Goal: Transaction & Acquisition: Purchase product/service

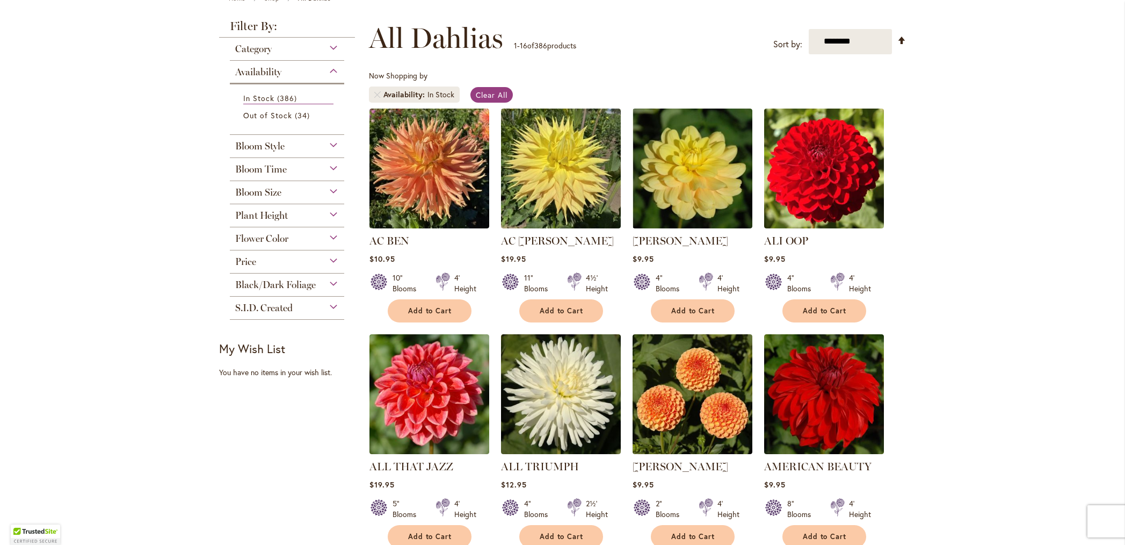
scroll to position [138, 0]
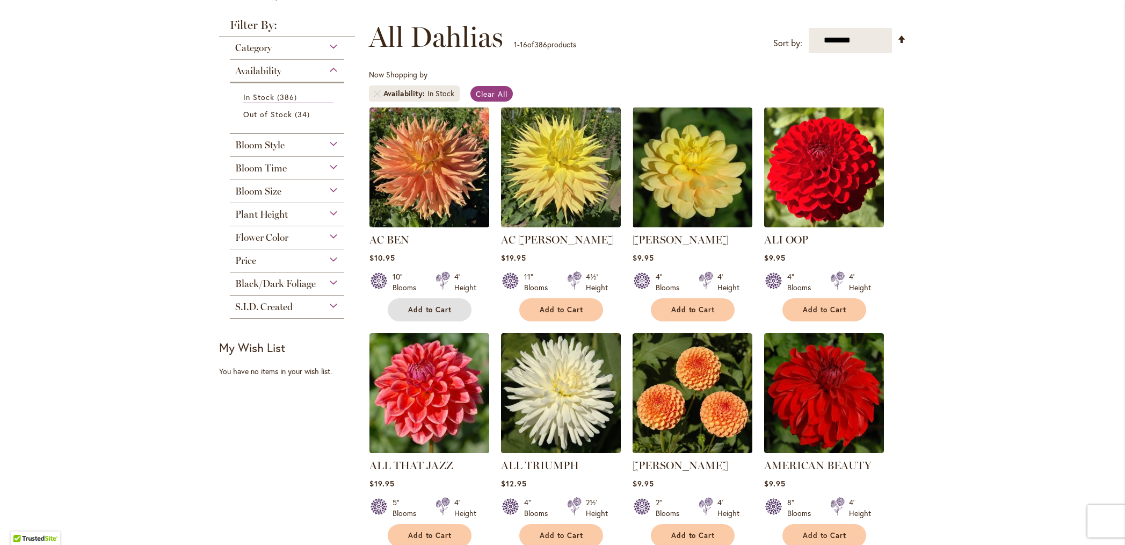
click at [427, 309] on span "Add to Cart" at bounding box center [430, 309] width 44 height 9
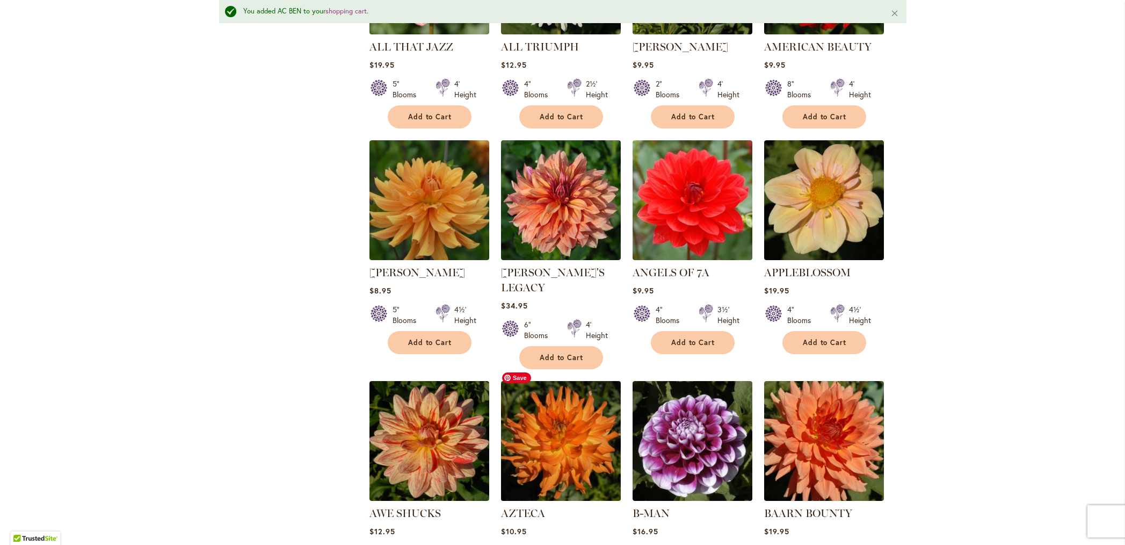
scroll to position [586, 0]
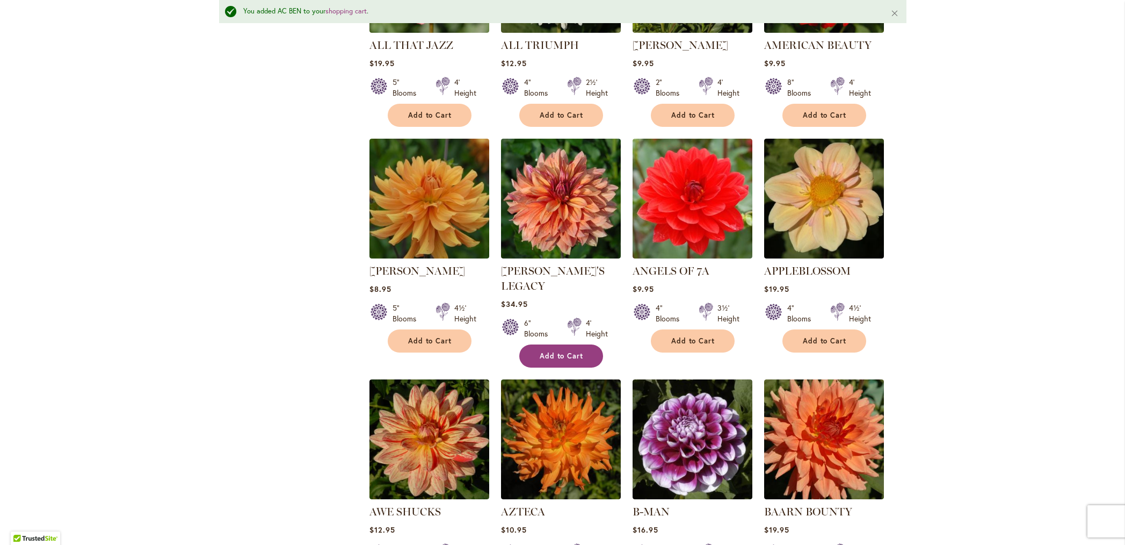
click at [560, 344] on button "Add to Cart" at bounding box center [561, 355] width 84 height 23
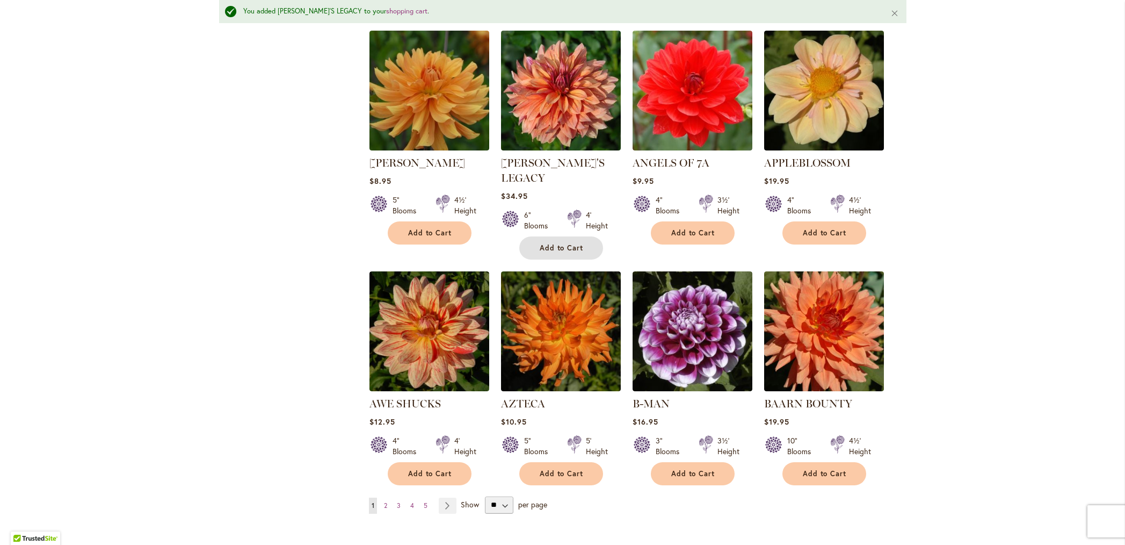
scroll to position [695, 0]
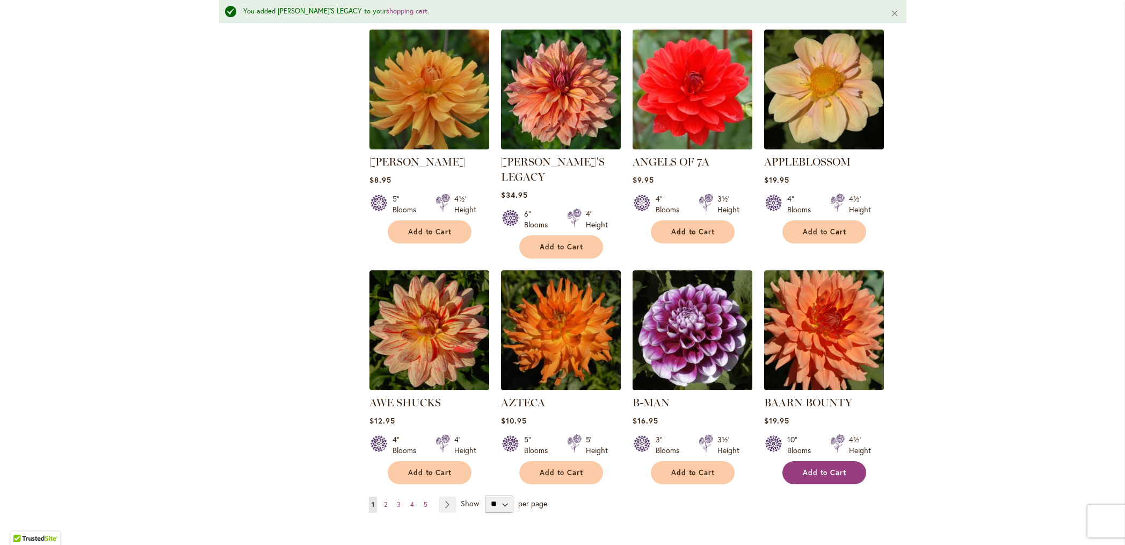
click at [836, 468] on span "Add to Cart" at bounding box center [825, 472] width 44 height 9
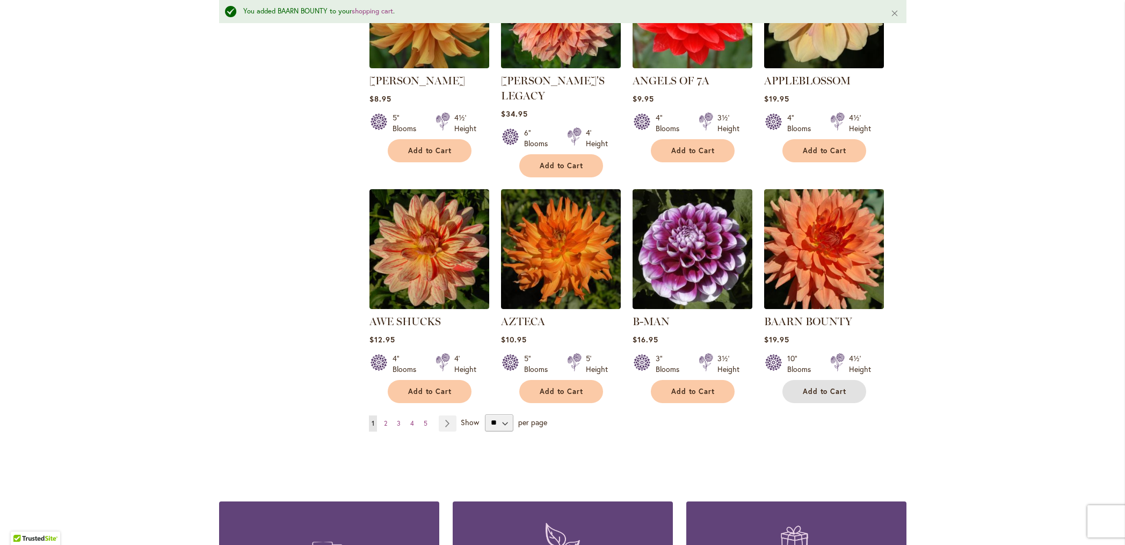
scroll to position [777, 0]
click at [497, 414] on select "** ** ** **" at bounding box center [499, 422] width 28 height 17
select select "**"
click at [485, 414] on select "** ** ** **" at bounding box center [499, 422] width 28 height 17
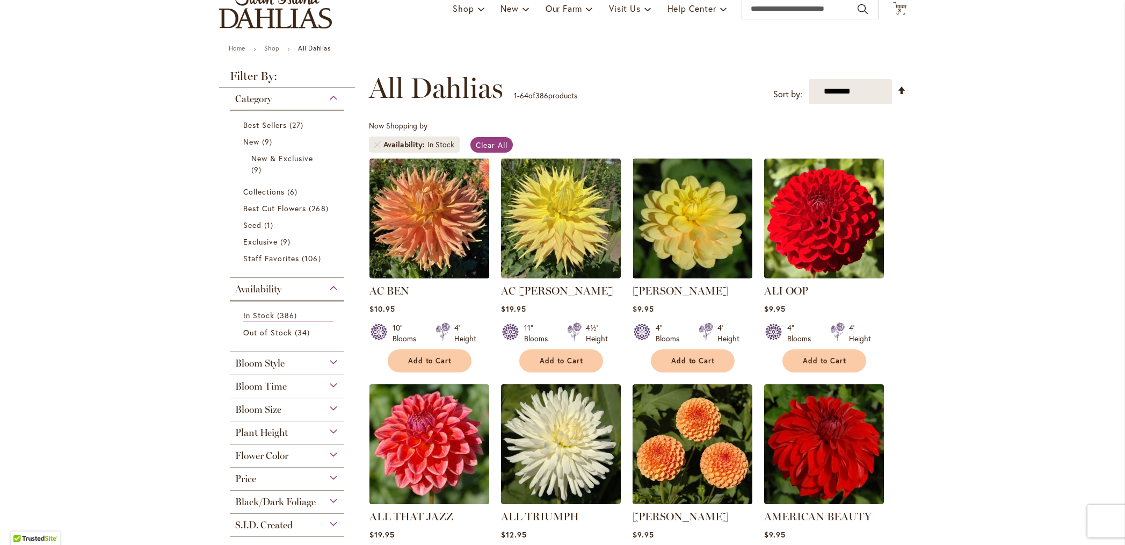
scroll to position [89, 0]
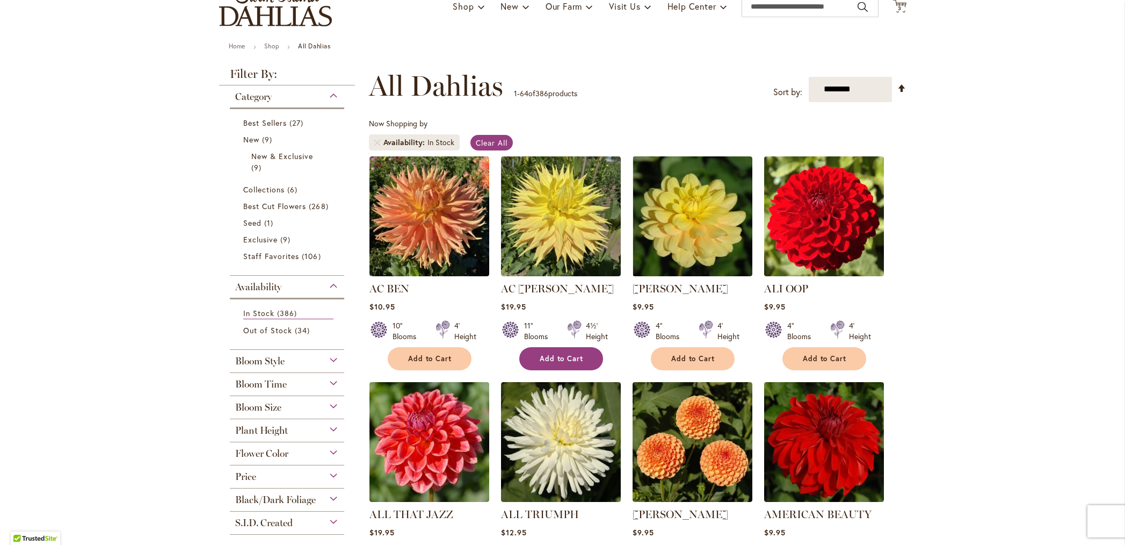
click at [547, 356] on span "Add to Cart" at bounding box center [562, 358] width 44 height 9
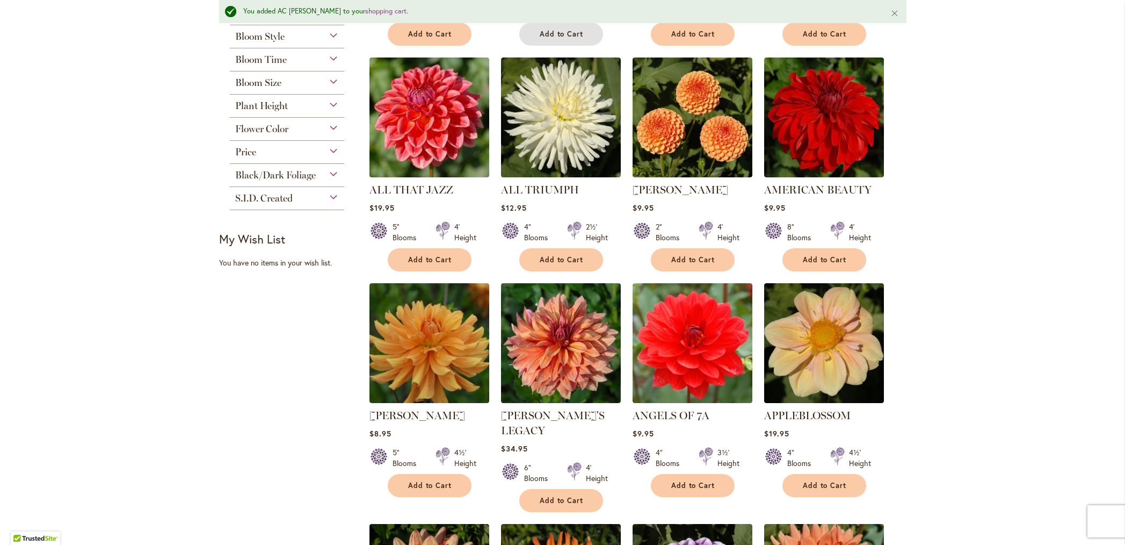
scroll to position [444, 0]
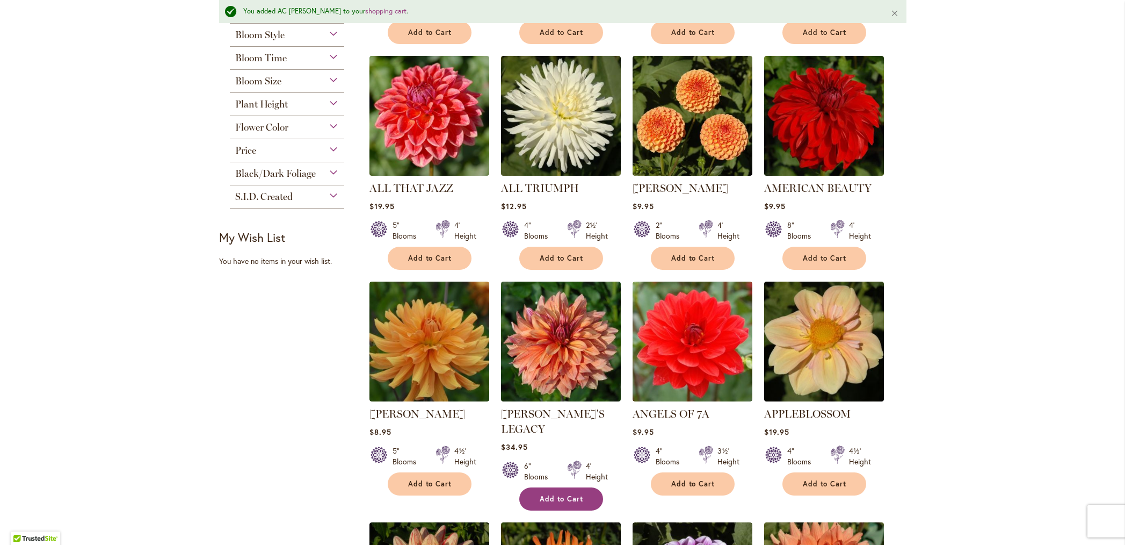
click at [556, 487] on button "Add to Cart" at bounding box center [561, 498] width 84 height 23
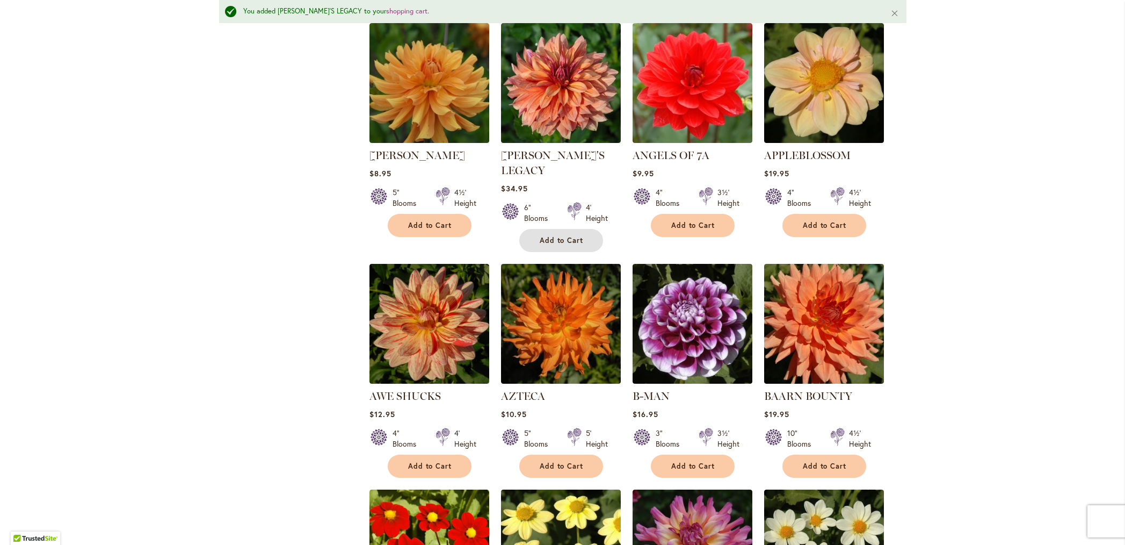
scroll to position [704, 0]
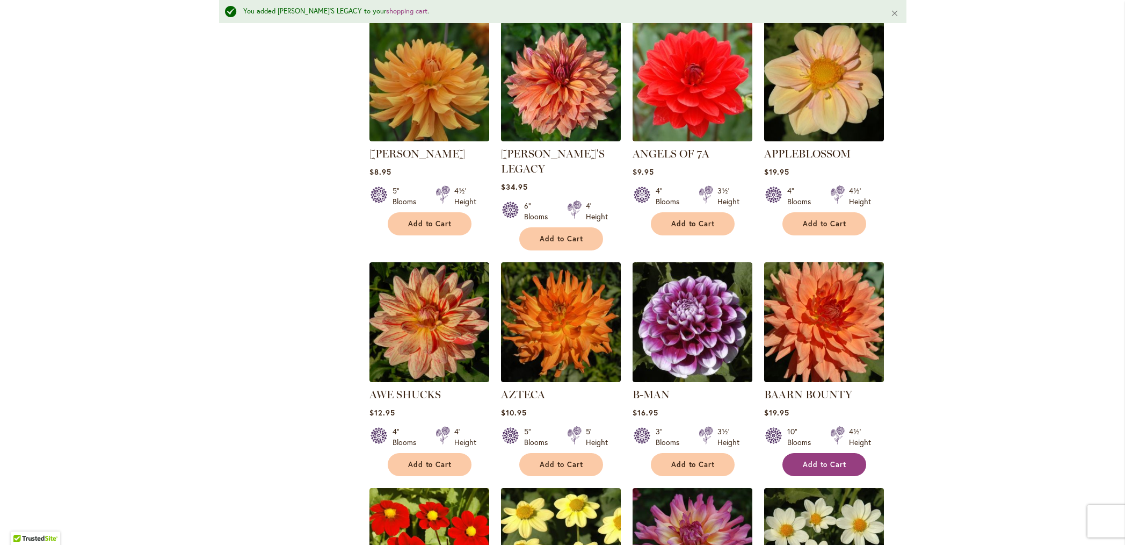
click at [829, 460] on span "Add to Cart" at bounding box center [825, 464] width 44 height 9
click at [550, 460] on span "Add to Cart" at bounding box center [562, 464] width 44 height 9
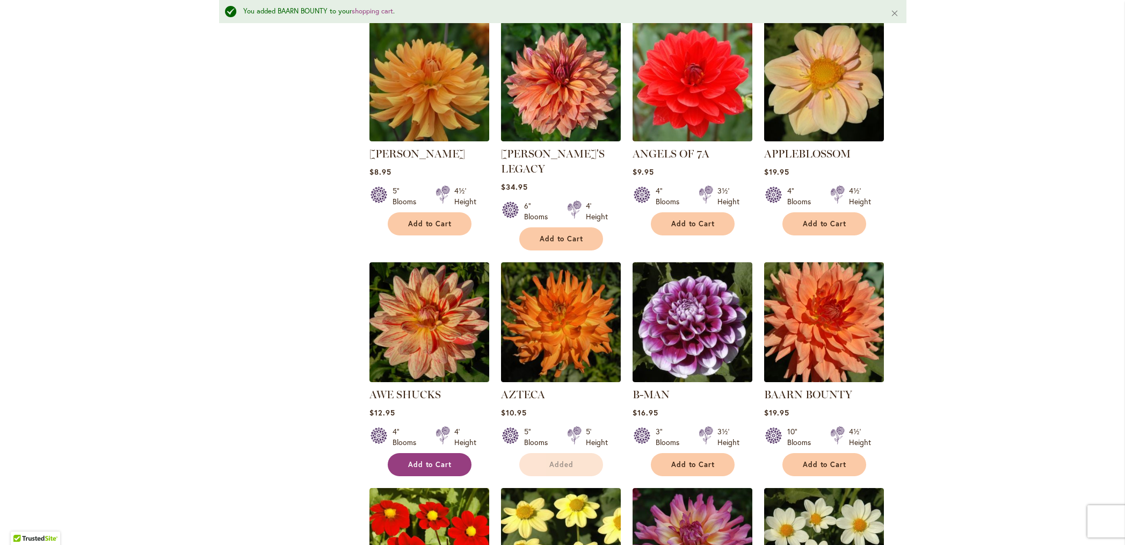
click at [425, 460] on span "Add to Cart" at bounding box center [430, 464] width 44 height 9
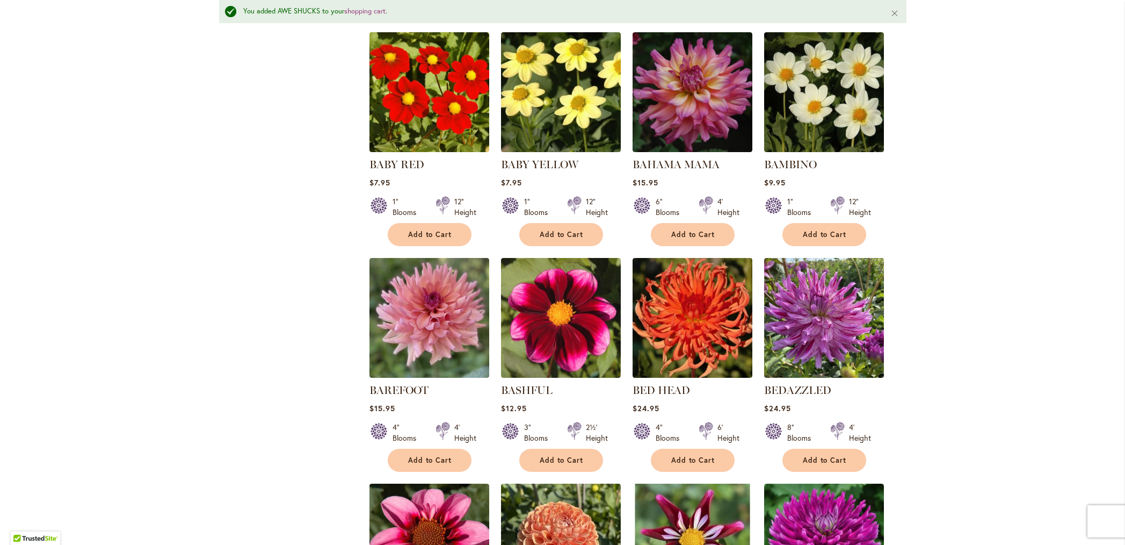
scroll to position [1160, 0]
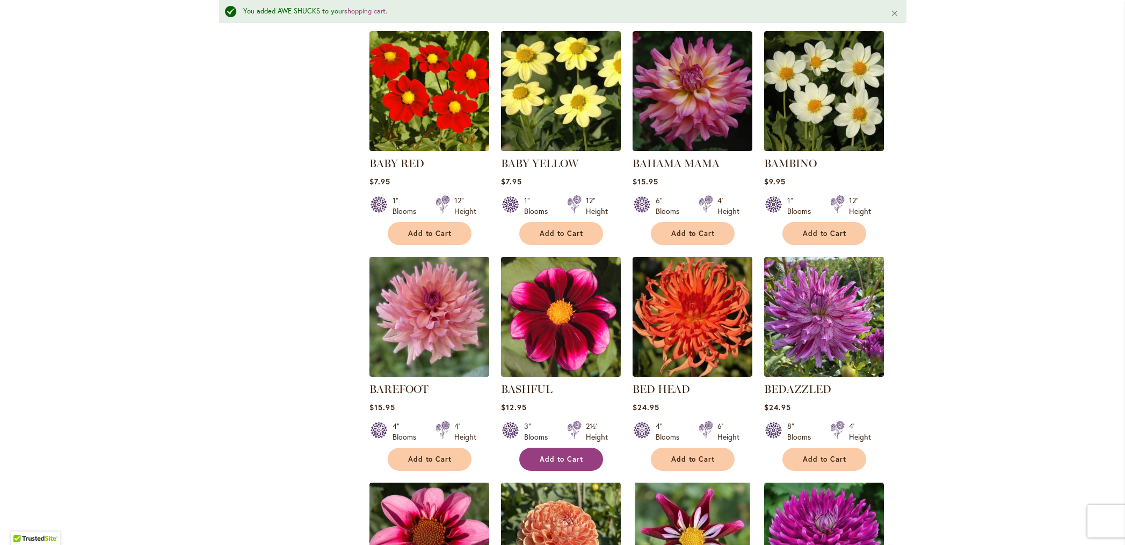
click at [548, 454] on span "Add to Cart" at bounding box center [562, 458] width 44 height 9
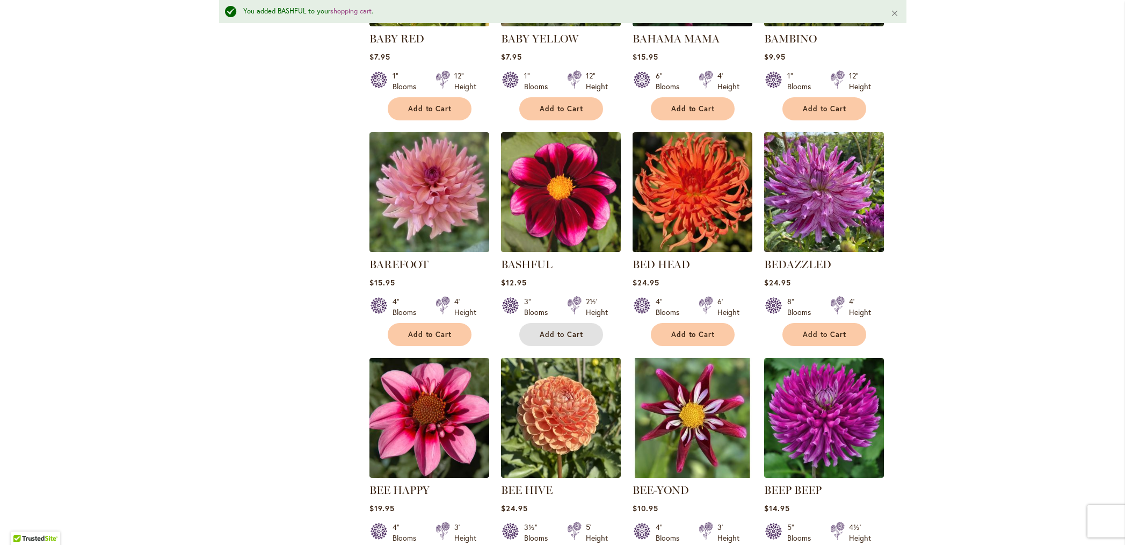
scroll to position [1288, 0]
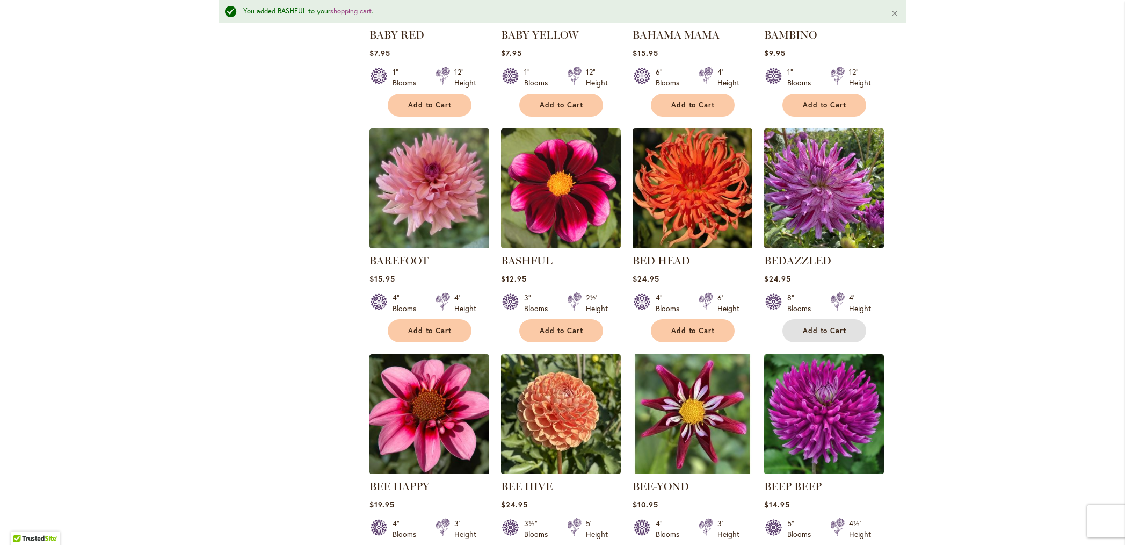
click at [820, 326] on span "Add to Cart" at bounding box center [825, 330] width 44 height 9
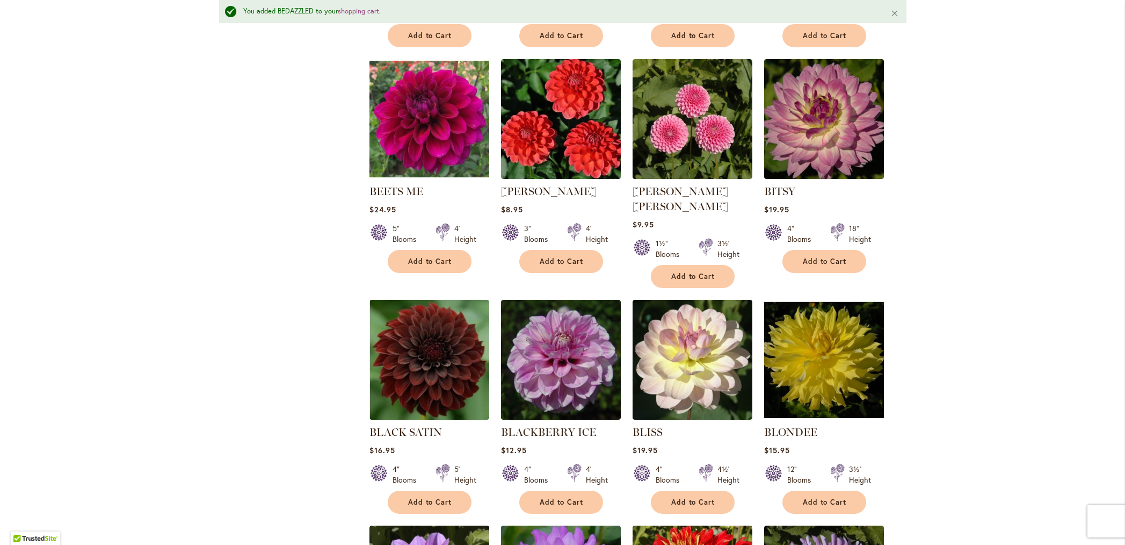
scroll to position [1813, 0]
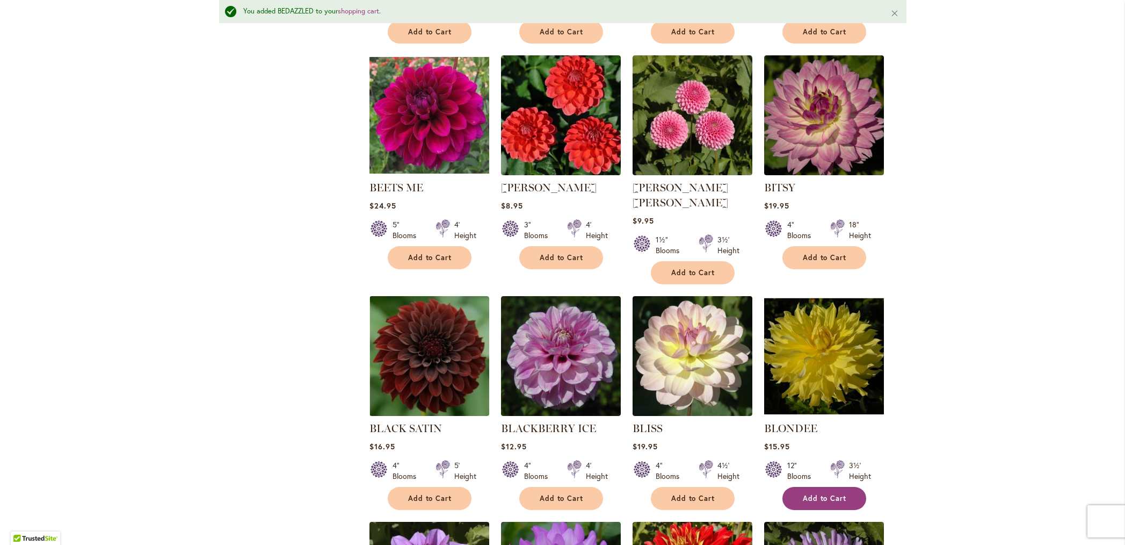
click at [823, 494] on span "Add to Cart" at bounding box center [825, 498] width 44 height 9
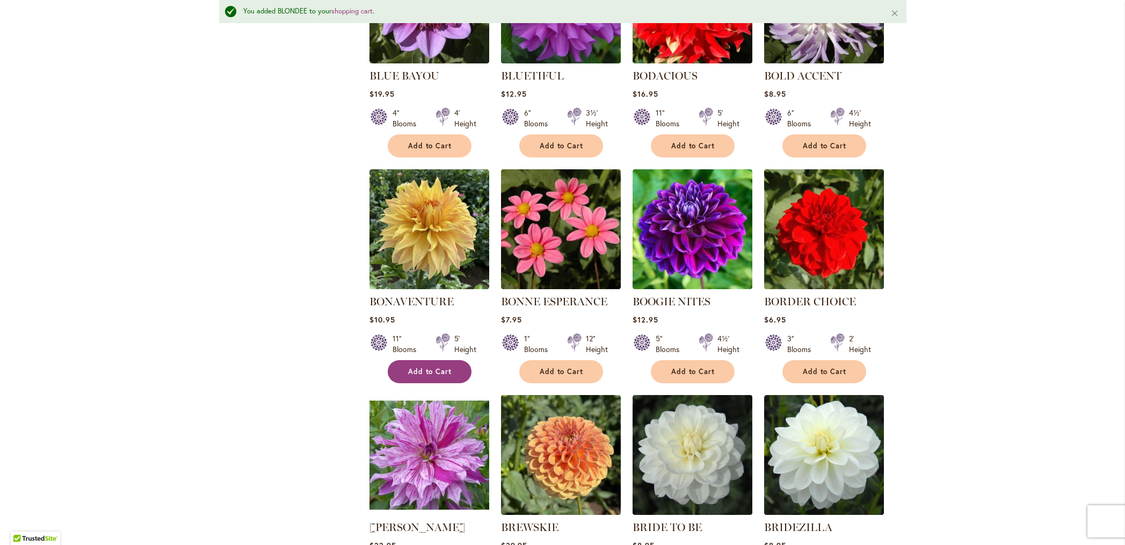
scroll to position [2391, 0]
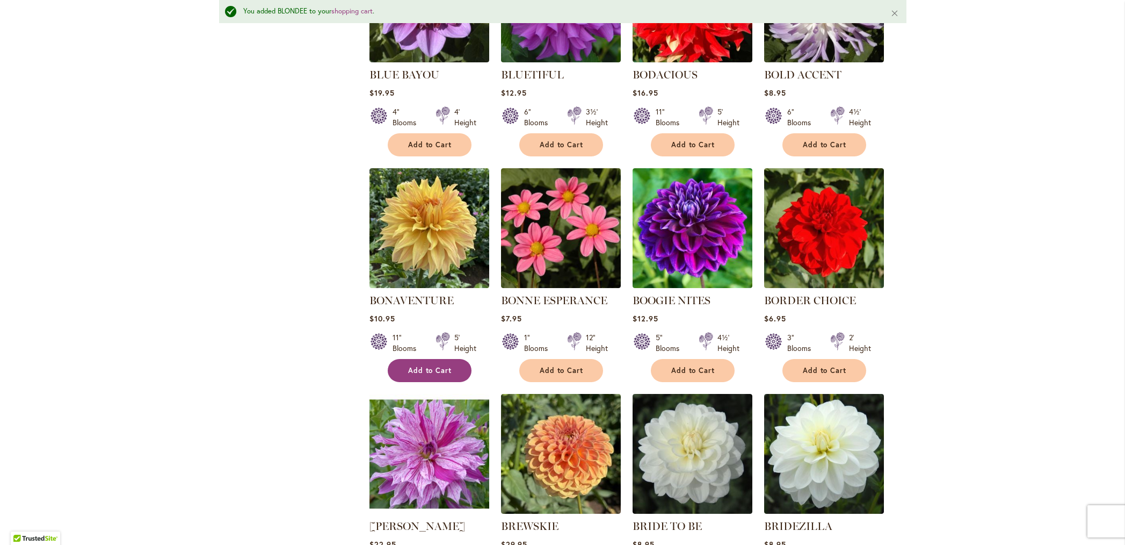
click at [431, 366] on span "Add to Cart" at bounding box center [430, 370] width 44 height 9
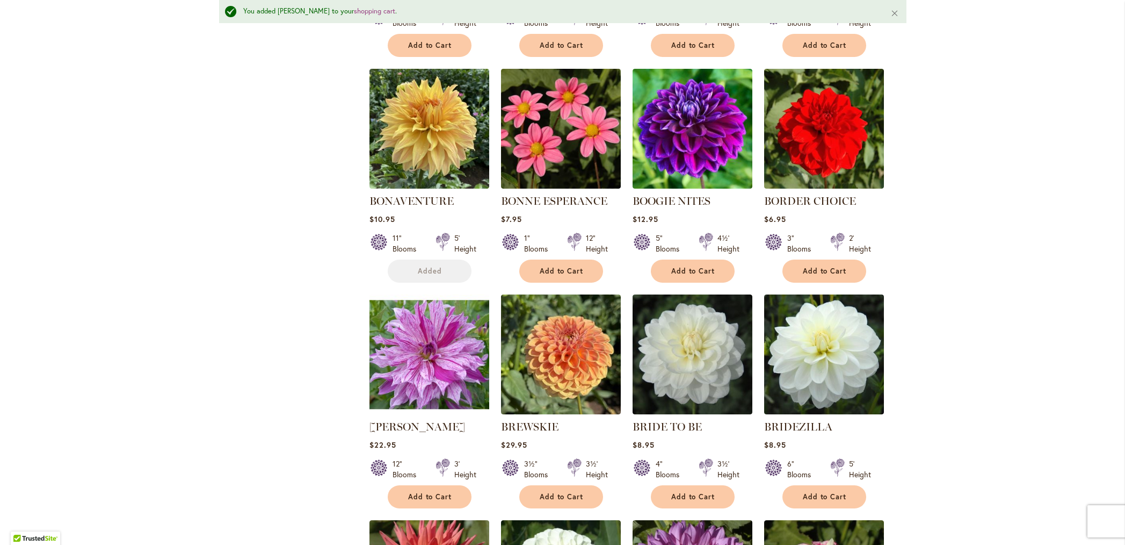
scroll to position [2510, 0]
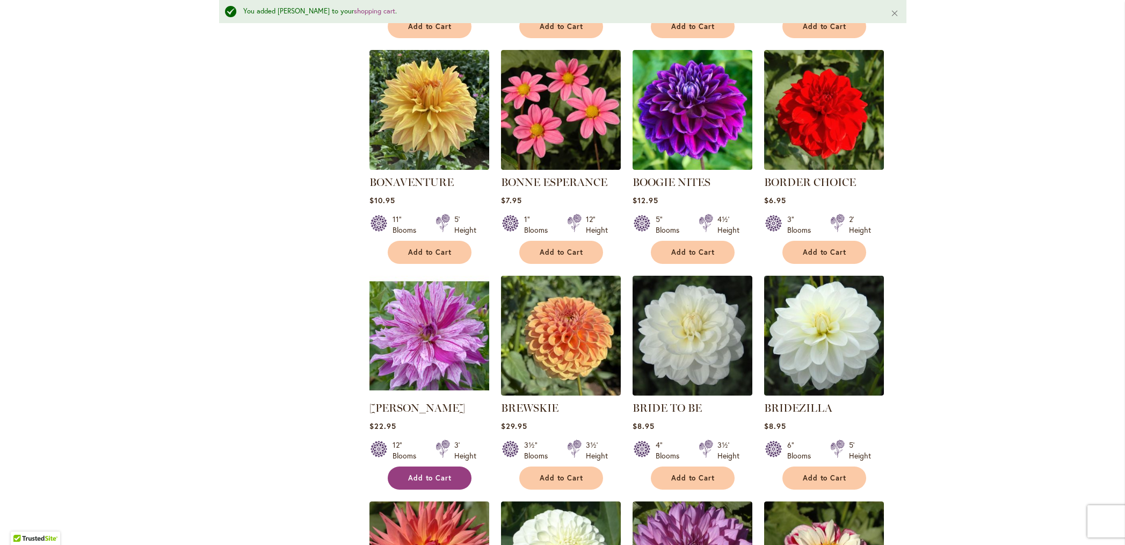
click at [427, 473] on span "Add to Cart" at bounding box center [430, 477] width 44 height 9
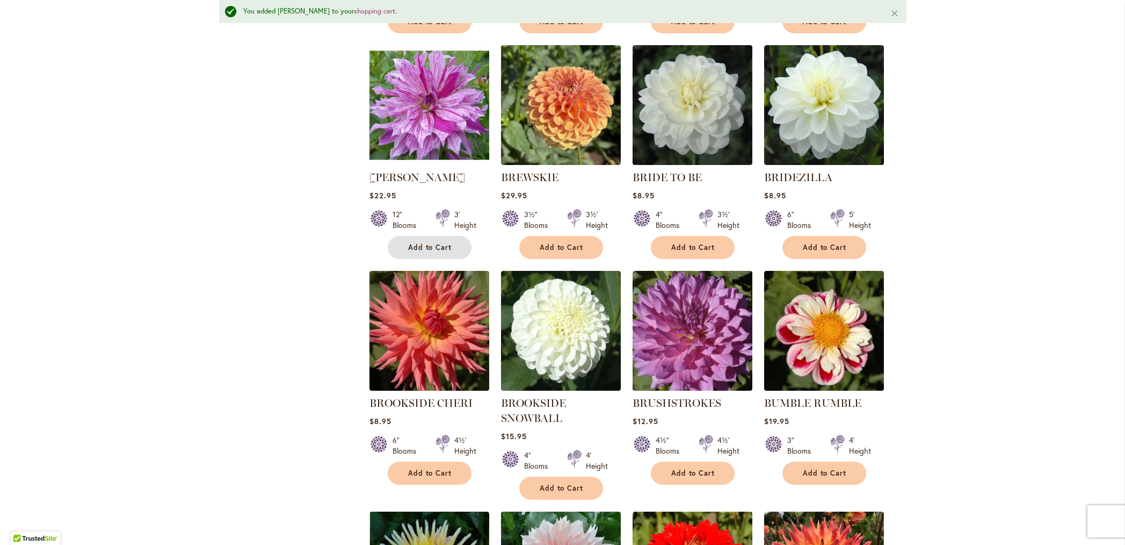
scroll to position [2743, 0]
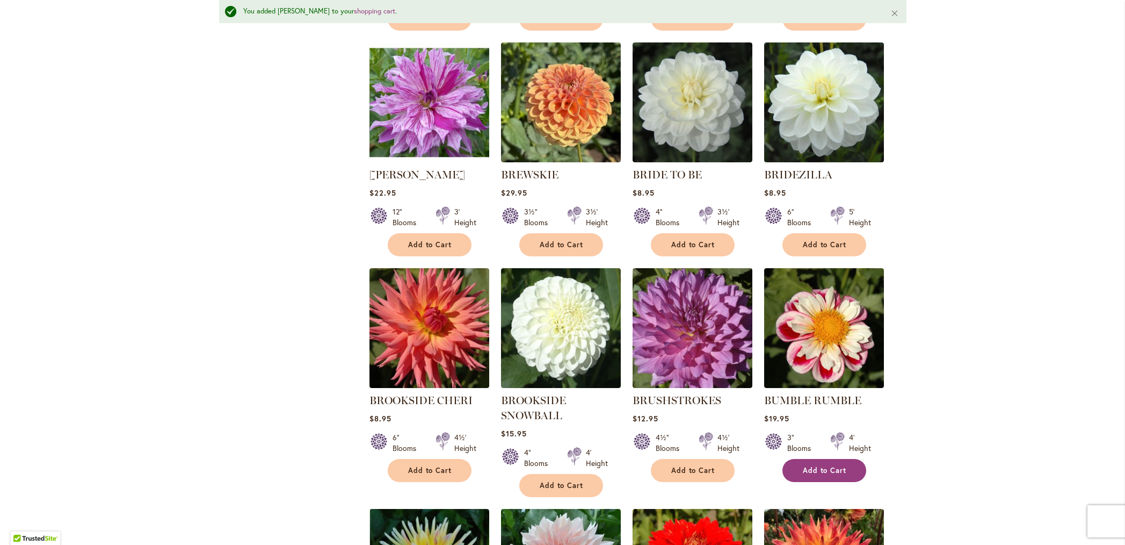
click at [824, 466] on span "Add to Cart" at bounding box center [825, 470] width 44 height 9
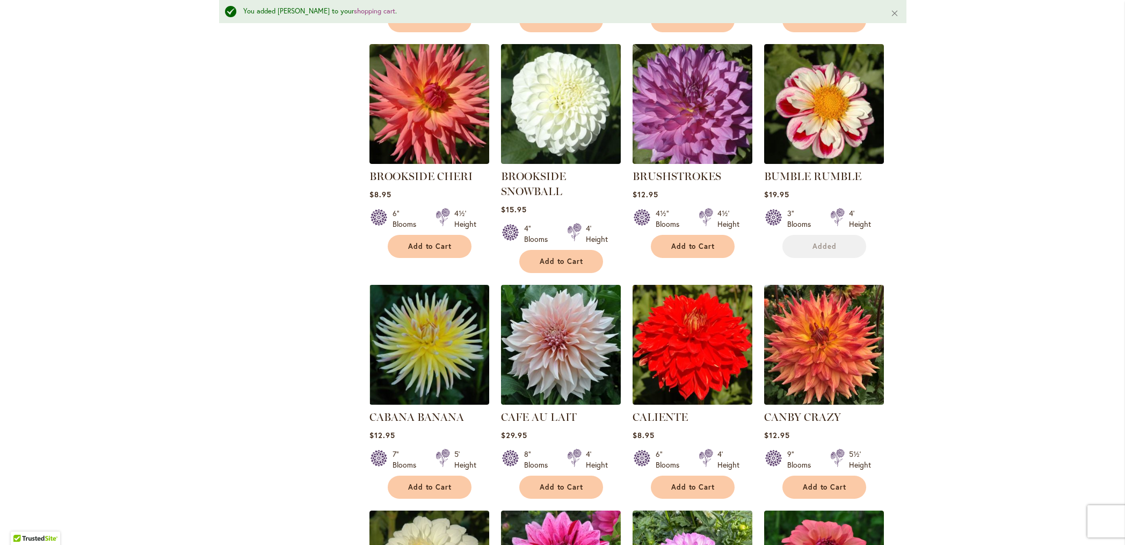
scroll to position [2969, 0]
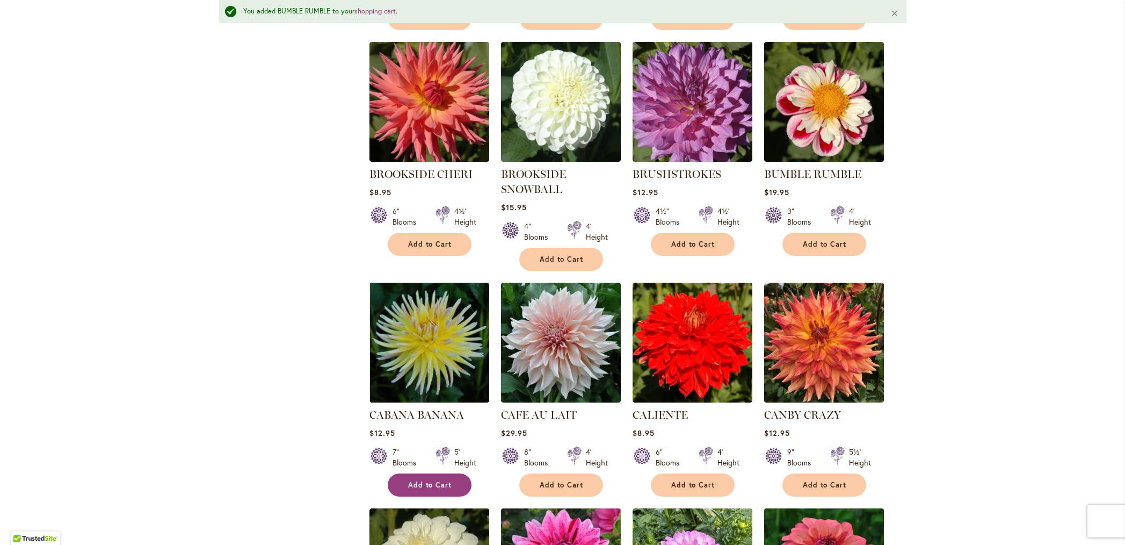
click at [427, 473] on button "Add to Cart" at bounding box center [430, 484] width 84 height 23
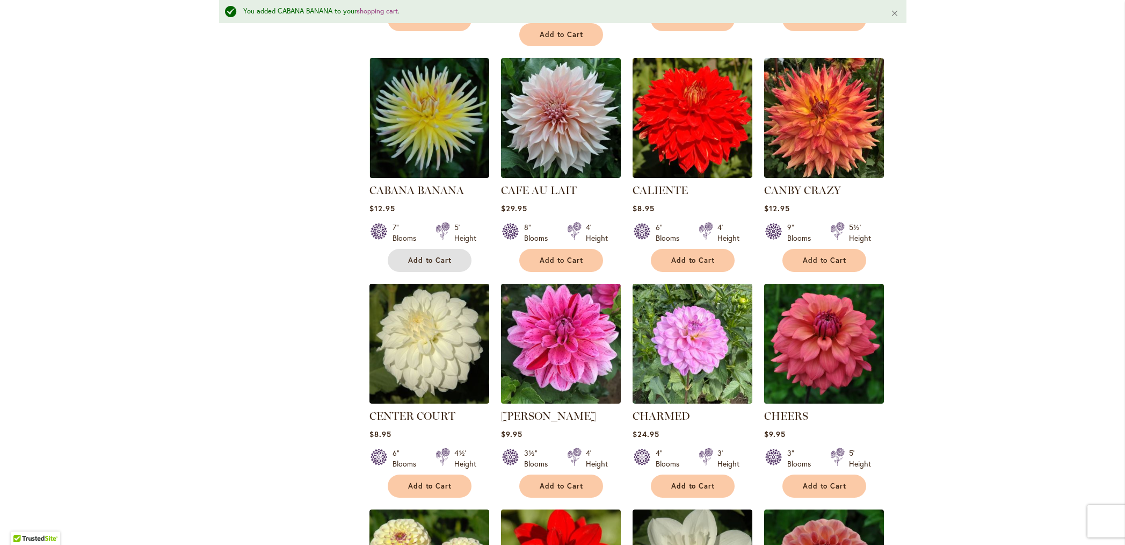
scroll to position [3199, 0]
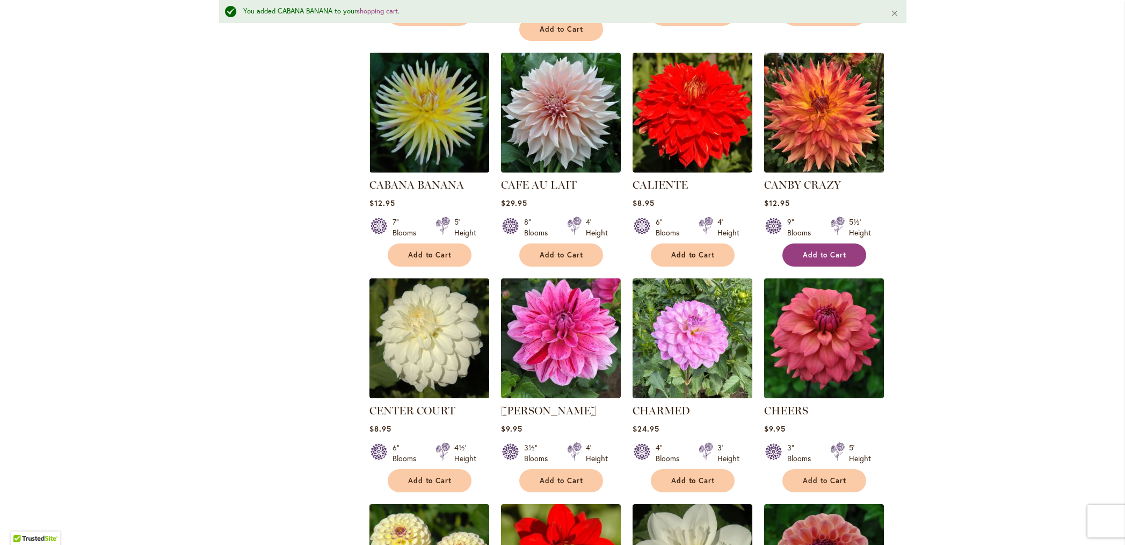
click at [825, 250] on span "Add to Cart" at bounding box center [825, 254] width 44 height 9
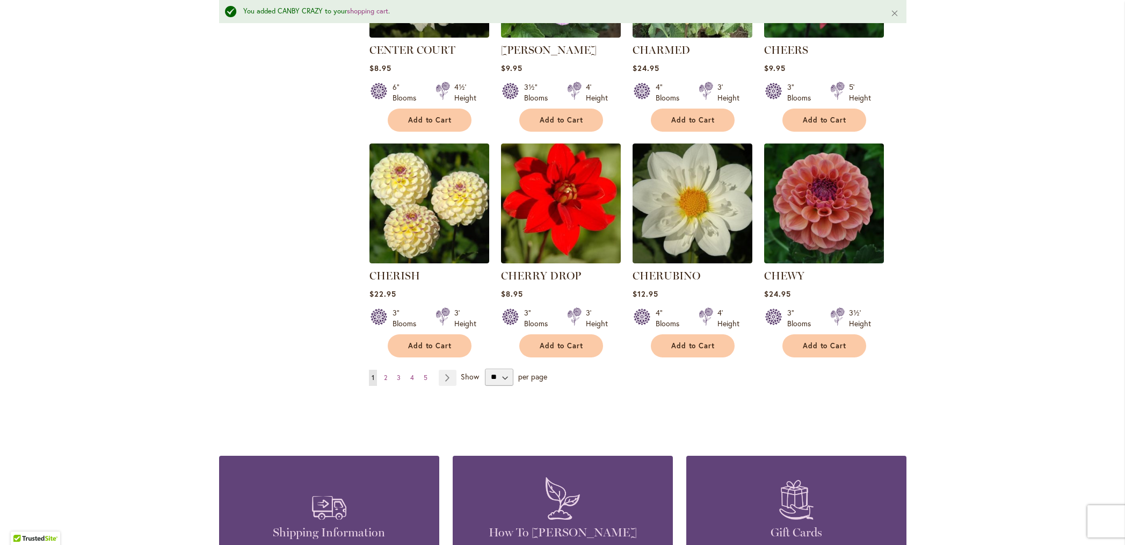
scroll to position [3562, 0]
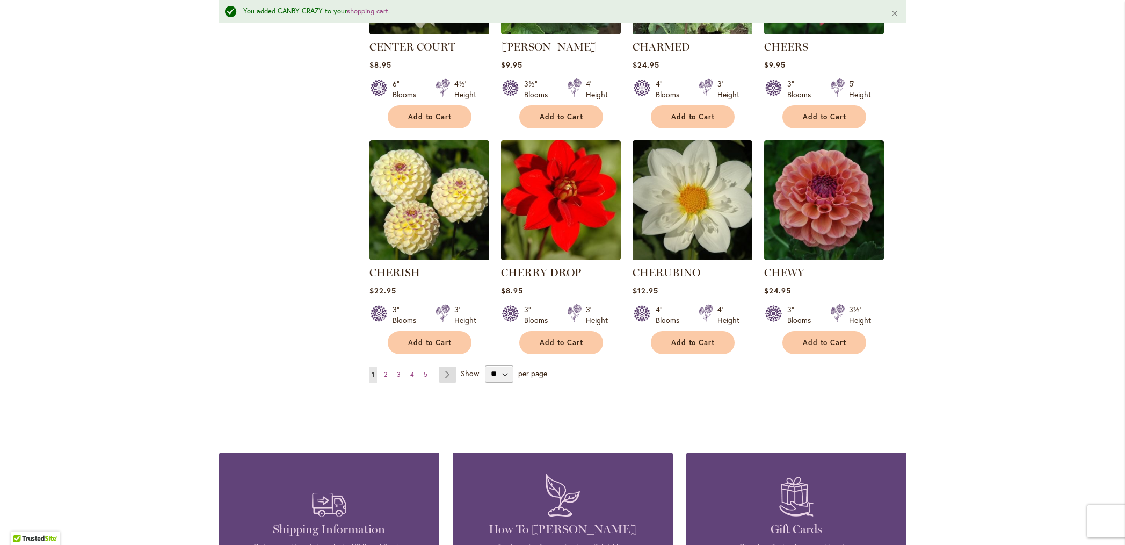
click at [444, 366] on link "Page Next" at bounding box center [448, 374] width 18 height 16
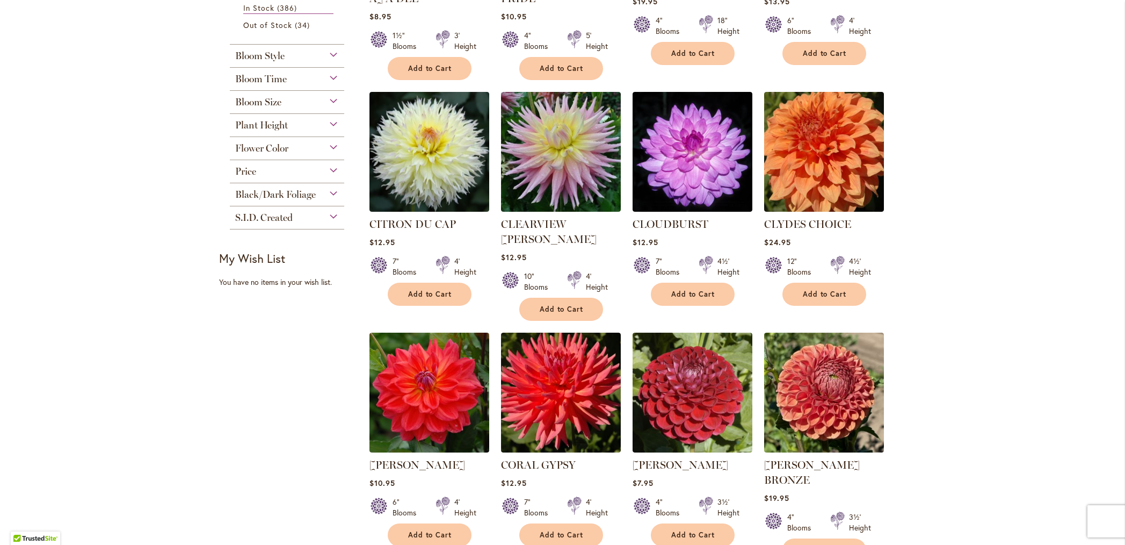
scroll to position [396, 0]
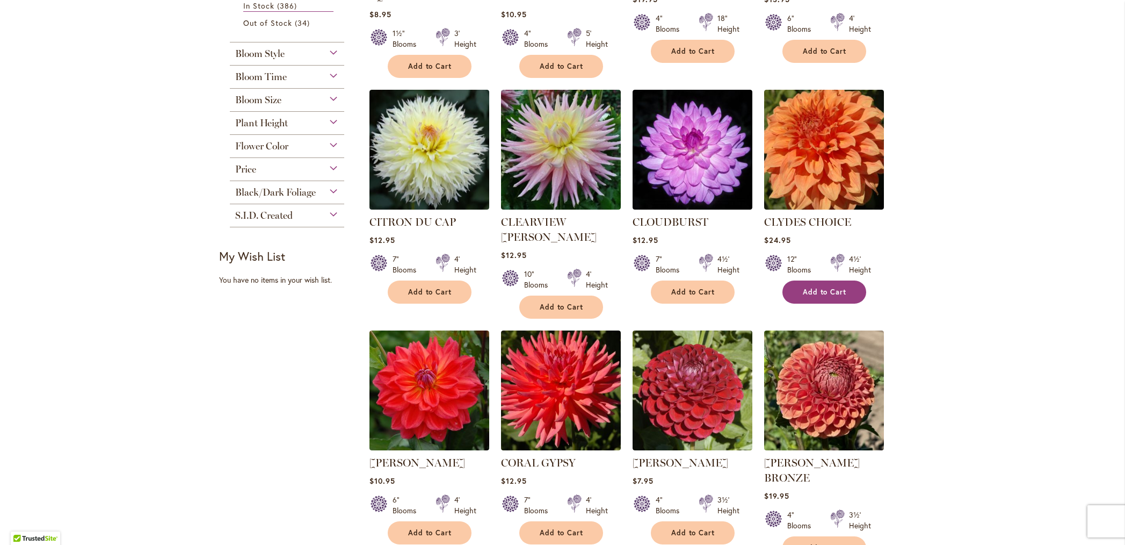
click at [817, 287] on span "Add to Cart" at bounding box center [825, 291] width 44 height 9
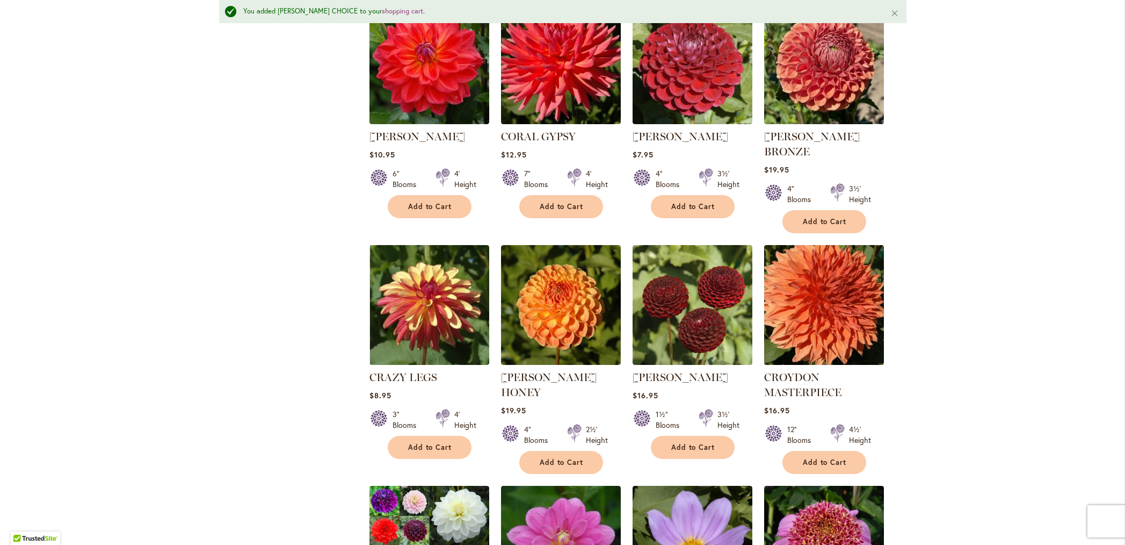
scroll to position [752, 0]
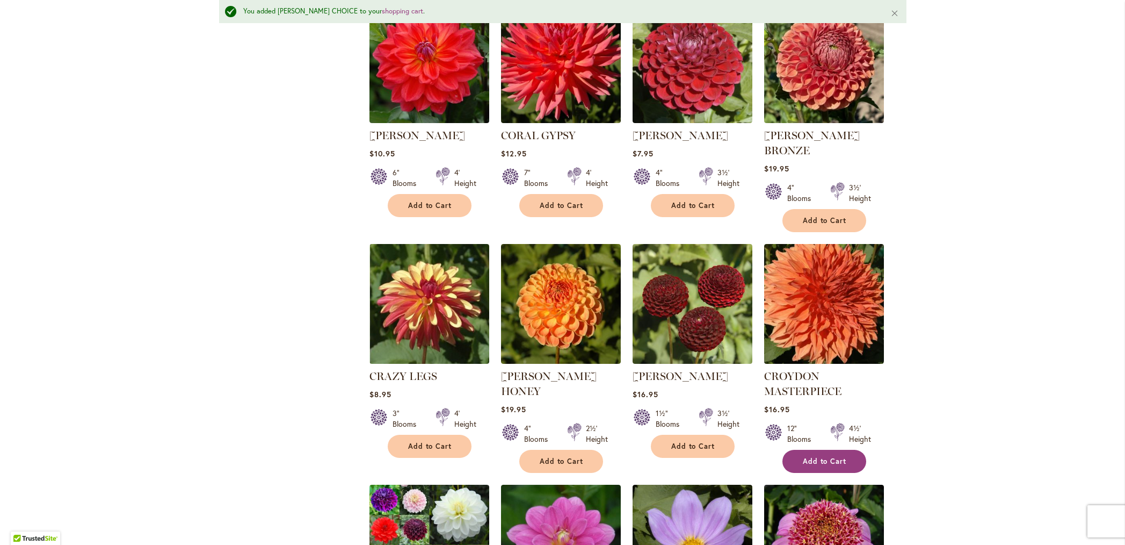
click at [807, 456] on span "Add to Cart" at bounding box center [825, 460] width 44 height 9
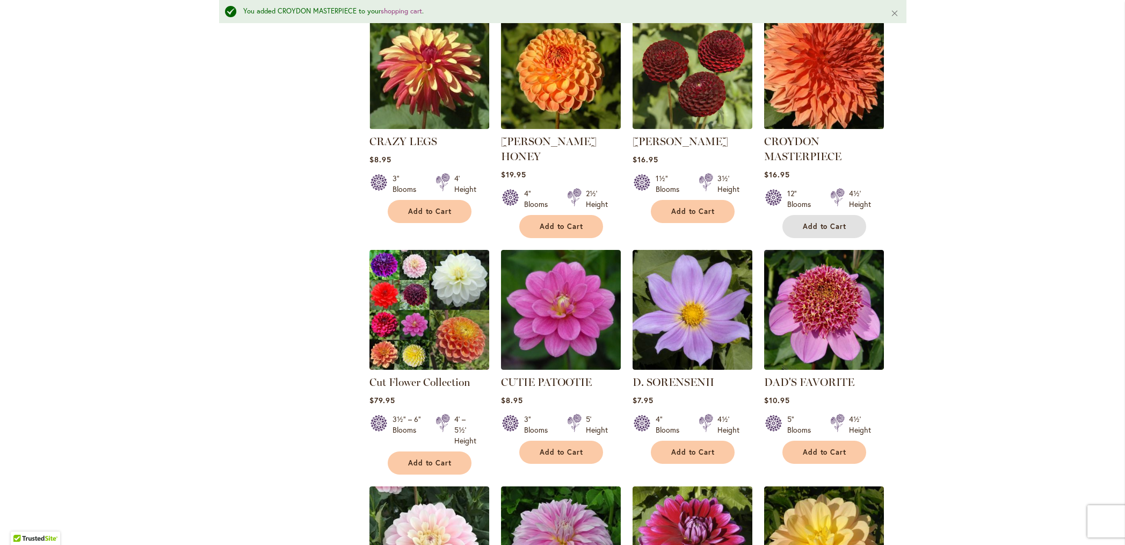
scroll to position [995, 0]
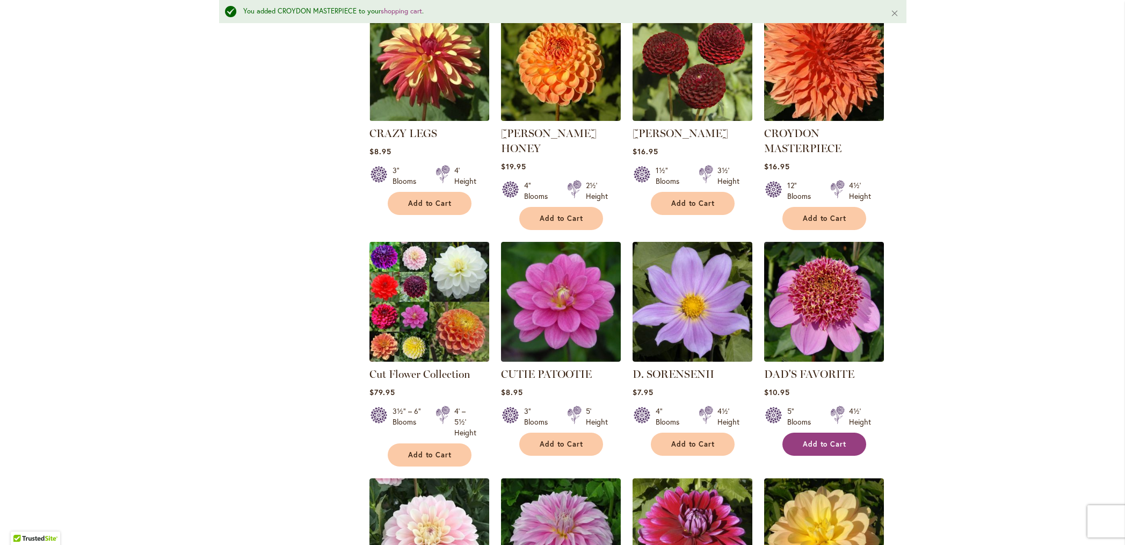
click at [832, 439] on span "Add to Cart" at bounding box center [825, 443] width 44 height 9
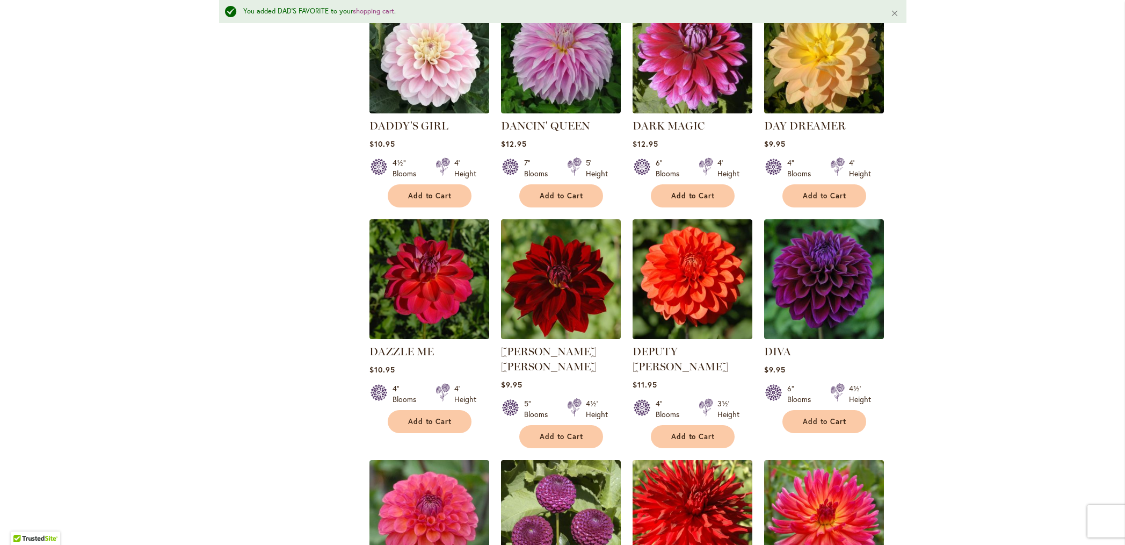
scroll to position [1484, 0]
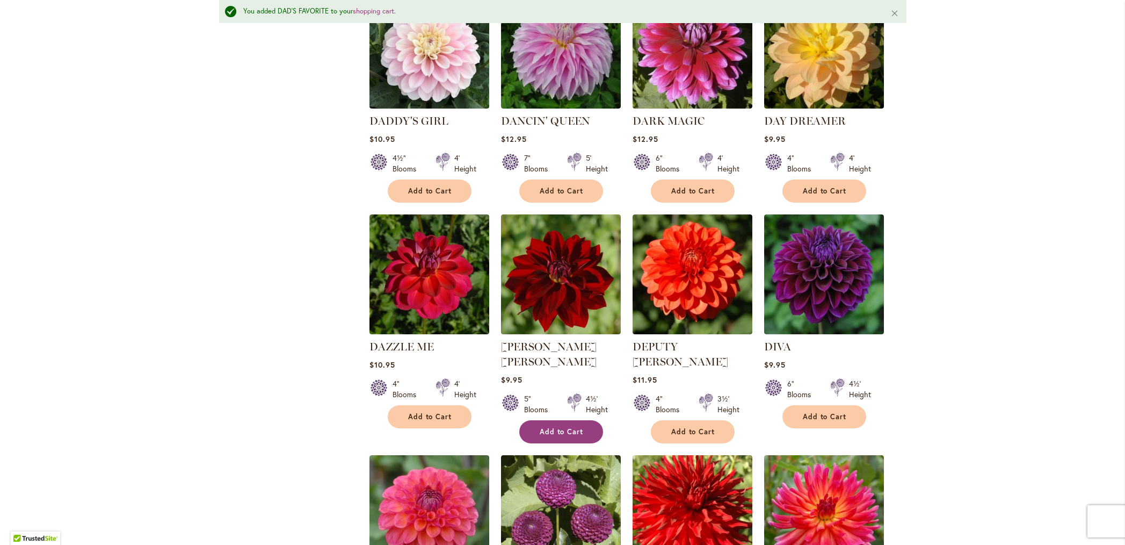
click at [564, 427] on span "Add to Cart" at bounding box center [562, 431] width 44 height 9
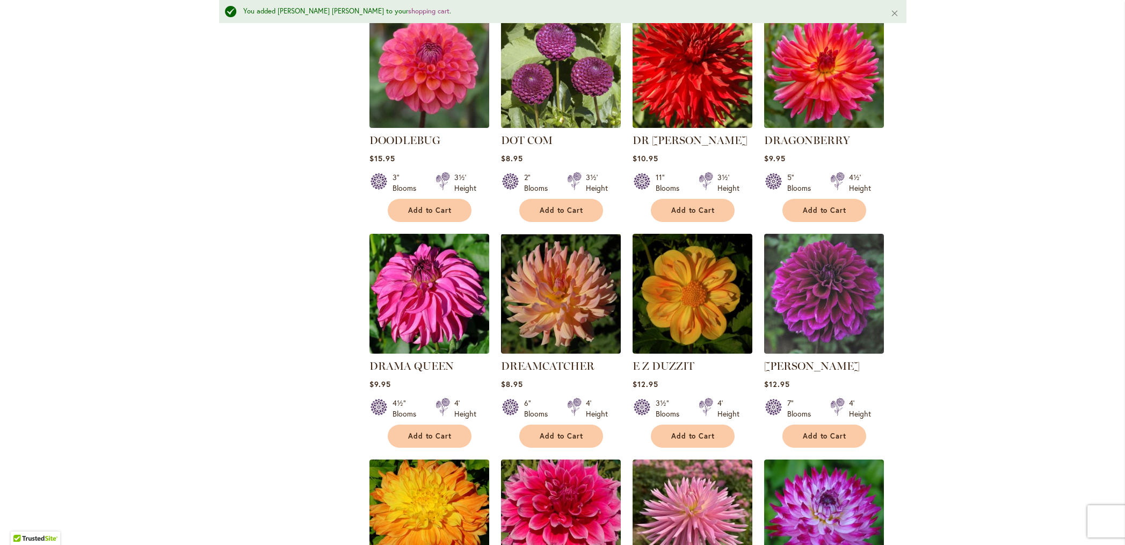
scroll to position [1933, 0]
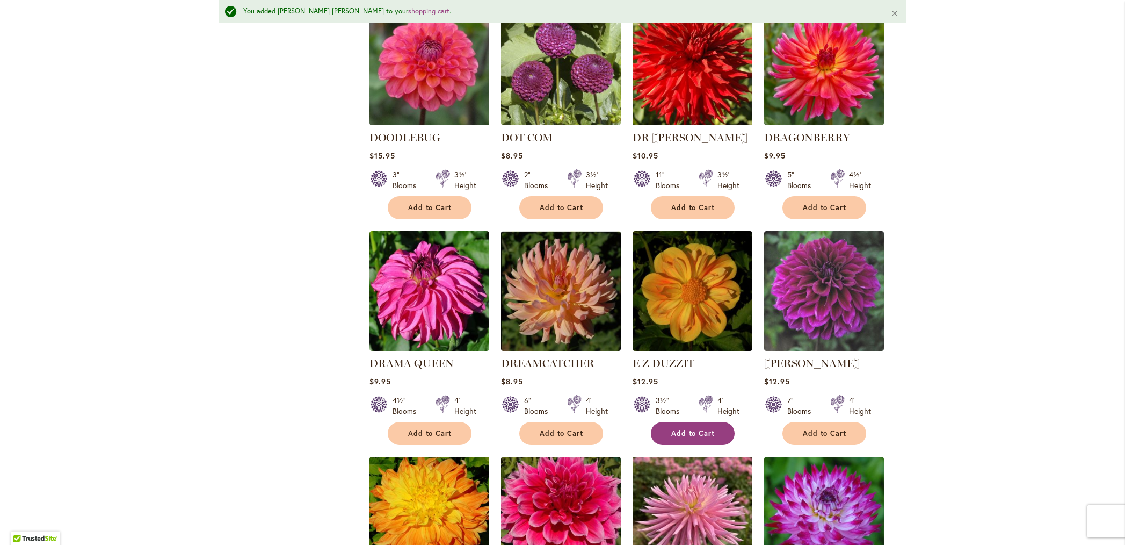
click at [700, 422] on button "Add to Cart" at bounding box center [693, 433] width 84 height 23
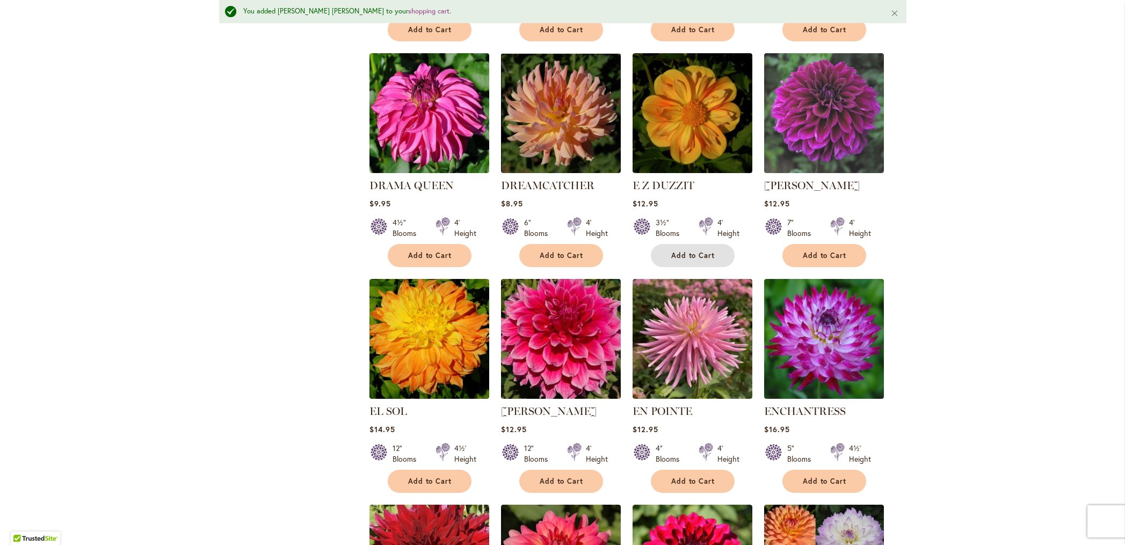
scroll to position [2114, 0]
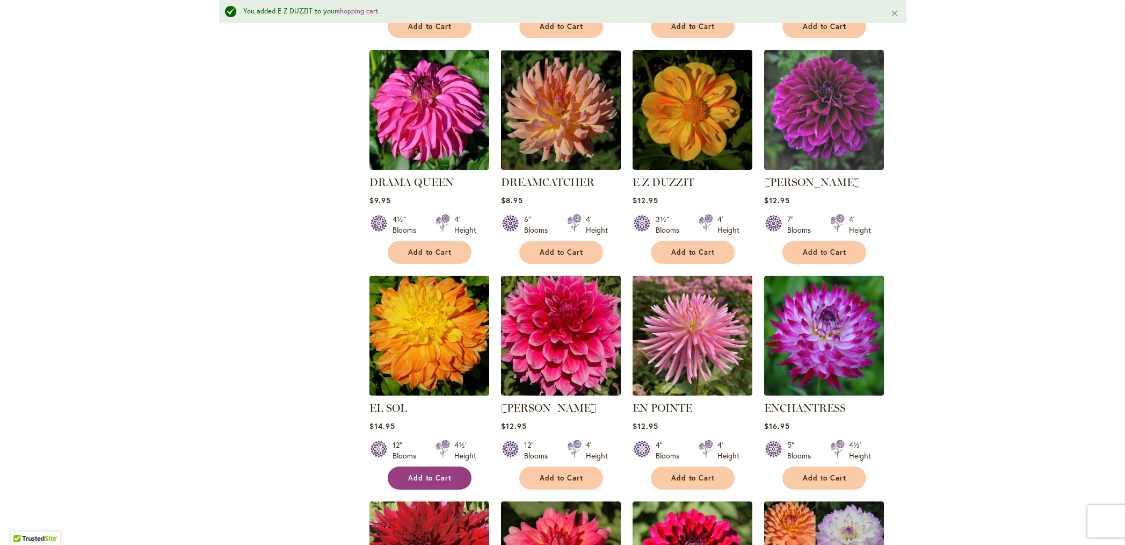
click at [430, 473] on span "Add to Cart" at bounding box center [430, 477] width 44 height 9
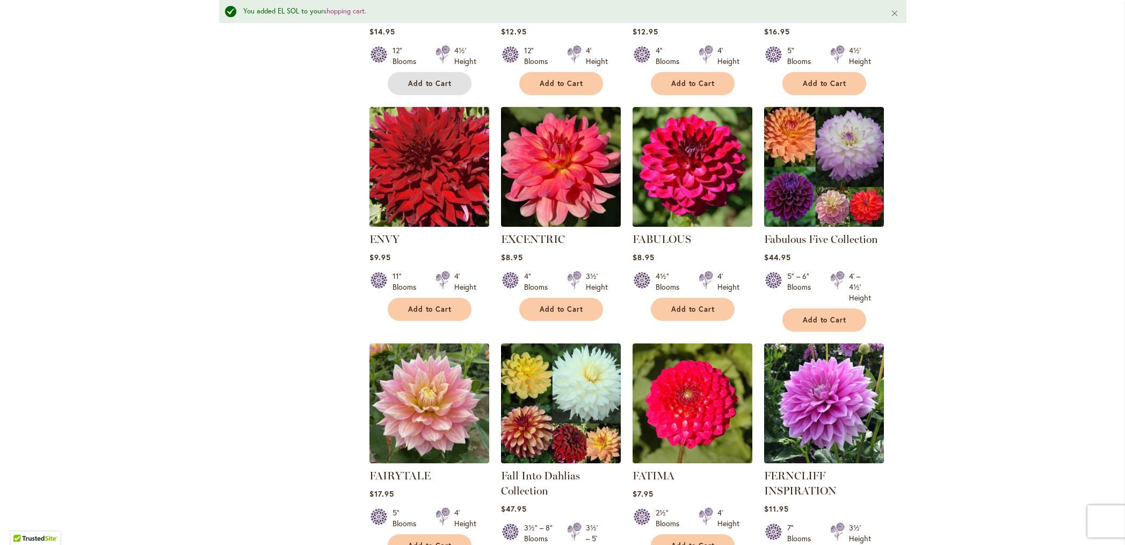
scroll to position [2512, 0]
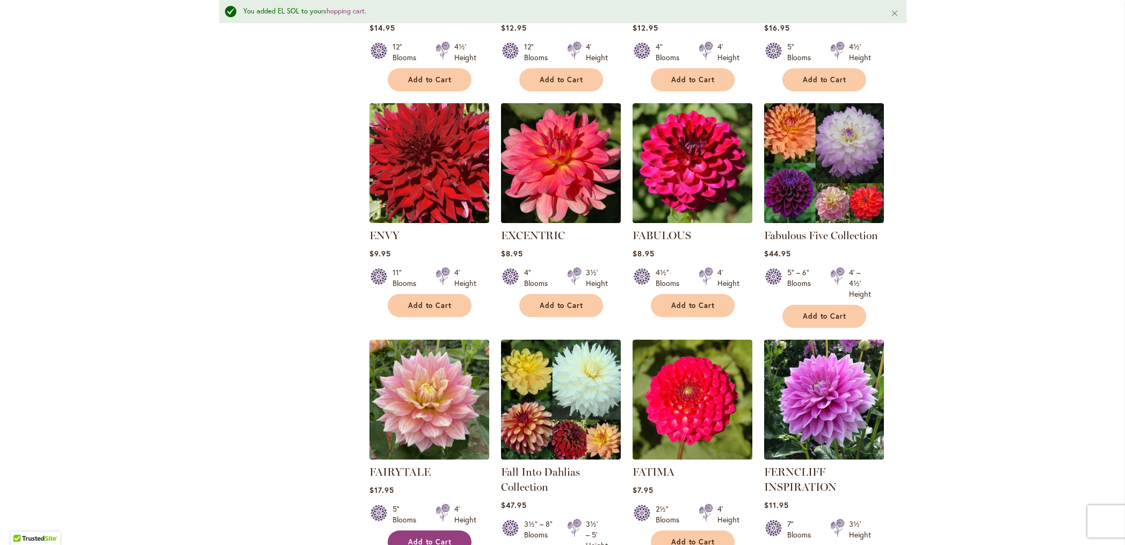
click at [425, 537] on span "Add to Cart" at bounding box center [430, 541] width 44 height 9
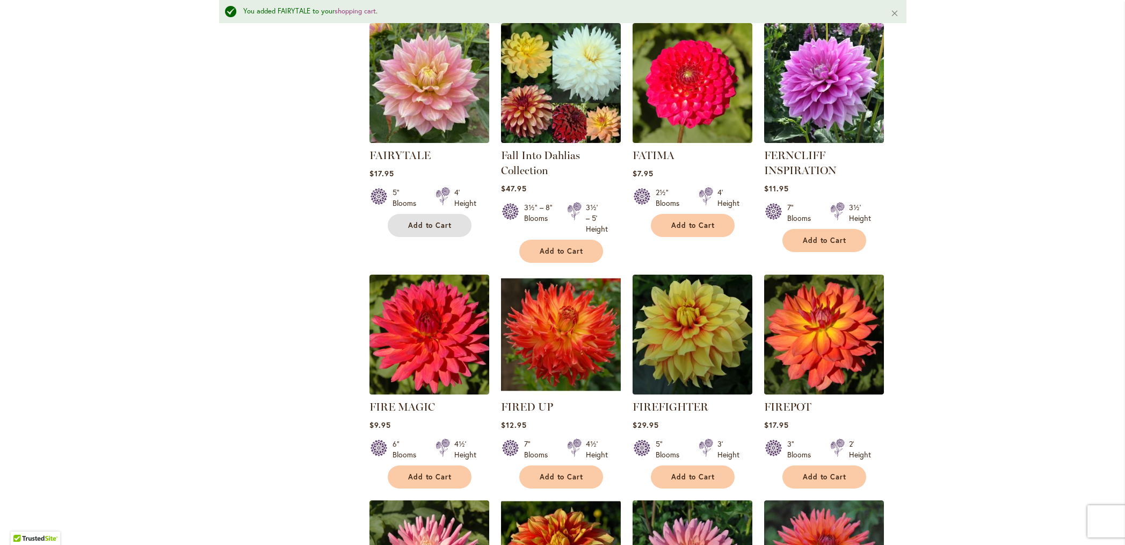
scroll to position [2830, 0]
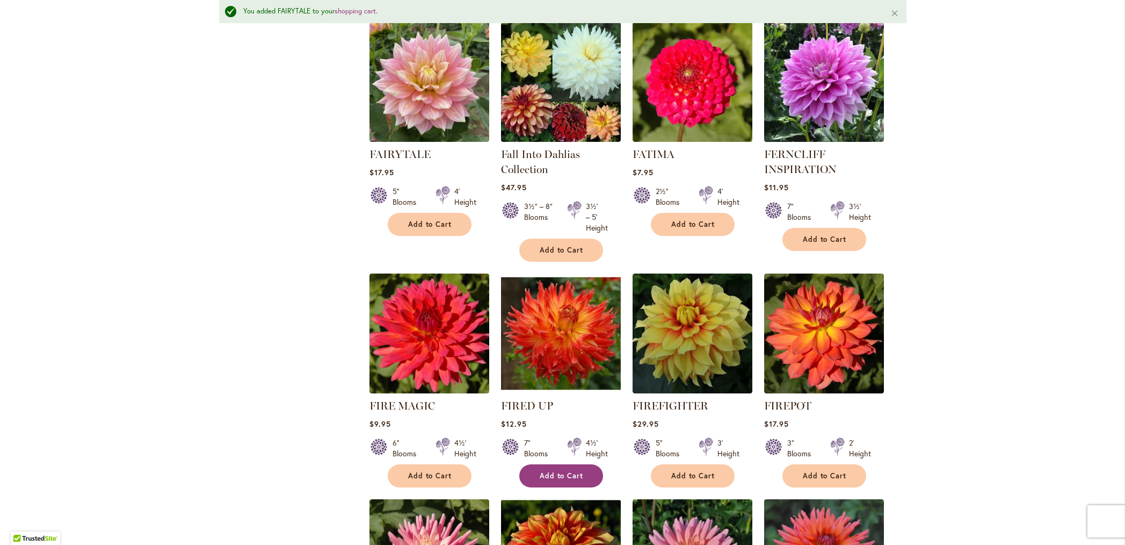
click at [542, 471] on span "Add to Cart" at bounding box center [562, 475] width 44 height 9
click at [682, 471] on span "Add to Cart" at bounding box center [693, 475] width 44 height 9
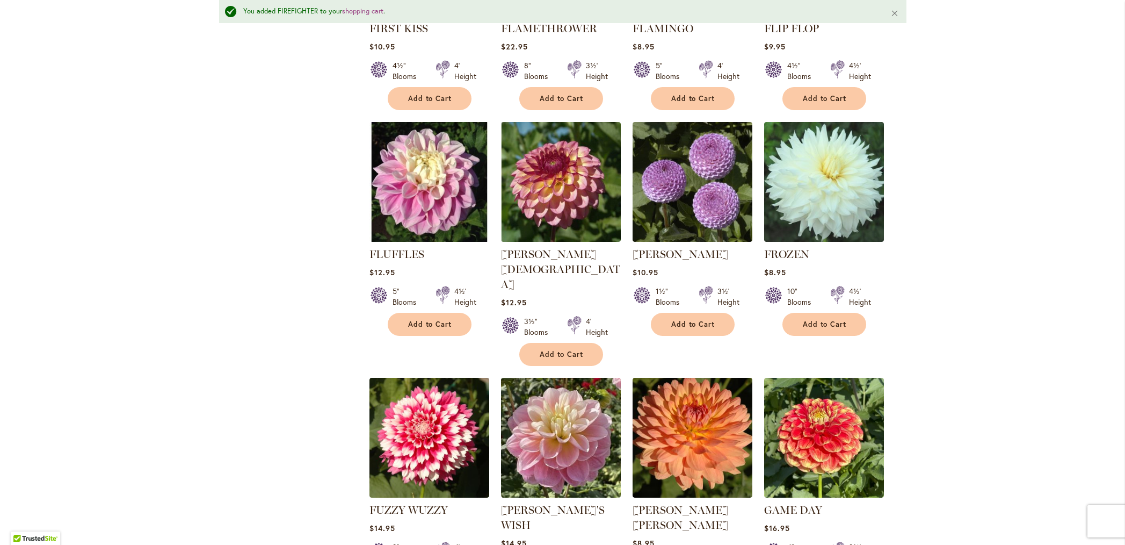
scroll to position [3433, 0]
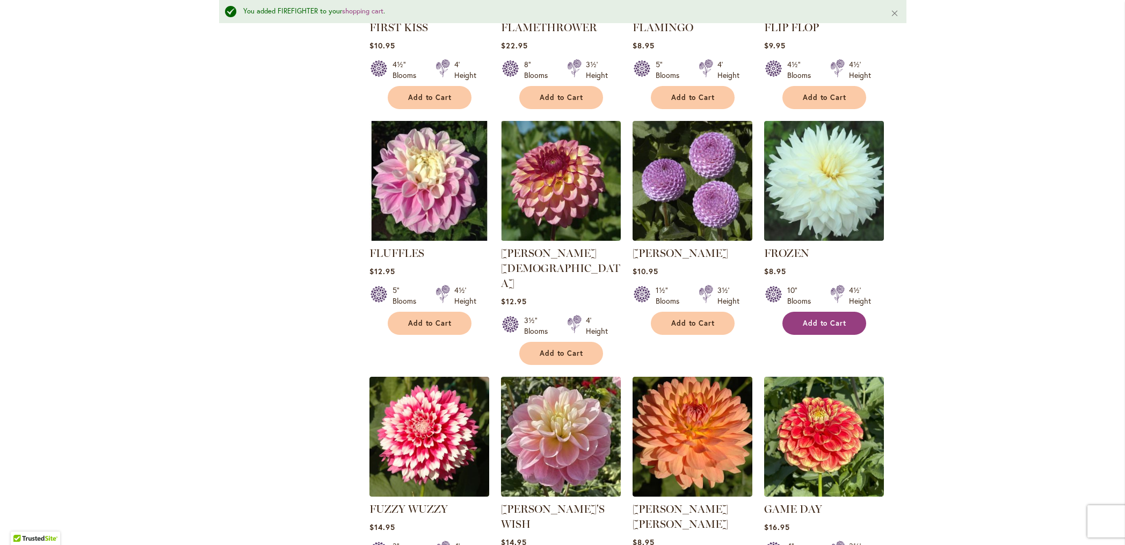
click at [823, 318] on span "Add to Cart" at bounding box center [825, 322] width 44 height 9
drag, startPoint x: 686, startPoint y: 482, endPoint x: 622, endPoint y: 505, distance: 68.5
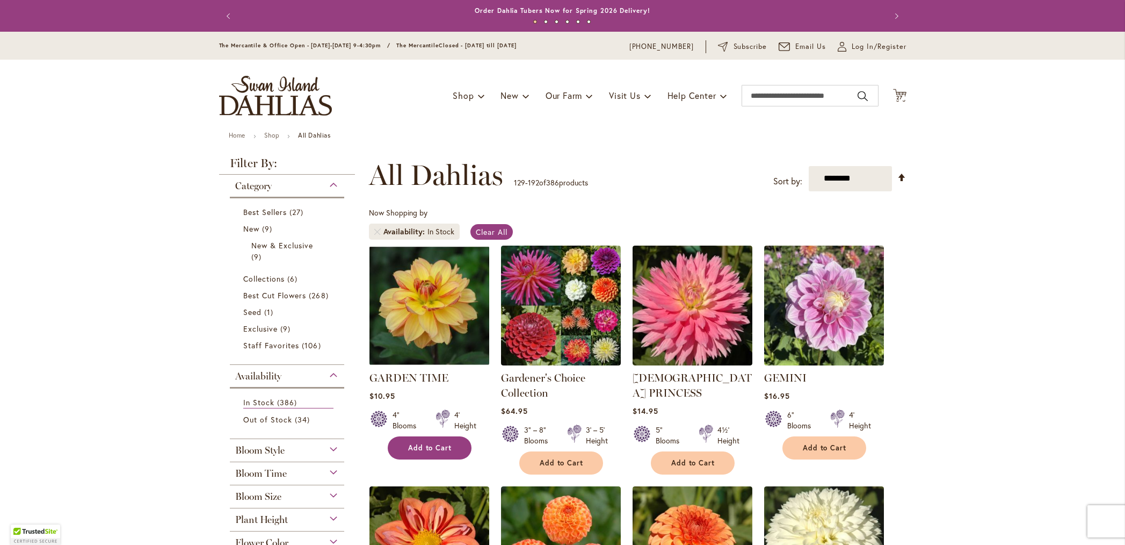
click at [426, 452] on button "Add to Cart" at bounding box center [430, 447] width 84 height 23
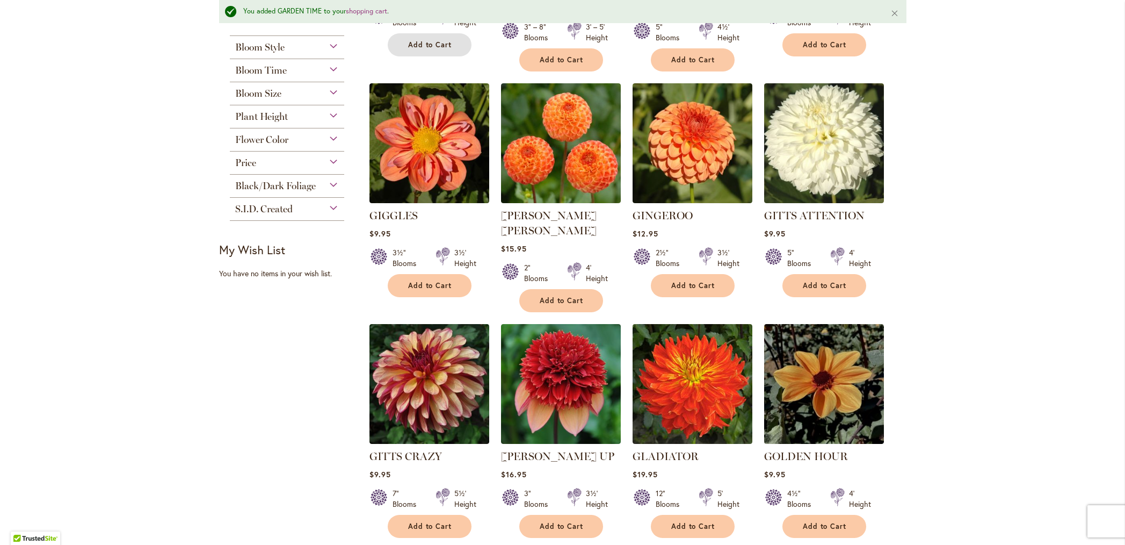
scroll to position [443, 0]
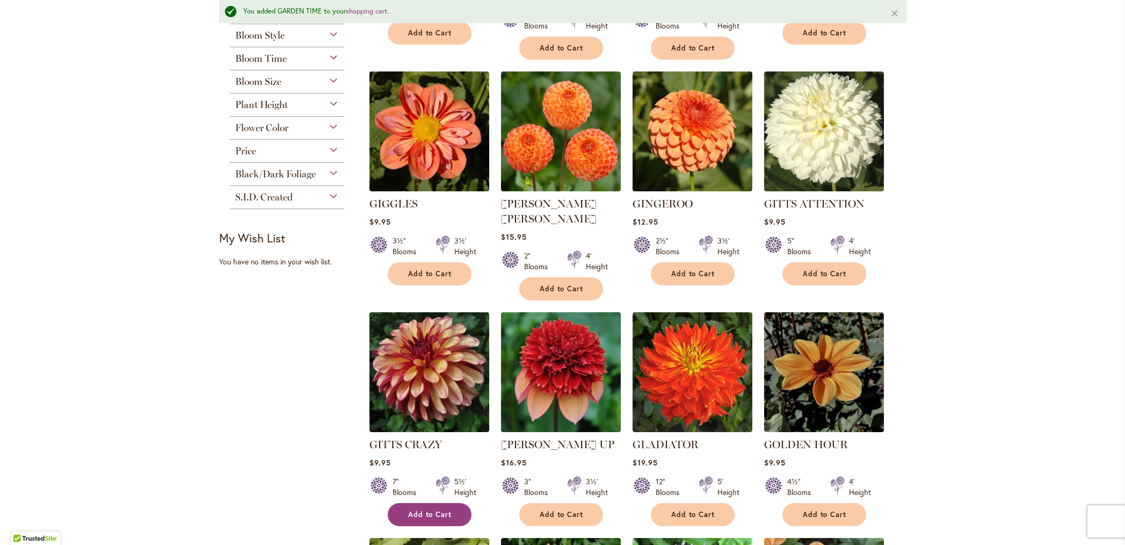
click at [425, 510] on span "Add to Cart" at bounding box center [430, 514] width 44 height 9
click at [816, 510] on span "Add to Cart" at bounding box center [825, 514] width 44 height 9
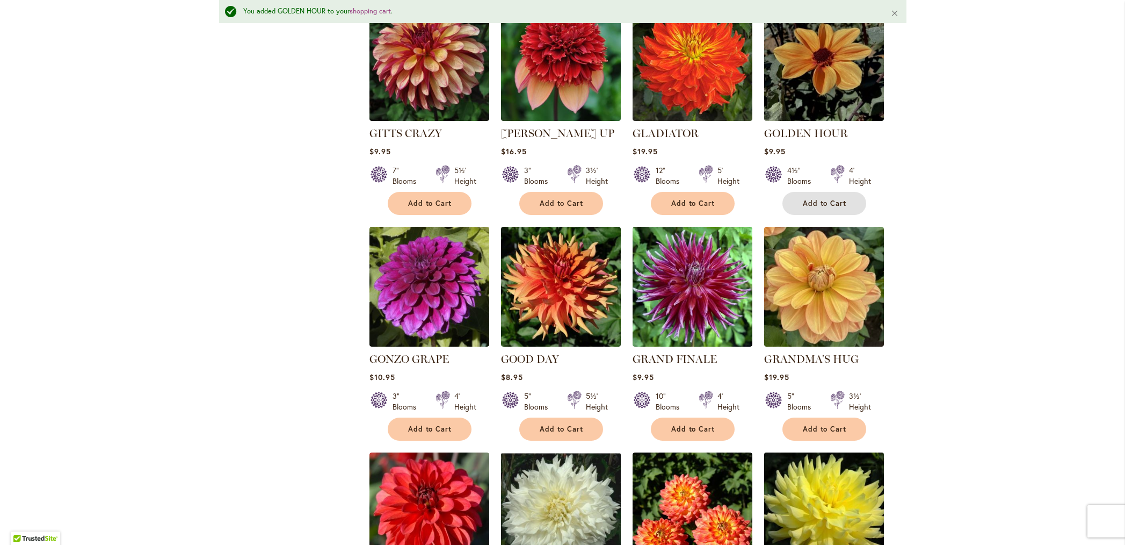
scroll to position [756, 0]
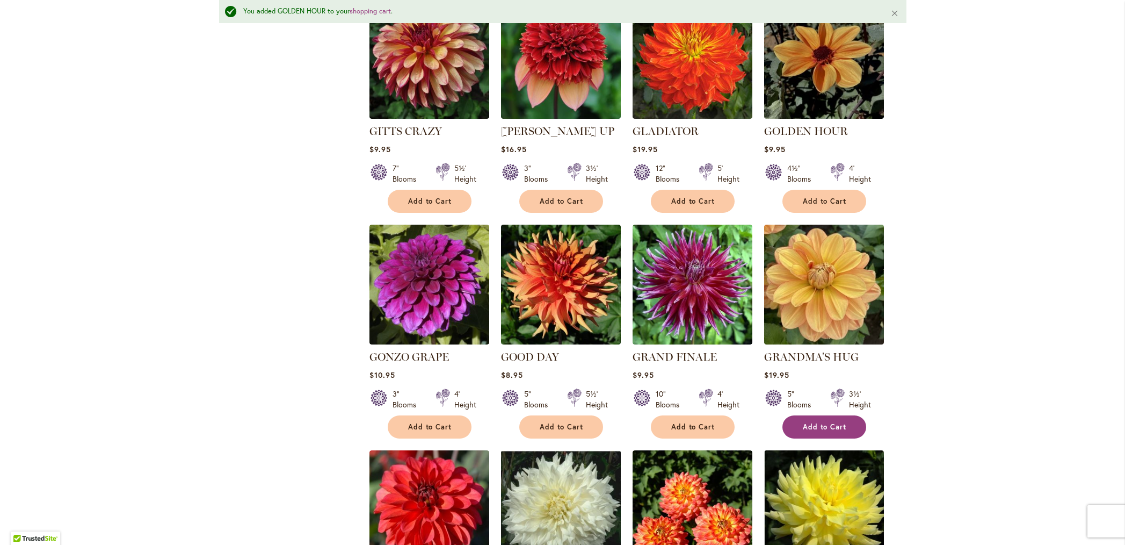
click at [811, 422] on span "Add to Cart" at bounding box center [825, 426] width 44 height 9
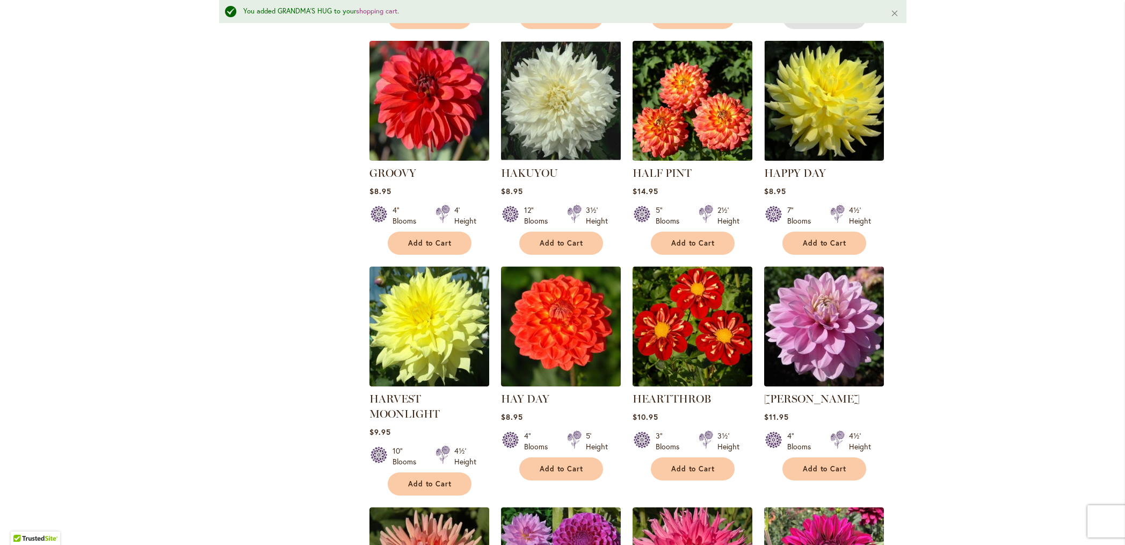
scroll to position [1169, 0]
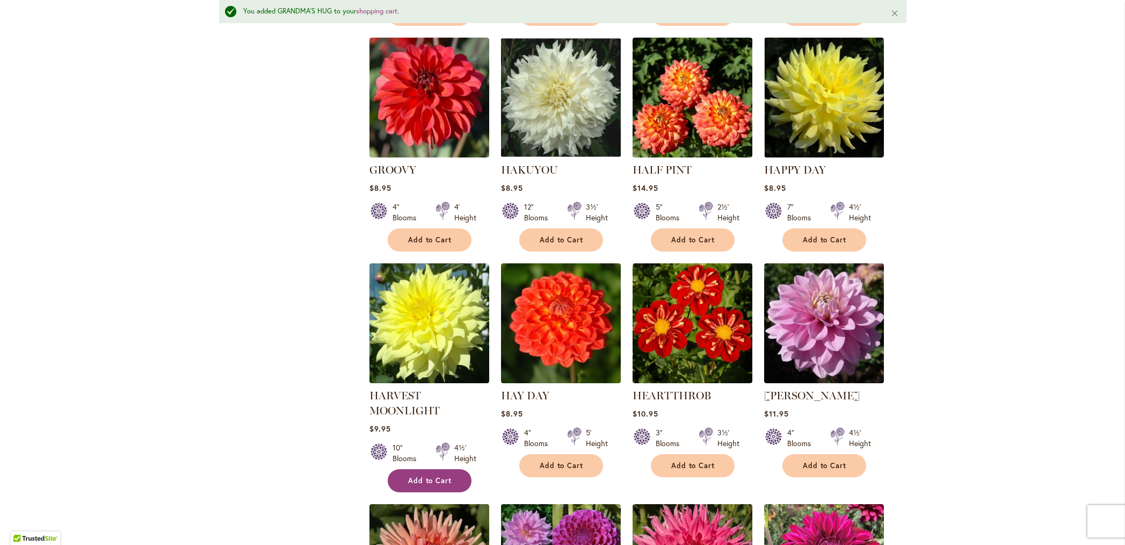
click at [419, 476] on span "Add to Cart" at bounding box center [430, 480] width 44 height 9
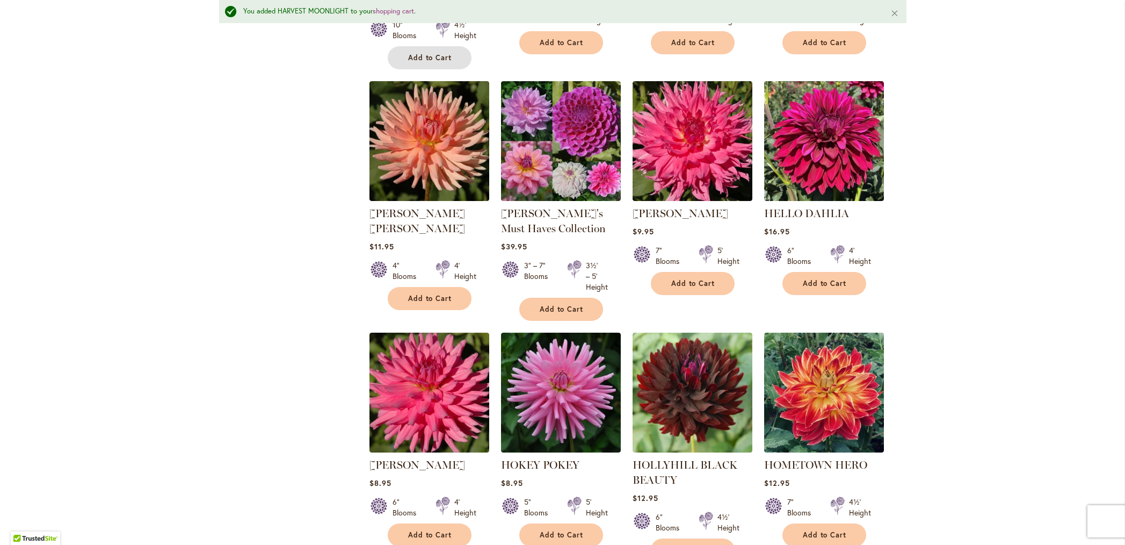
scroll to position [1597, 0]
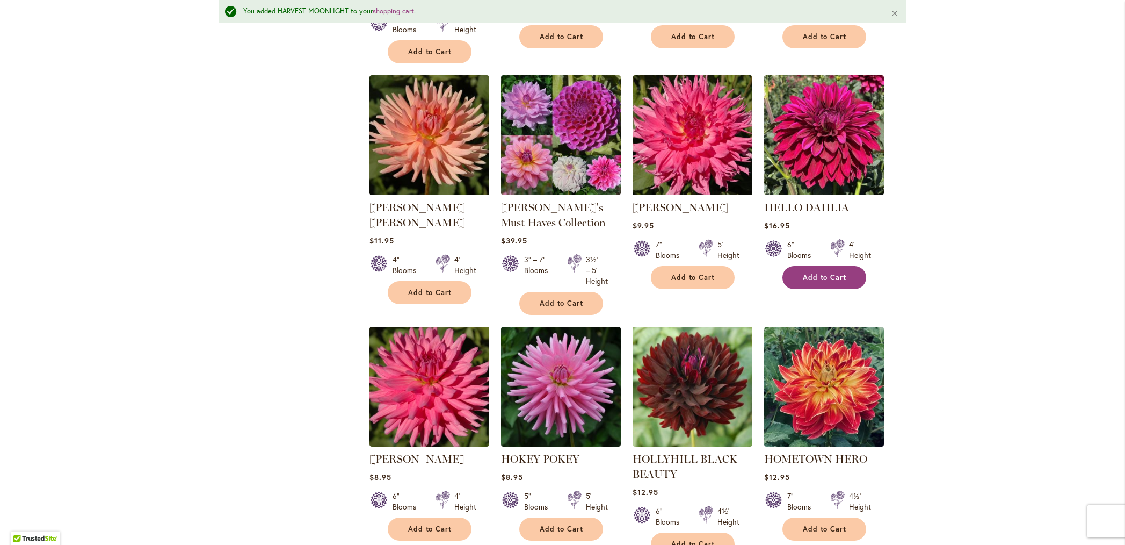
click at [817, 266] on button "Add to Cart" at bounding box center [824, 277] width 84 height 23
click at [682, 539] on span "Add to Cart" at bounding box center [693, 543] width 44 height 9
click at [825, 517] on button "Add to Cart" at bounding box center [824, 528] width 84 height 23
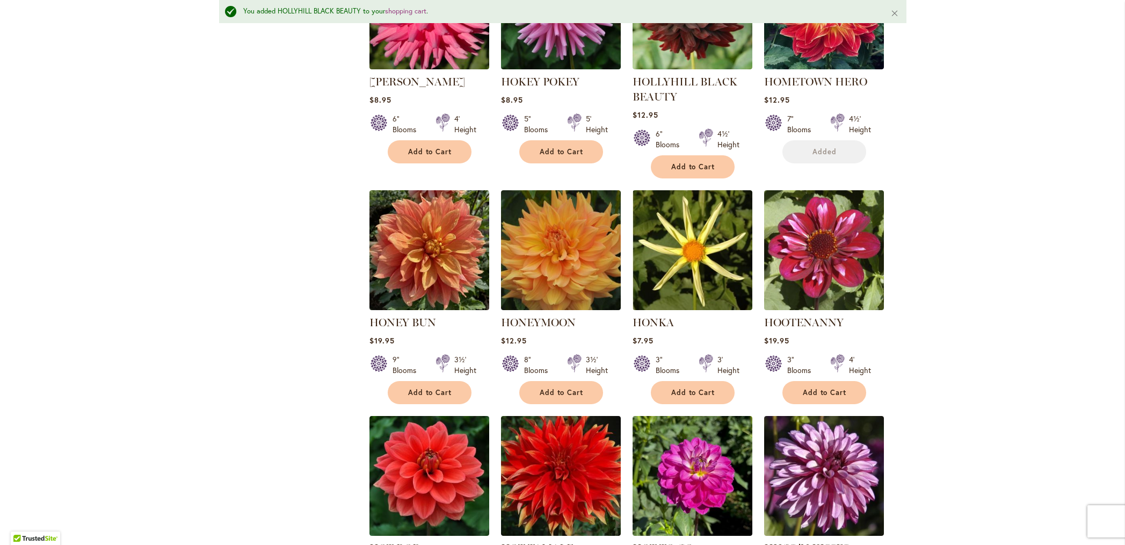
scroll to position [1982, 0]
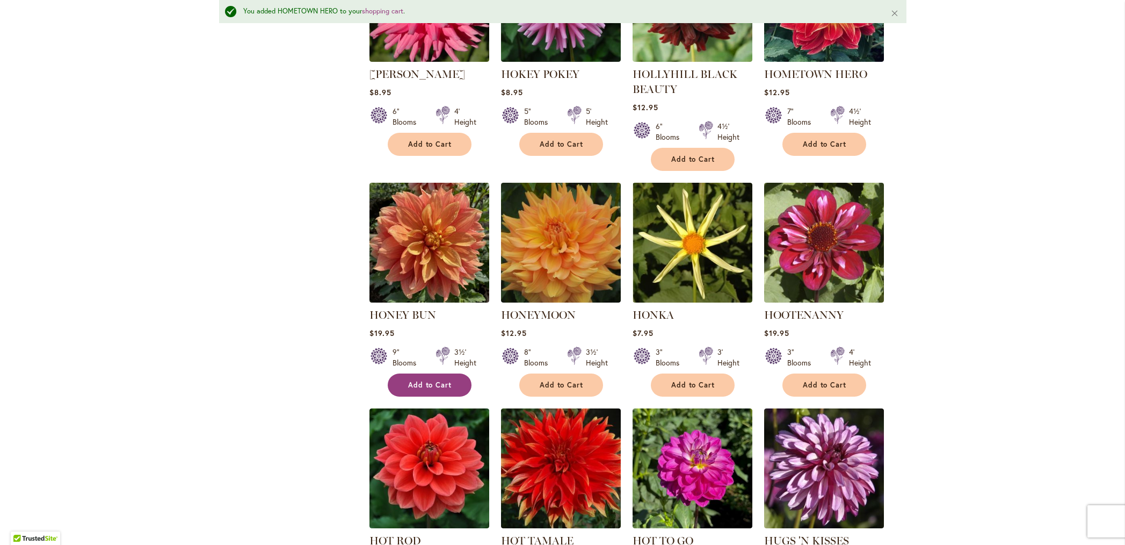
click at [412, 380] on span "Add to Cart" at bounding box center [430, 384] width 44 height 9
click at [557, 380] on span "Add to Cart" at bounding box center [562, 384] width 44 height 9
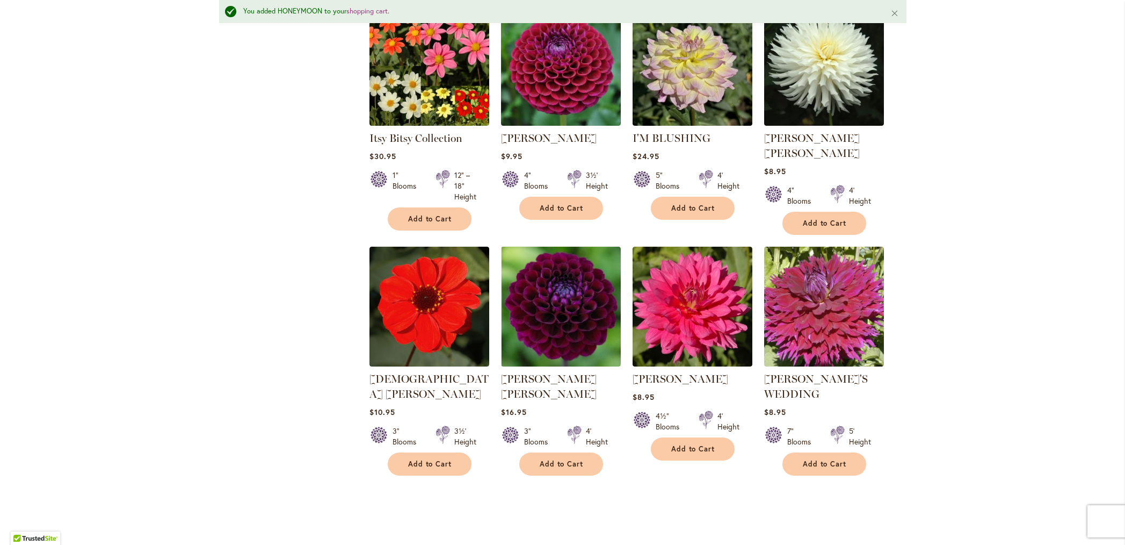
scroll to position [3302, 0]
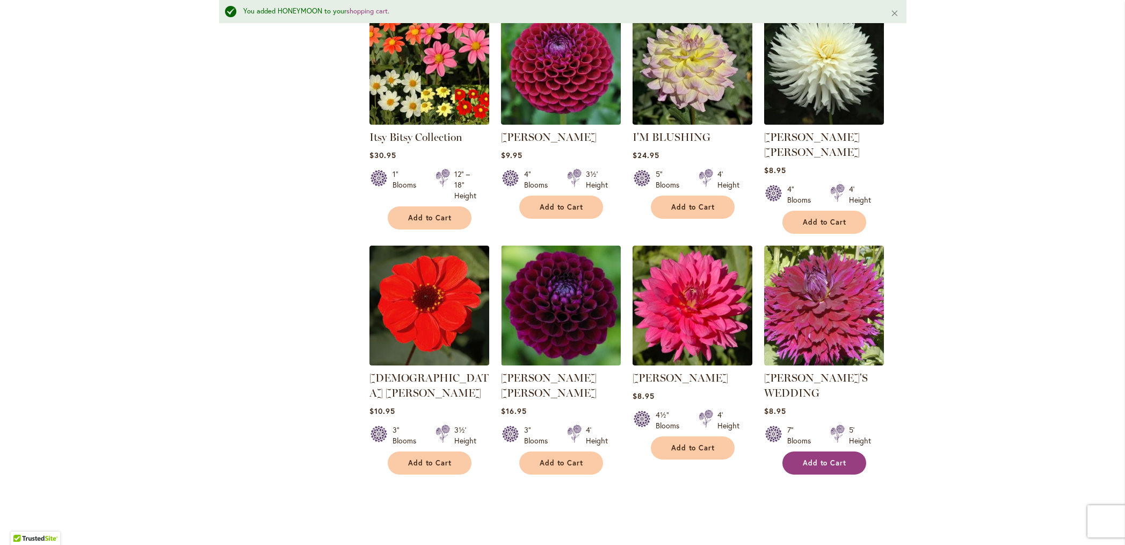
click at [826, 458] on span "Add to Cart" at bounding box center [825, 462] width 44 height 9
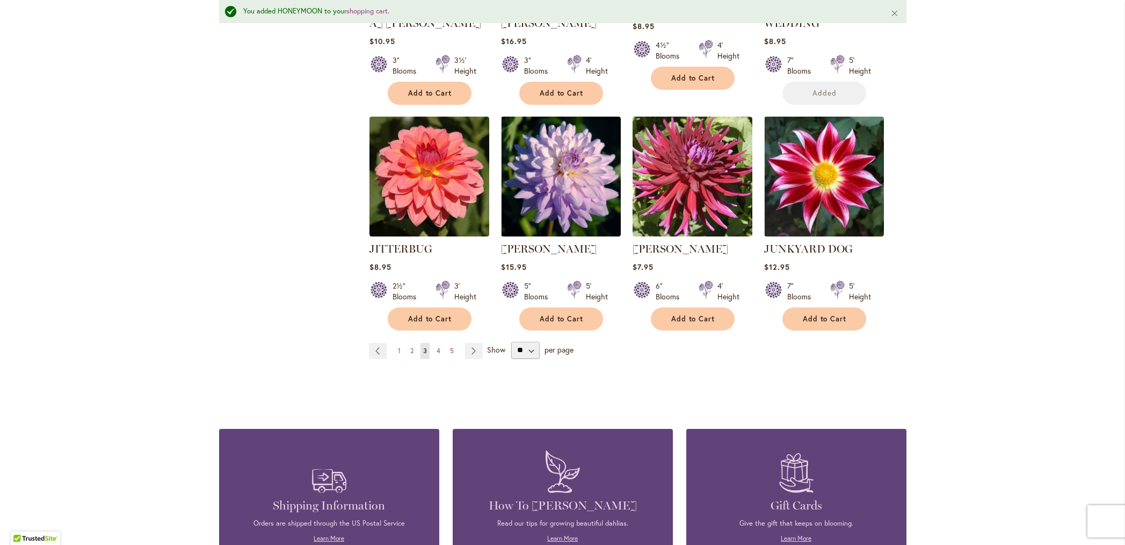
scroll to position [3673, 0]
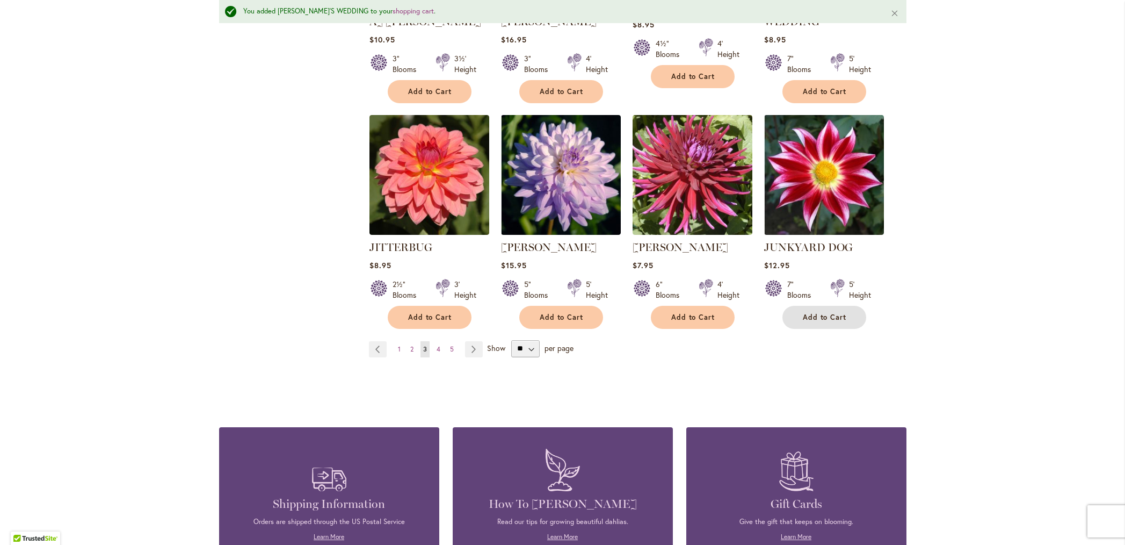
drag, startPoint x: 815, startPoint y: 274, endPoint x: 803, endPoint y: 279, distance: 12.8
click at [816, 313] on span "Add to Cart" at bounding box center [825, 317] width 44 height 9
click at [470, 341] on link "Page Next" at bounding box center [474, 349] width 18 height 16
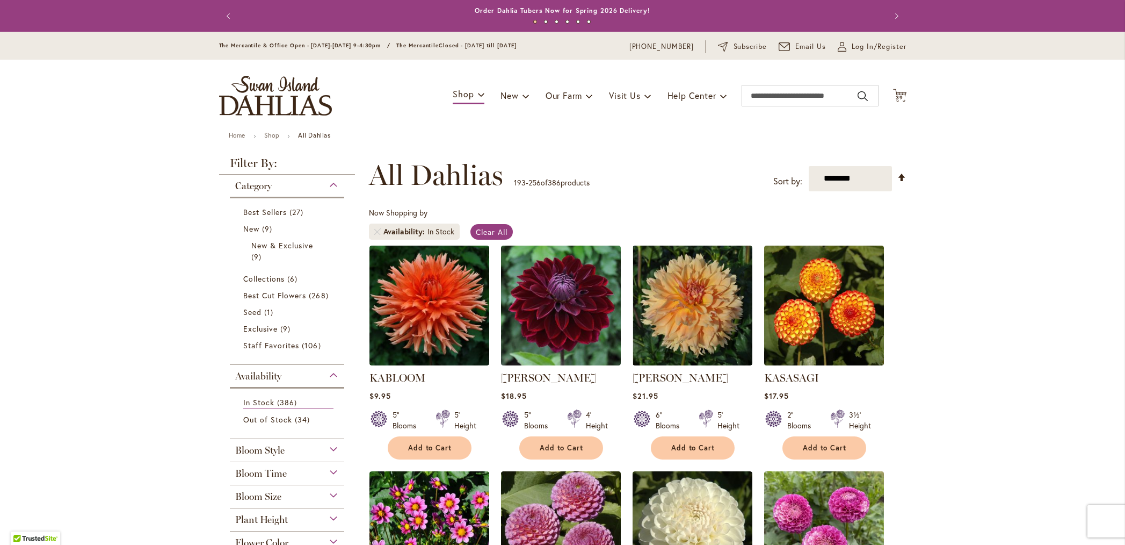
scroll to position [166, 0]
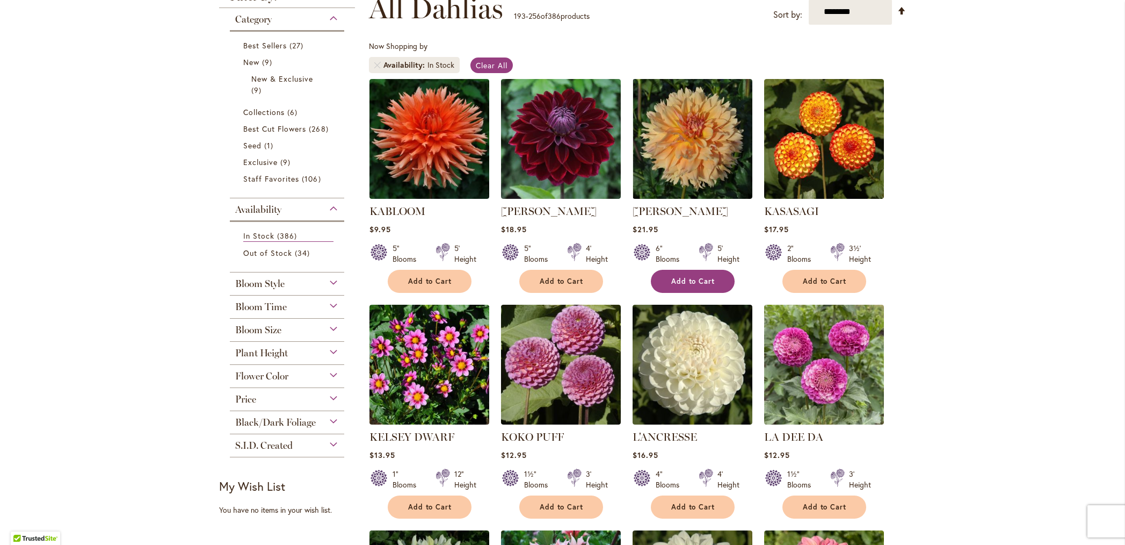
click at [686, 280] on span "Add to Cart" at bounding box center [693, 281] width 44 height 9
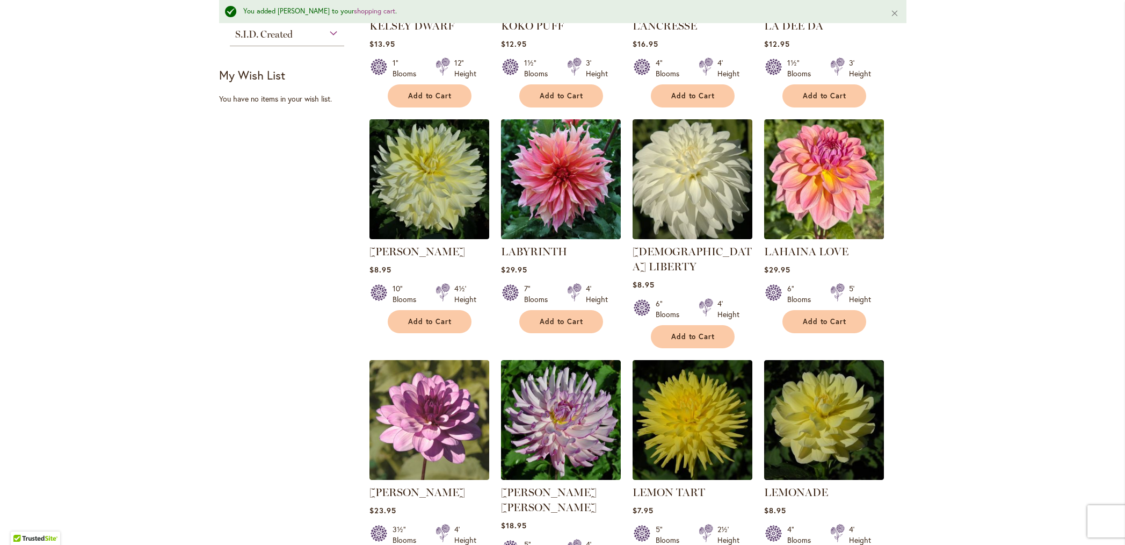
scroll to position [612, 0]
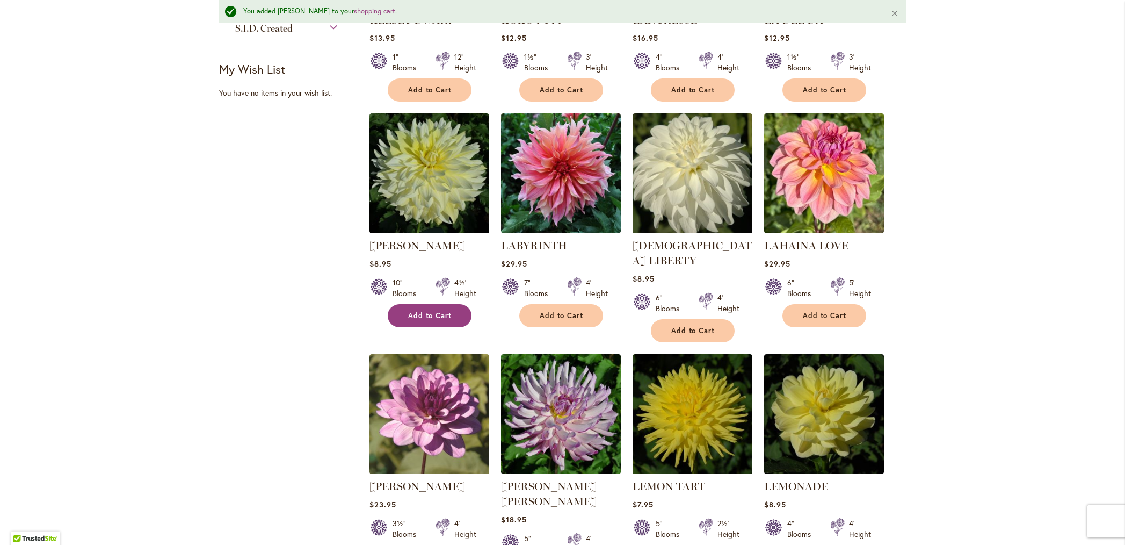
click at [419, 314] on span "Add to Cart" at bounding box center [430, 315] width 44 height 9
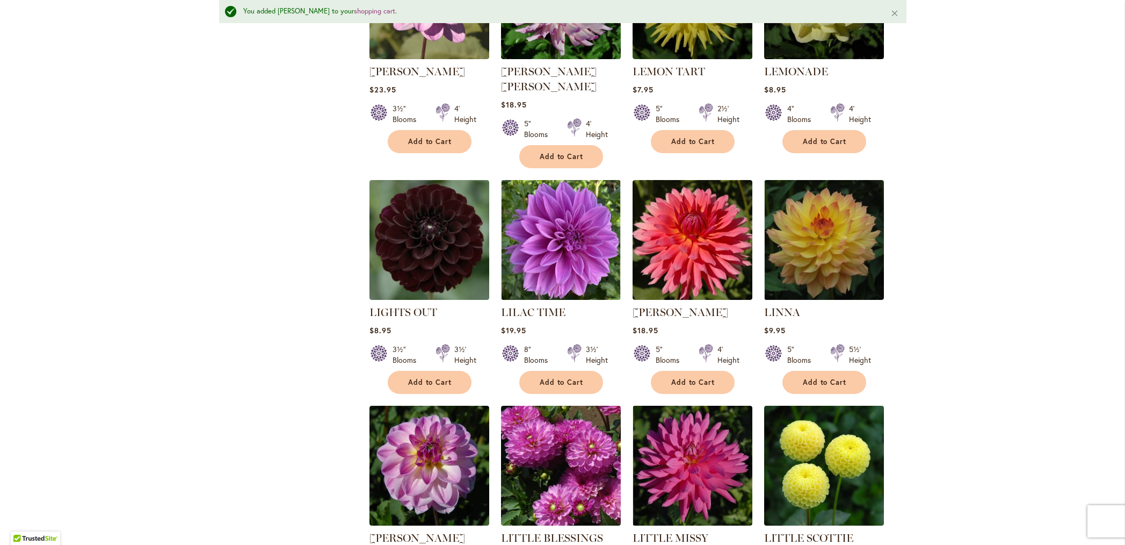
scroll to position [1031, 0]
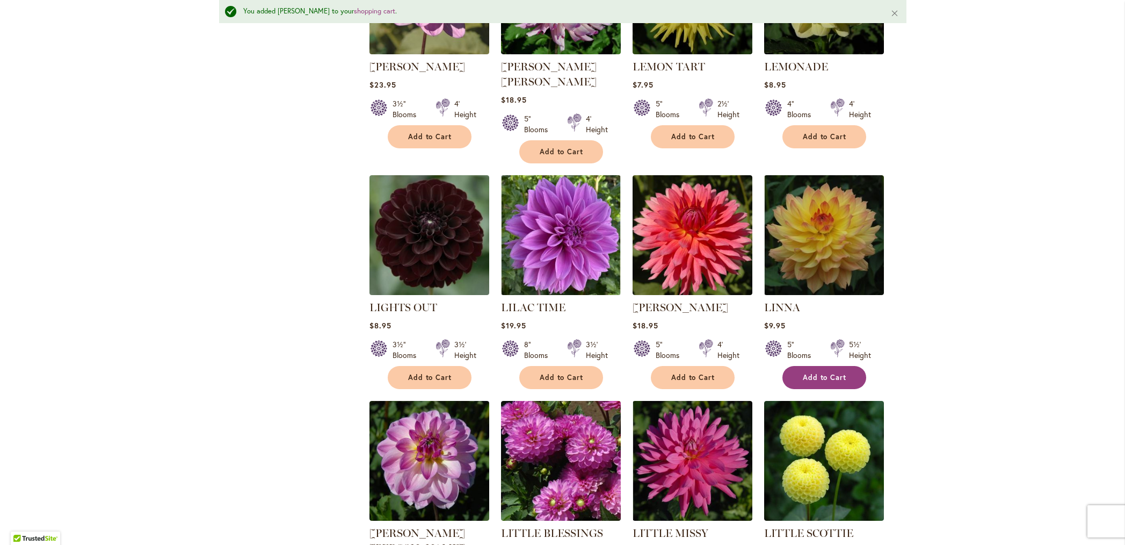
click at [803, 373] on span "Add to Cart" at bounding box center [825, 377] width 44 height 9
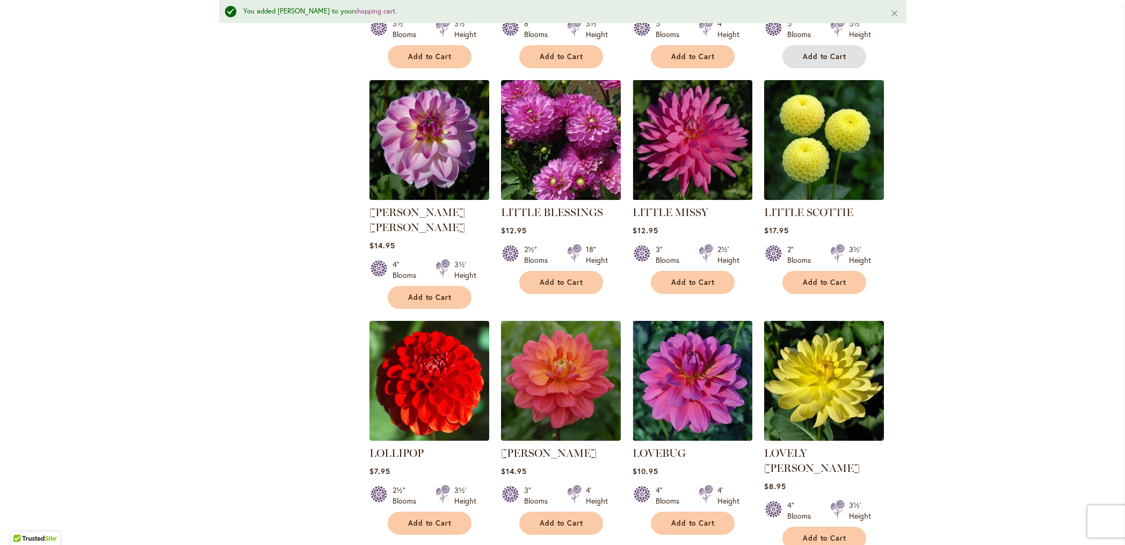
scroll to position [1383, 0]
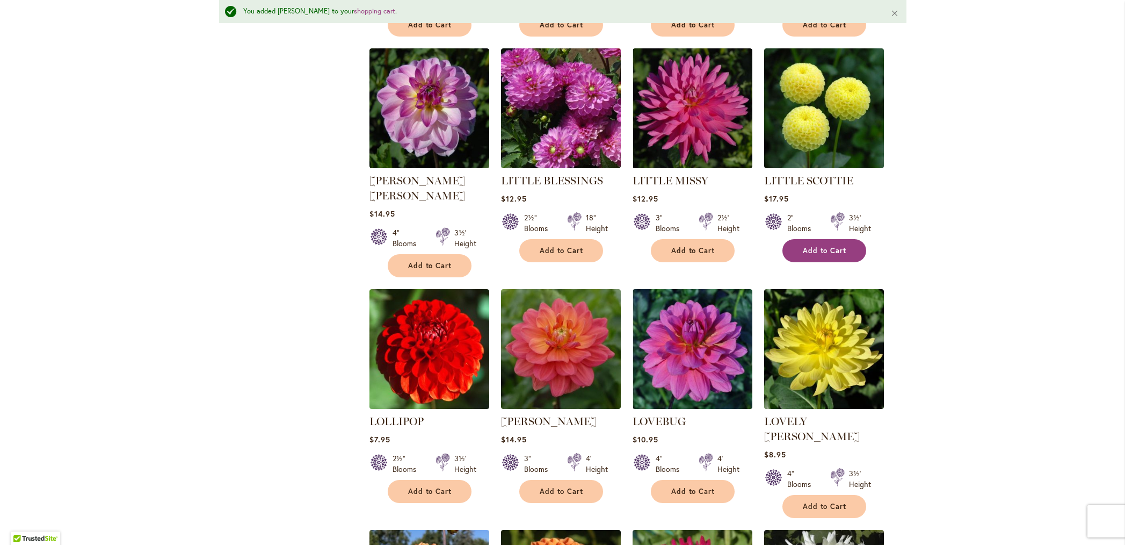
click at [820, 246] on span "Add to Cart" at bounding box center [825, 250] width 44 height 9
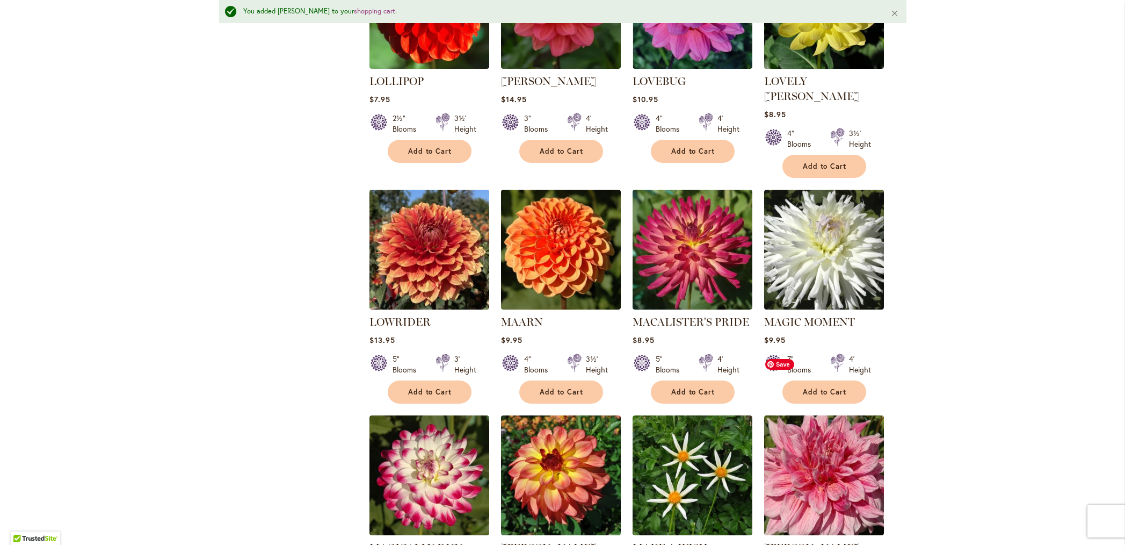
scroll to position [1724, 0]
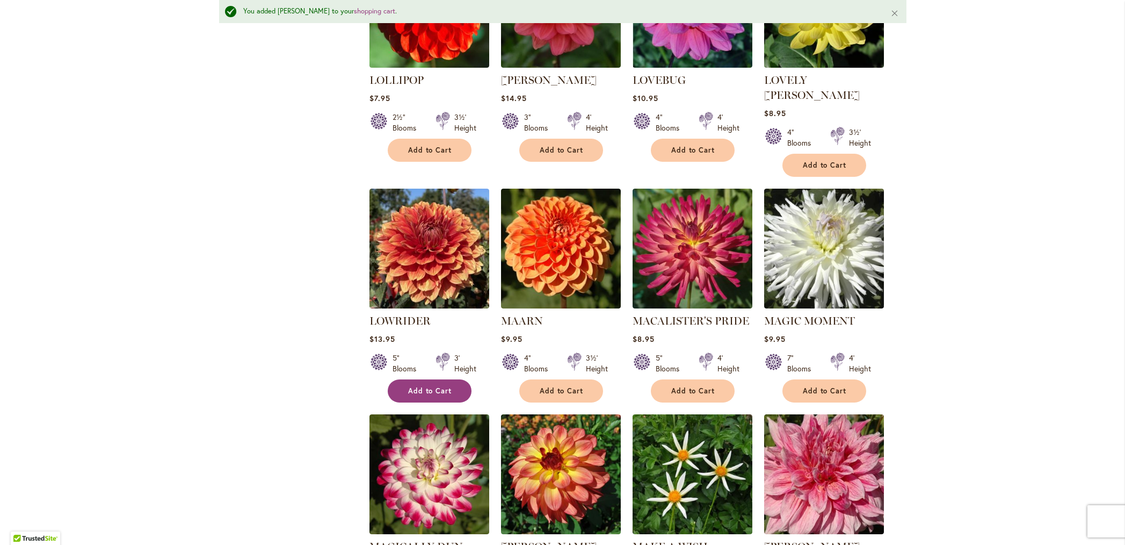
click at [436, 386] on span "Add to Cart" at bounding box center [430, 390] width 44 height 9
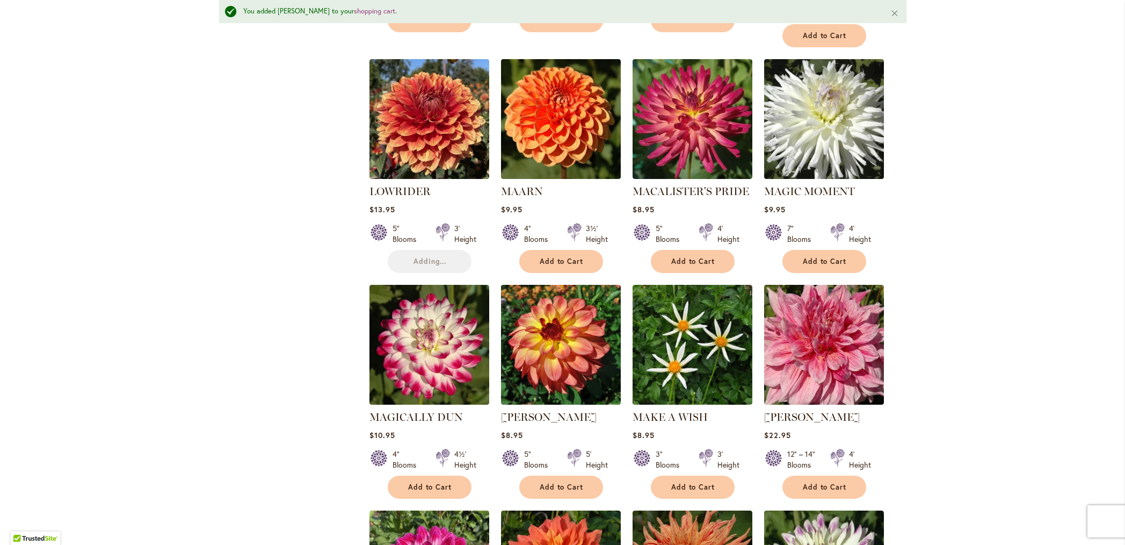
scroll to position [1862, 0]
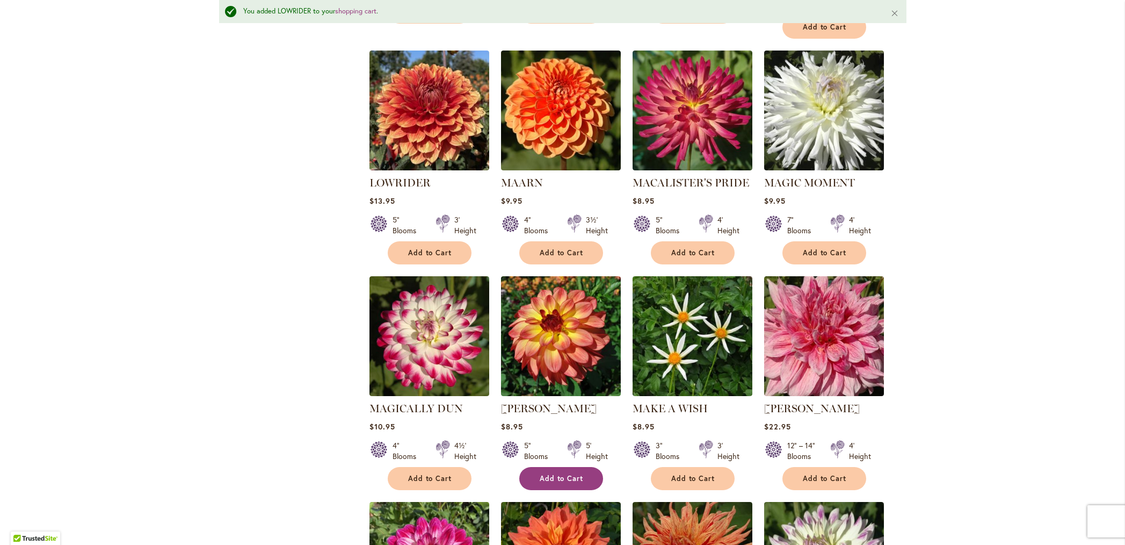
click at [559, 474] on span "Add to Cart" at bounding box center [562, 478] width 44 height 9
click at [812, 474] on span "Add to Cart" at bounding box center [825, 478] width 44 height 9
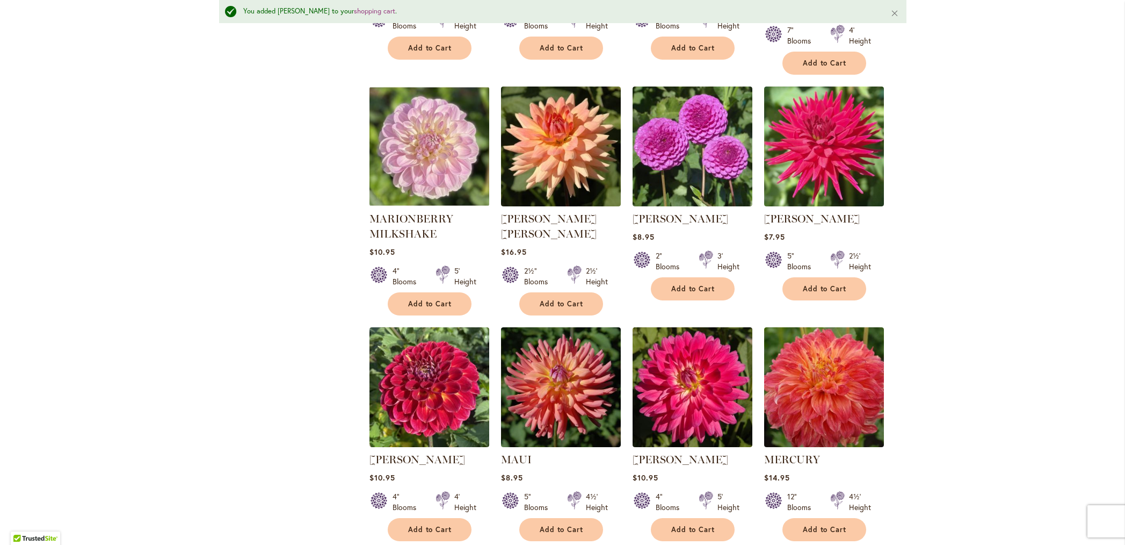
scroll to position [2524, 0]
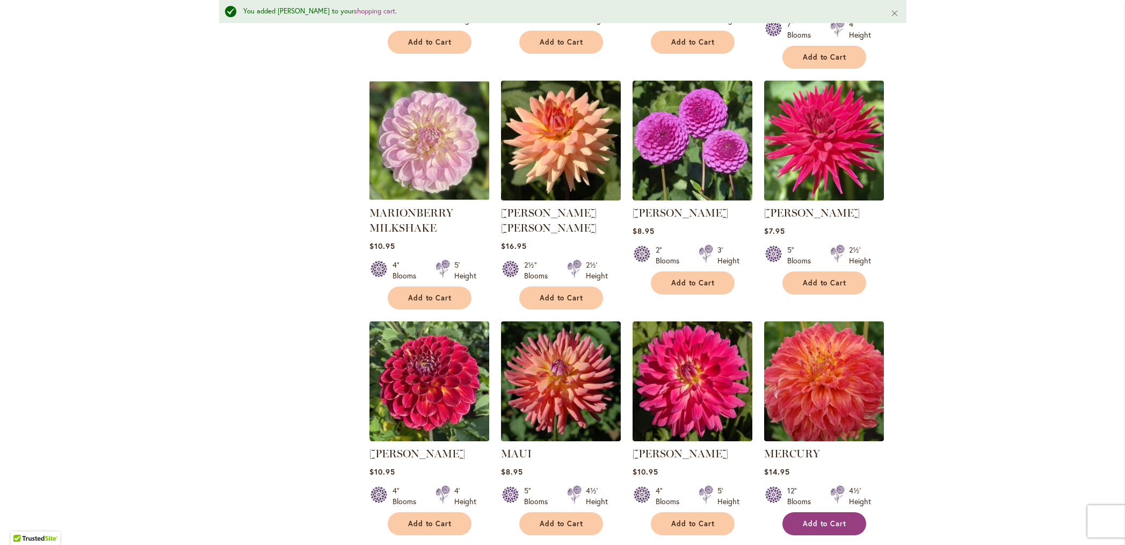
click at [830, 512] on button "Add to Cart" at bounding box center [824, 523] width 84 height 23
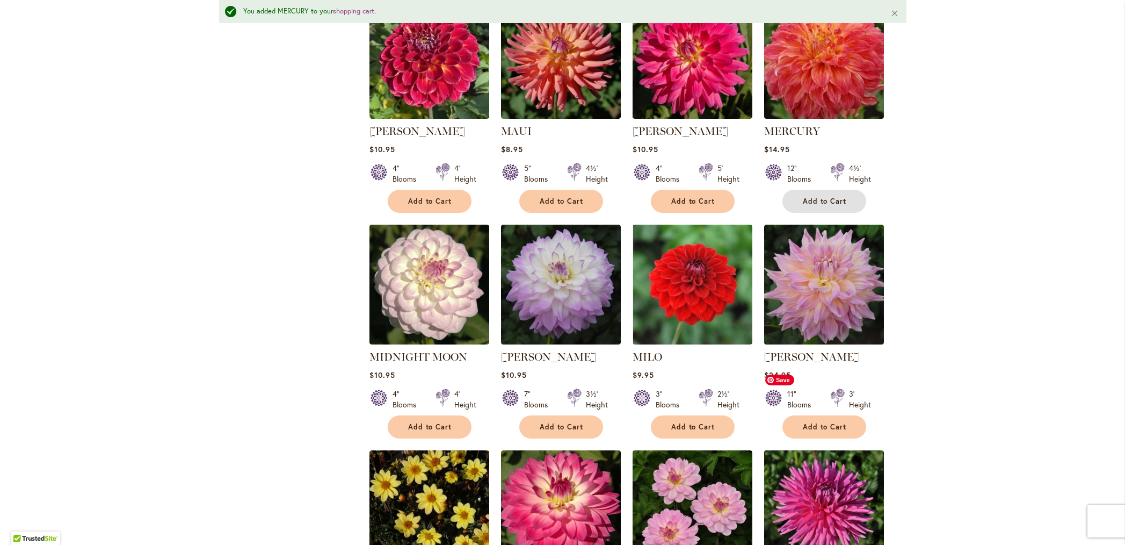
scroll to position [2851, 0]
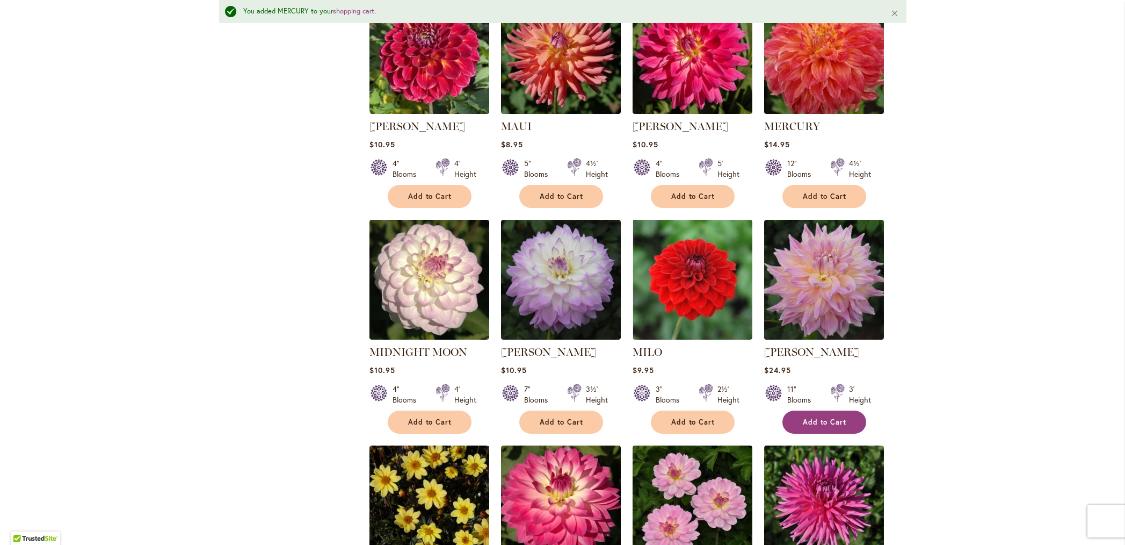
click at [818, 417] on span "Add to Cart" at bounding box center [825, 421] width 44 height 9
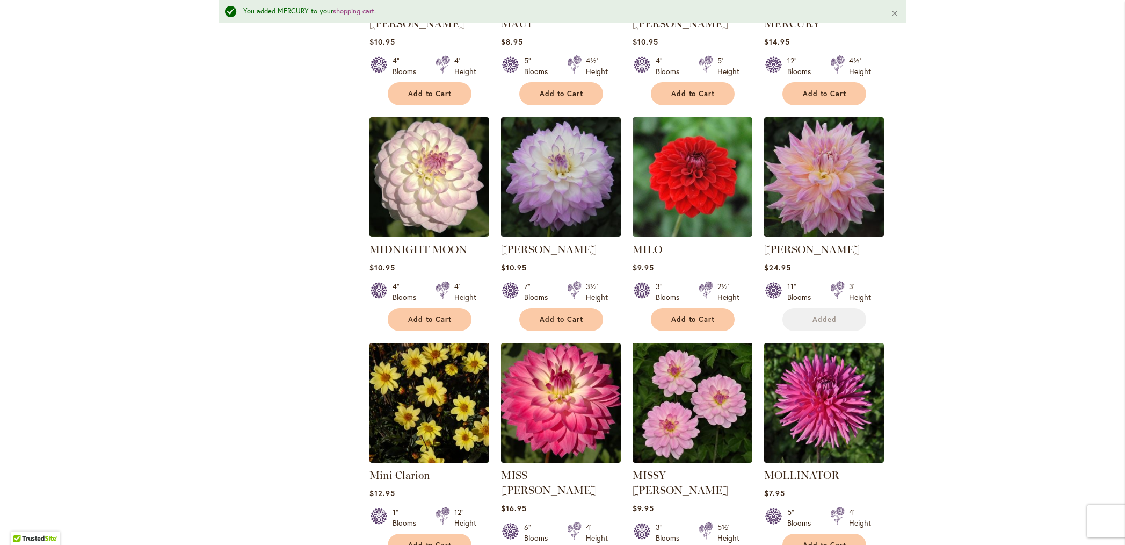
scroll to position [2958, 0]
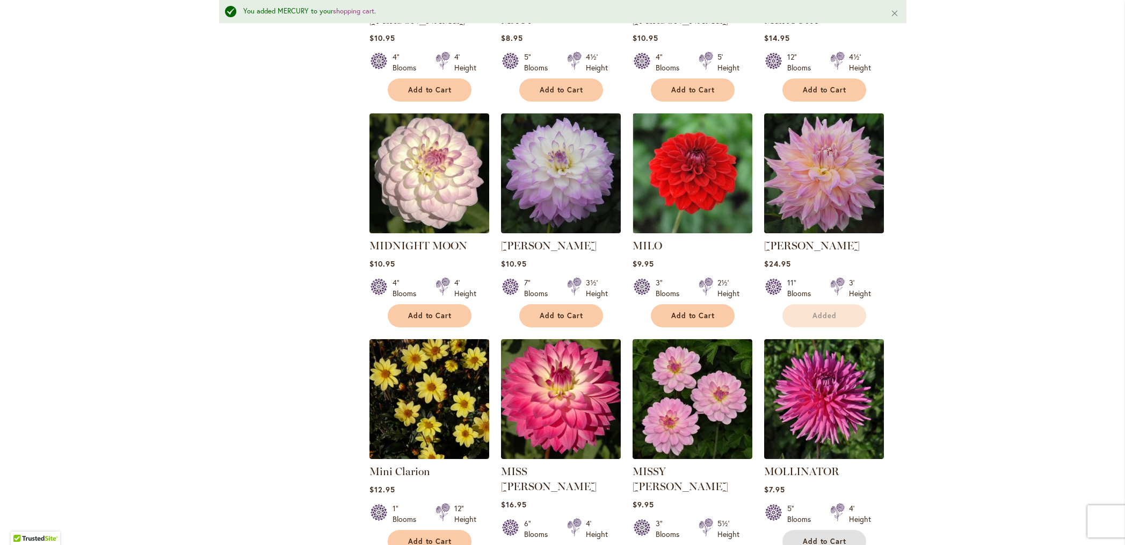
click at [827, 537] on span "Add to Cart" at bounding box center [825, 541] width 44 height 9
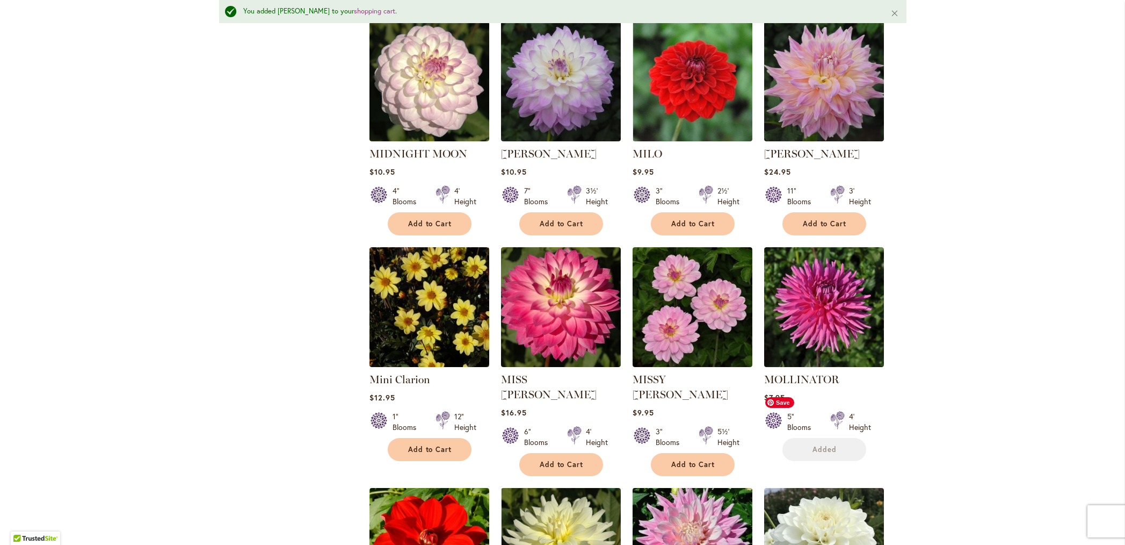
scroll to position [3050, 0]
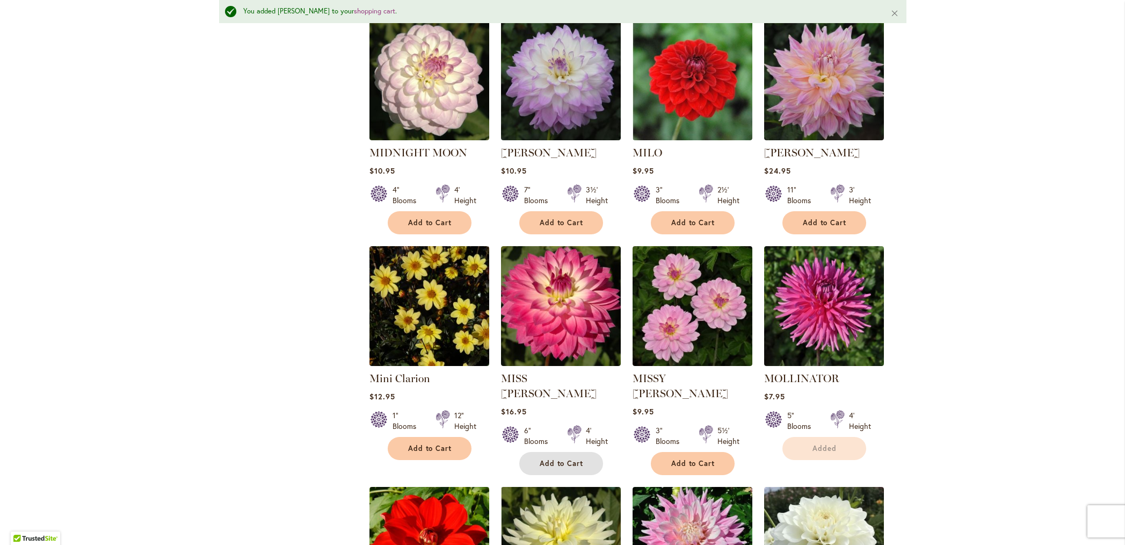
click at [558, 459] on span "Add to Cart" at bounding box center [562, 463] width 44 height 9
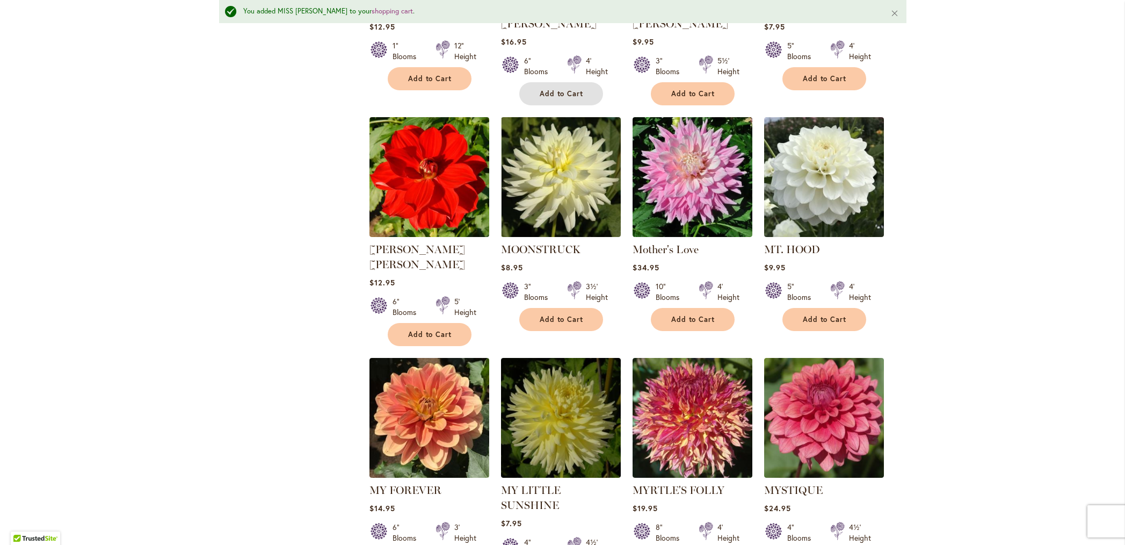
scroll to position [3422, 0]
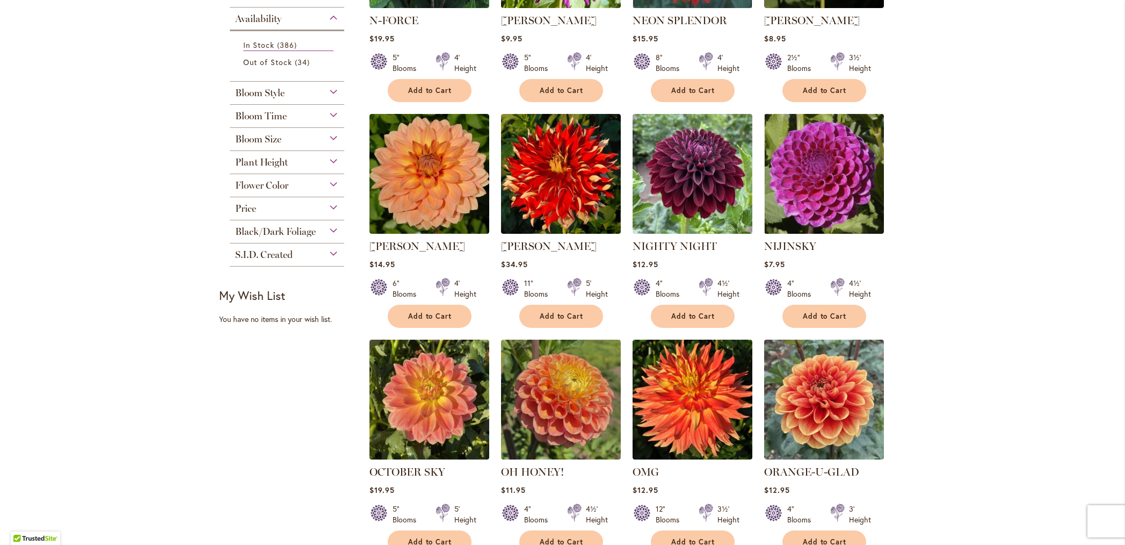
scroll to position [359, 0]
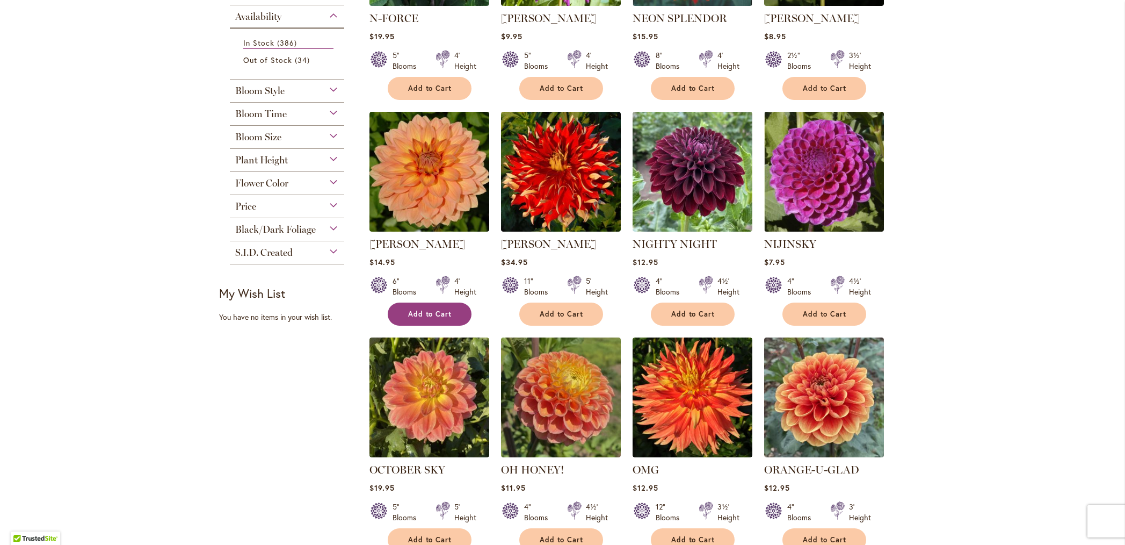
click at [421, 316] on span "Add to Cart" at bounding box center [430, 313] width 44 height 9
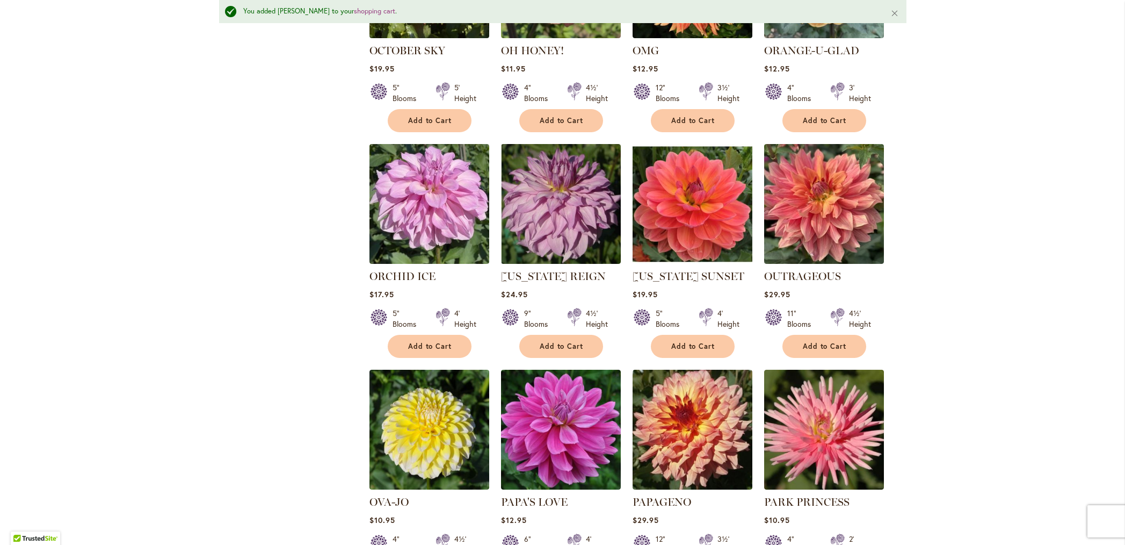
scroll to position [808, 0]
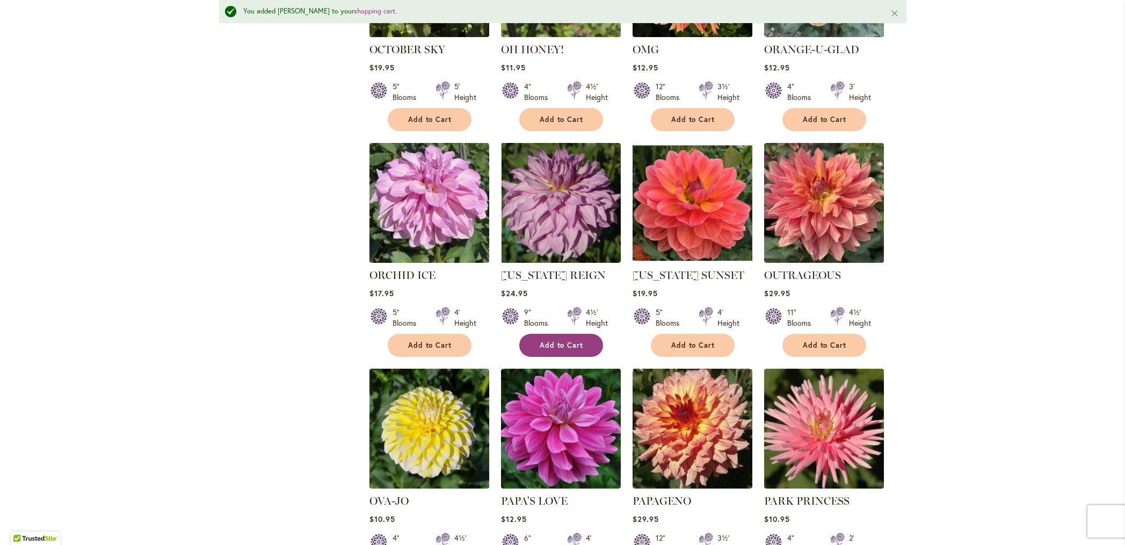
click at [557, 346] on span "Add to Cart" at bounding box center [562, 344] width 44 height 9
click at [803, 340] on span "Add to Cart" at bounding box center [825, 344] width 44 height 9
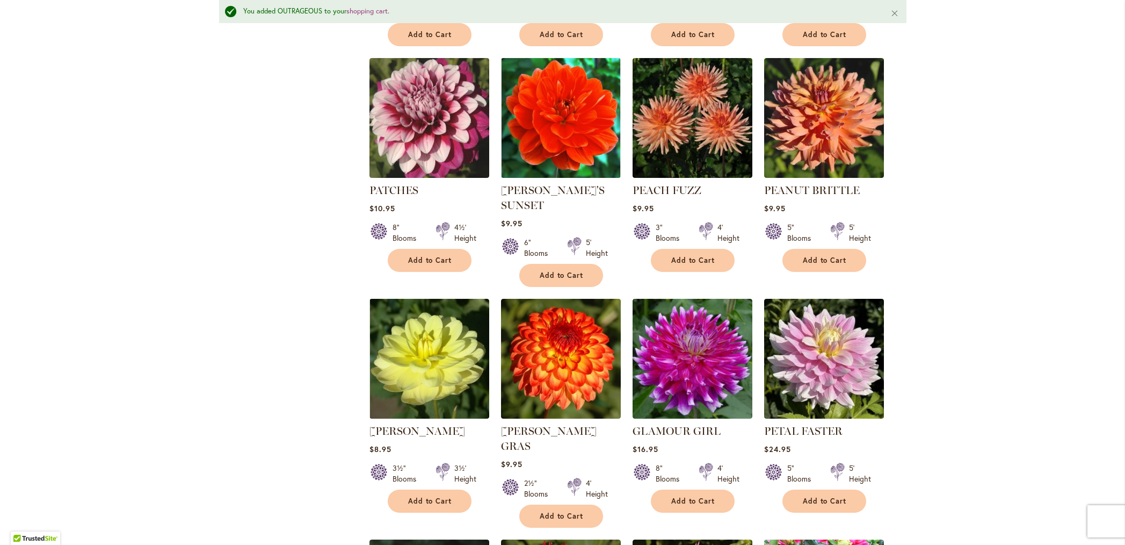
scroll to position [1344, 0]
click at [557, 270] on span "Add to Cart" at bounding box center [562, 274] width 44 height 9
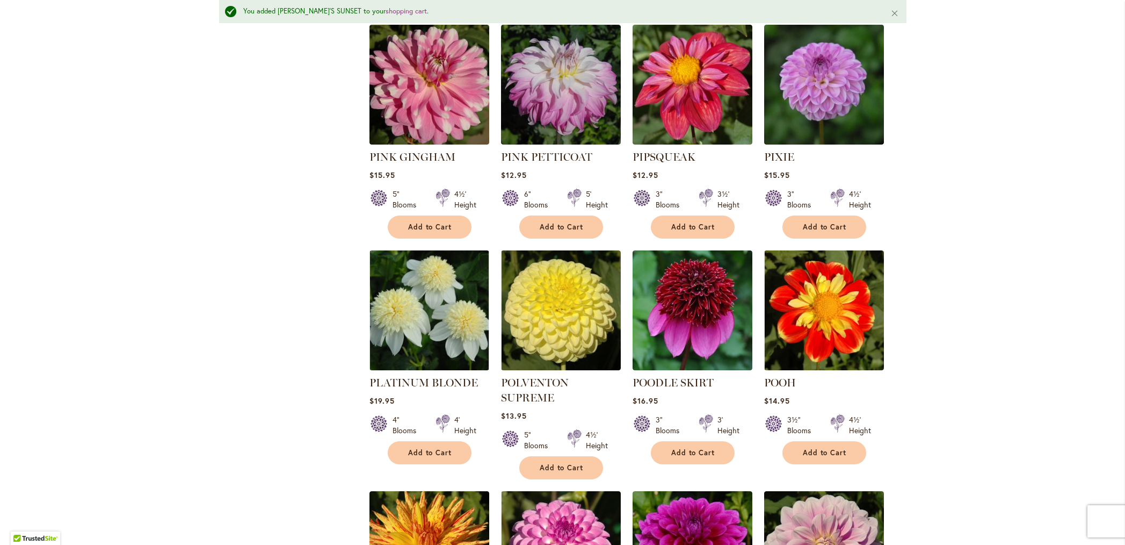
scroll to position [2104, 0]
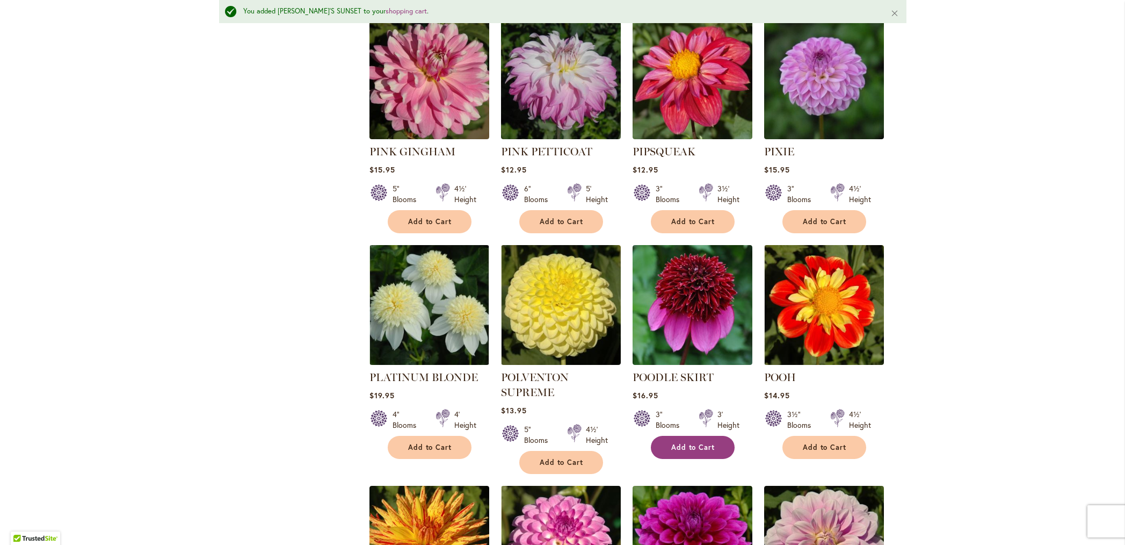
click at [679, 443] on span "Add to Cart" at bounding box center [693, 447] width 44 height 9
click at [403, 436] on button "Add to Cart" at bounding box center [430, 447] width 84 height 23
click at [822, 443] on span "Add to Cart" at bounding box center [825, 447] width 44 height 9
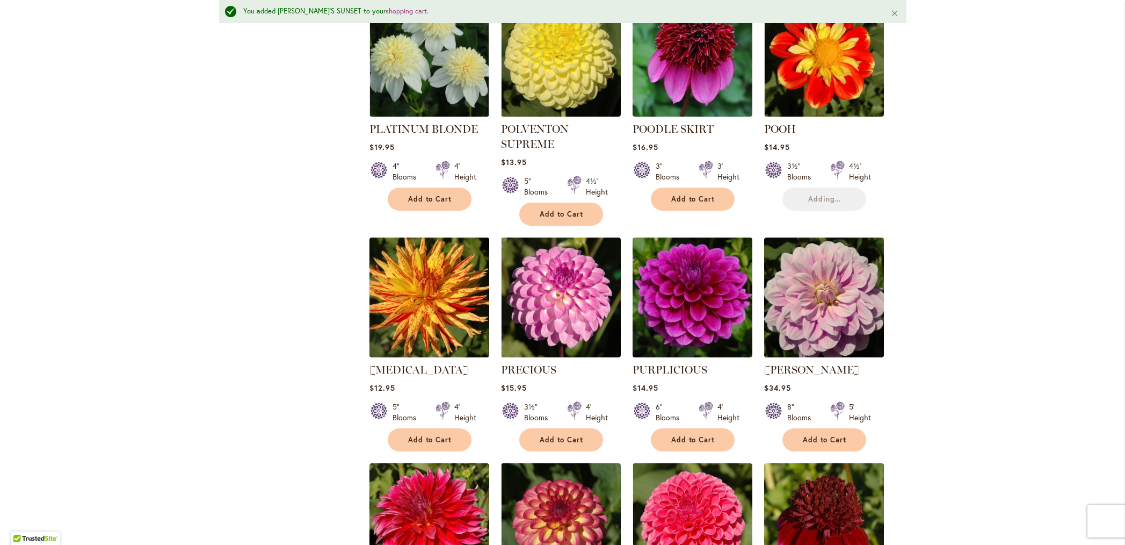
scroll to position [2357, 0]
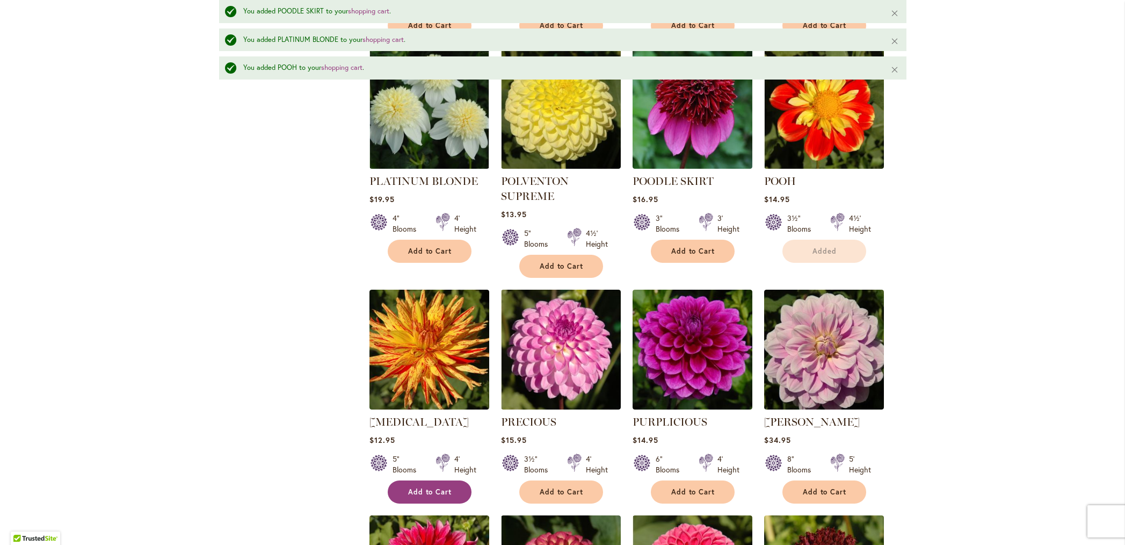
click at [431, 414] on div "POPPERS $12.95 5" Blooms 4' Height" at bounding box center [429, 456] width 120 height 84
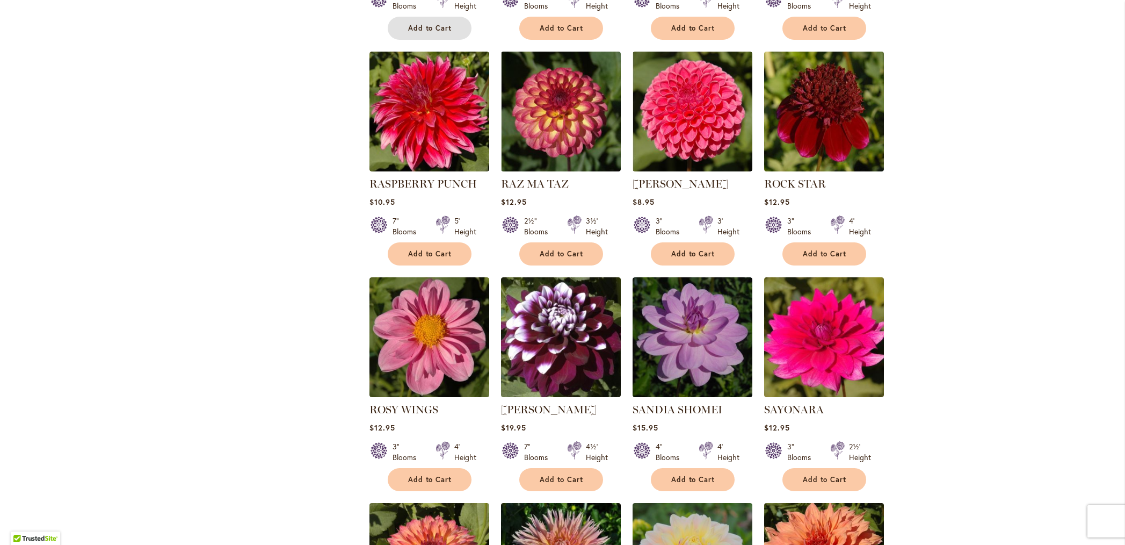
scroll to position [2737, 0]
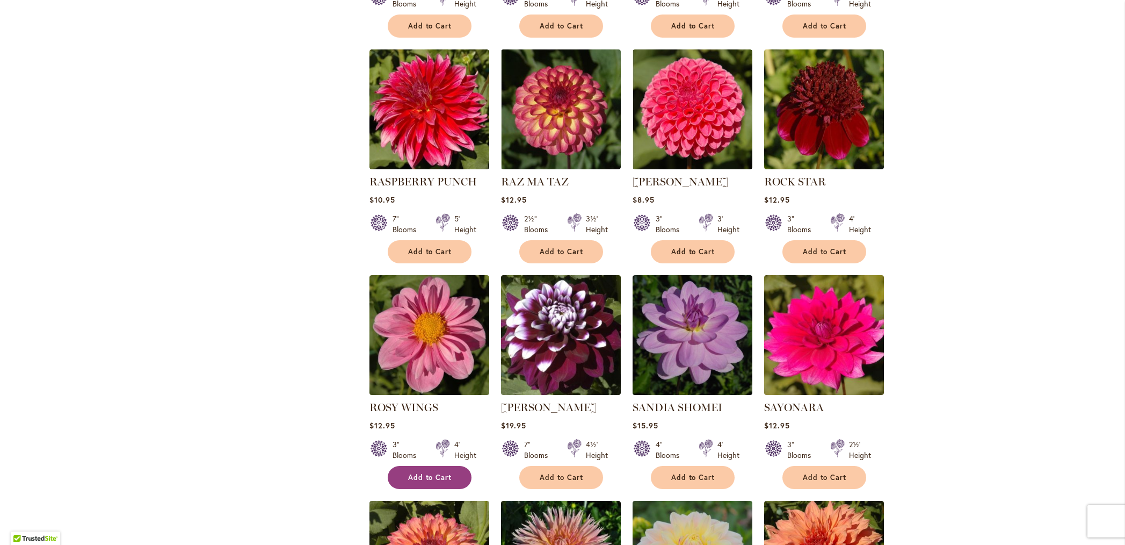
click at [429, 473] on span "Add to Cart" at bounding box center [430, 477] width 44 height 9
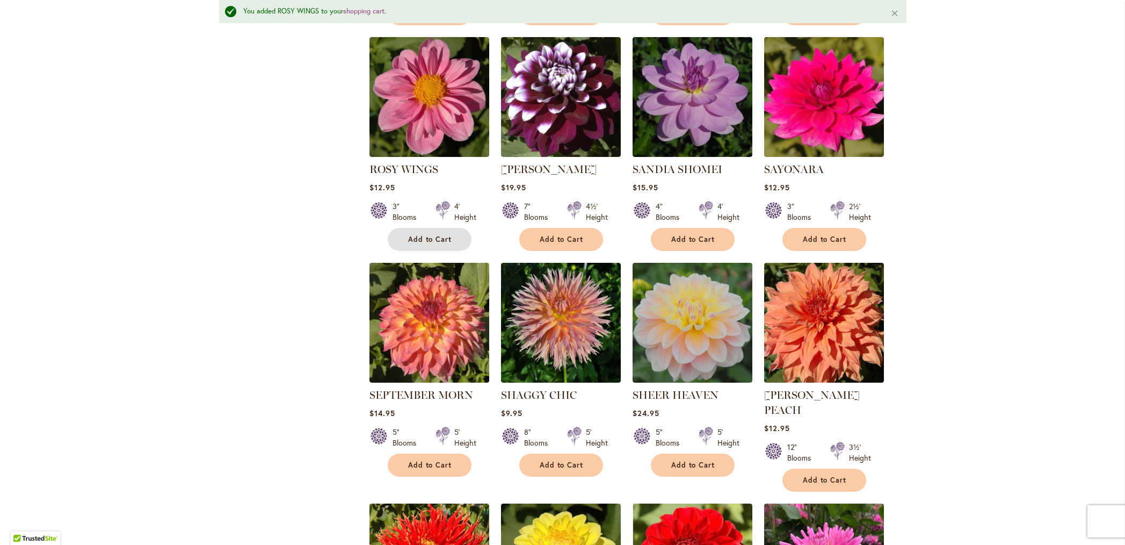
scroll to position [3045, 0]
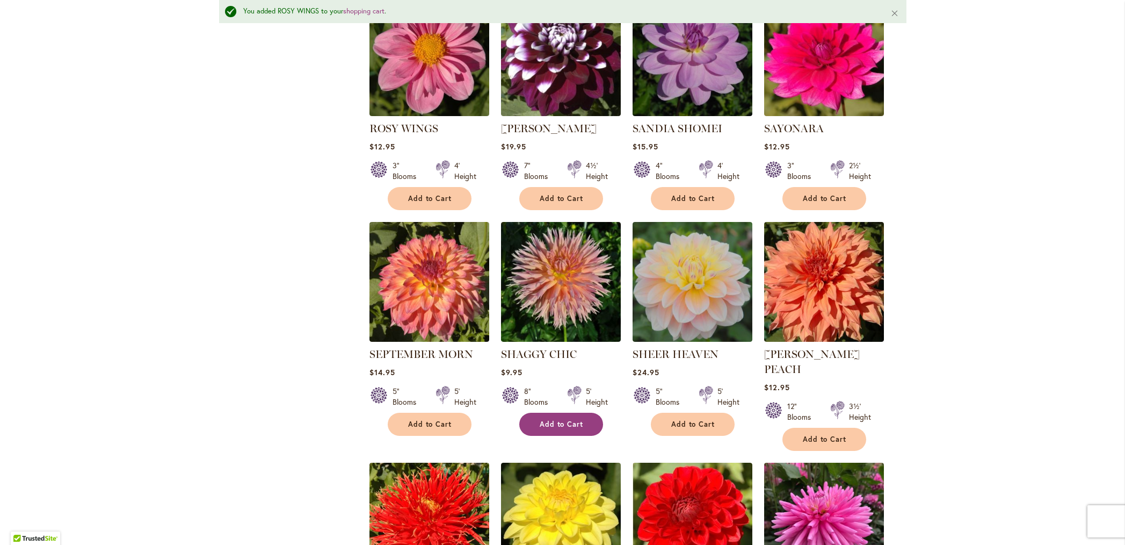
click at [561, 419] on span "Add to Cart" at bounding box center [562, 423] width 44 height 9
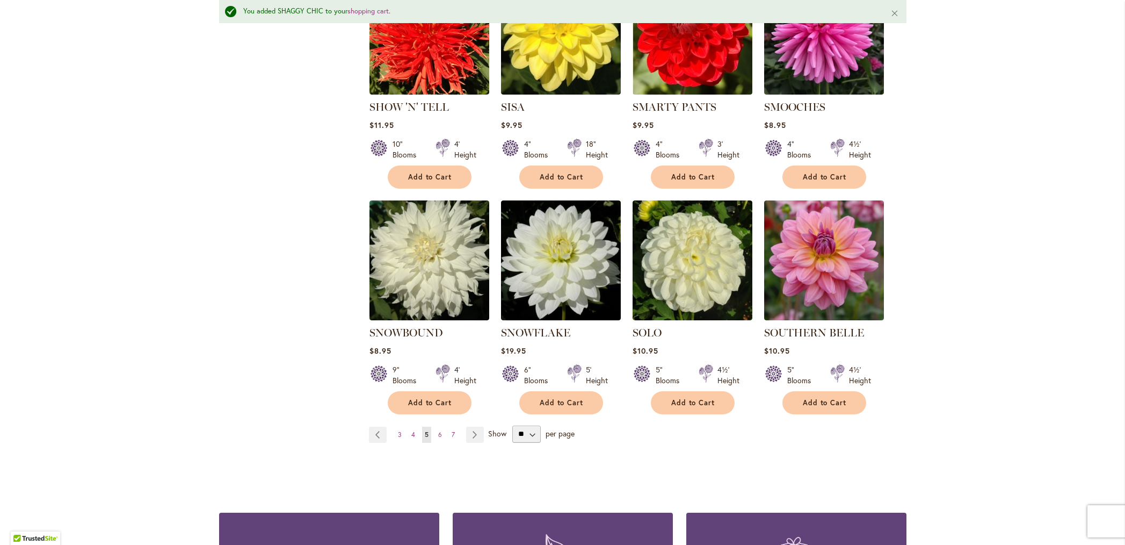
scroll to position [3541, 0]
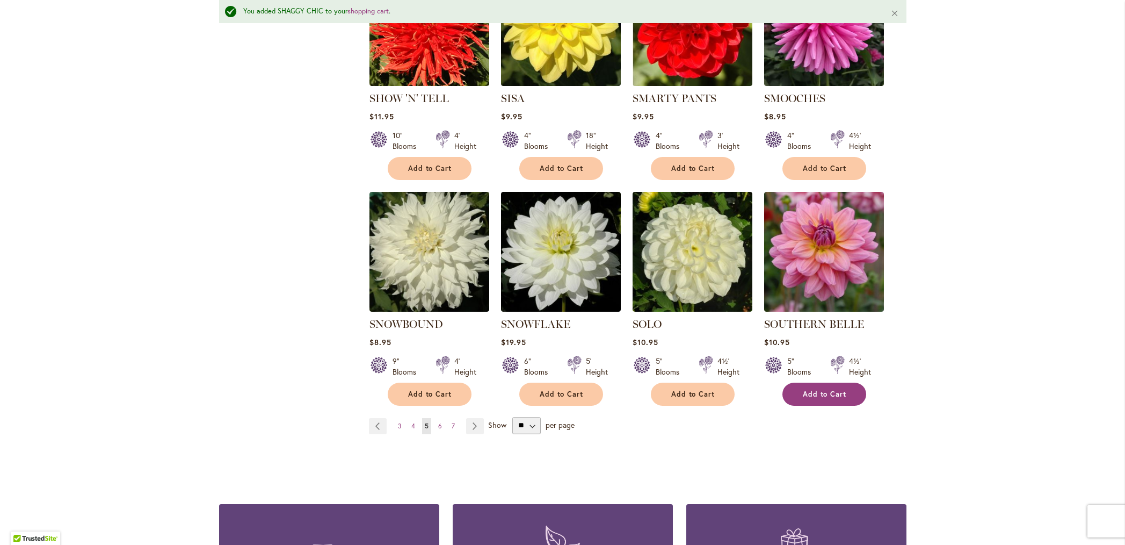
click at [822, 382] on button "Add to Cart" at bounding box center [824, 393] width 84 height 23
click at [469, 418] on link "Page Next" at bounding box center [475, 426] width 18 height 16
click at [470, 418] on link "Page Next" at bounding box center [475, 426] width 18 height 16
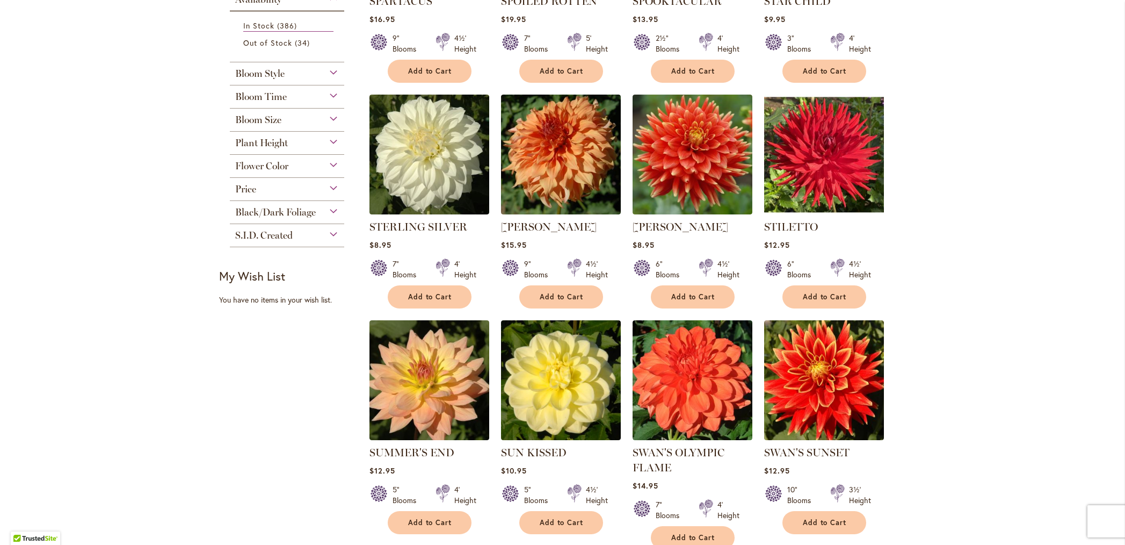
scroll to position [378, 0]
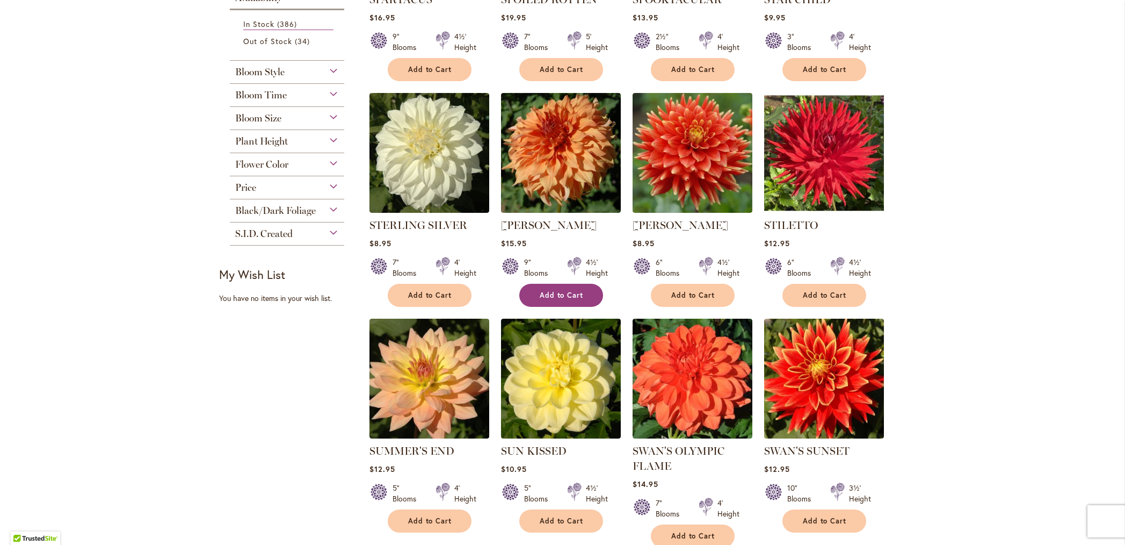
click at [540, 297] on span "Add to Cart" at bounding box center [562, 295] width 44 height 9
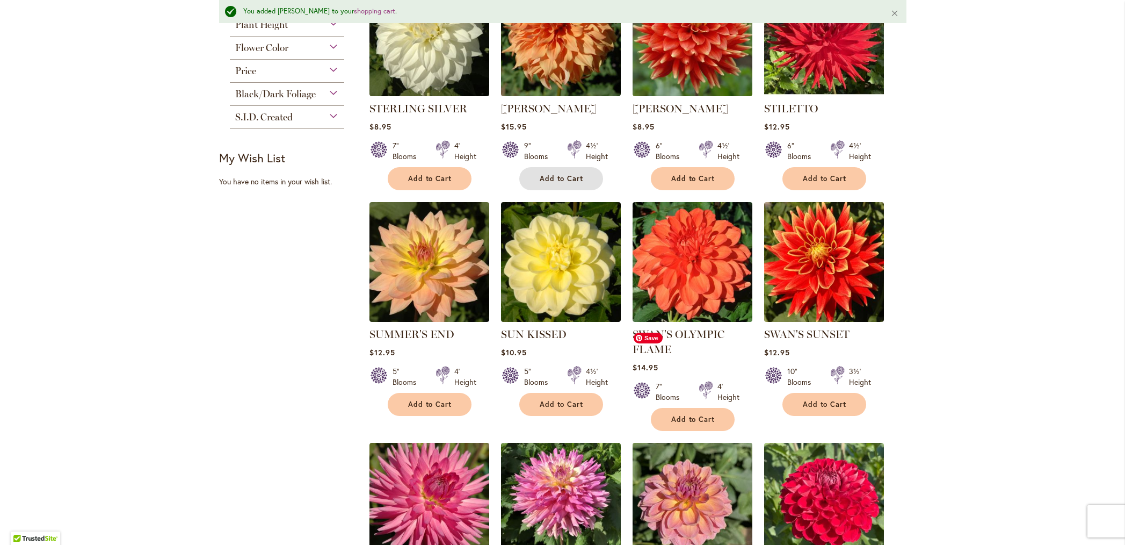
scroll to position [637, 0]
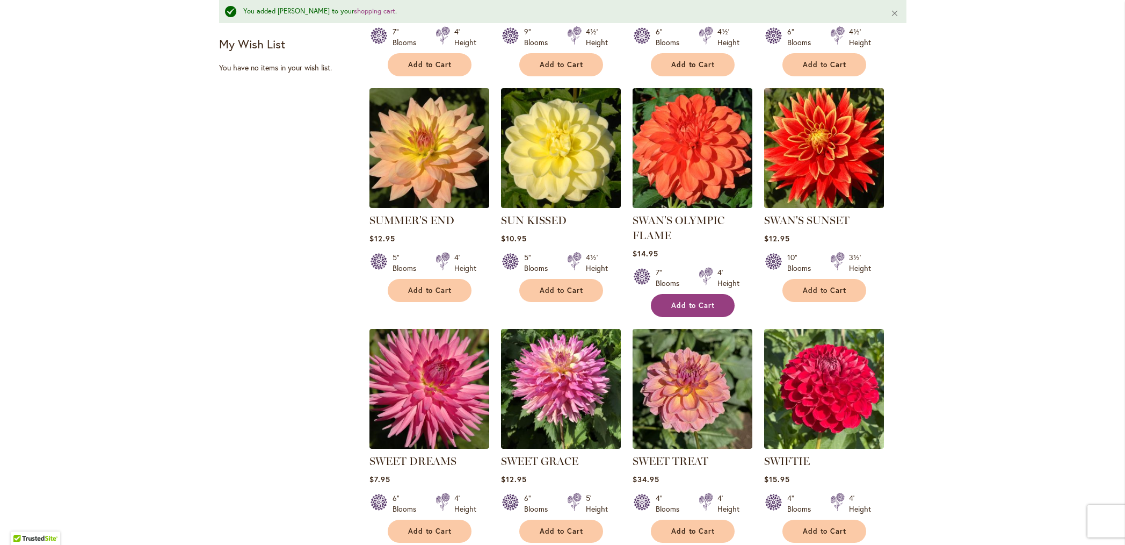
click at [694, 306] on span "Add to Cart" at bounding box center [693, 305] width 44 height 9
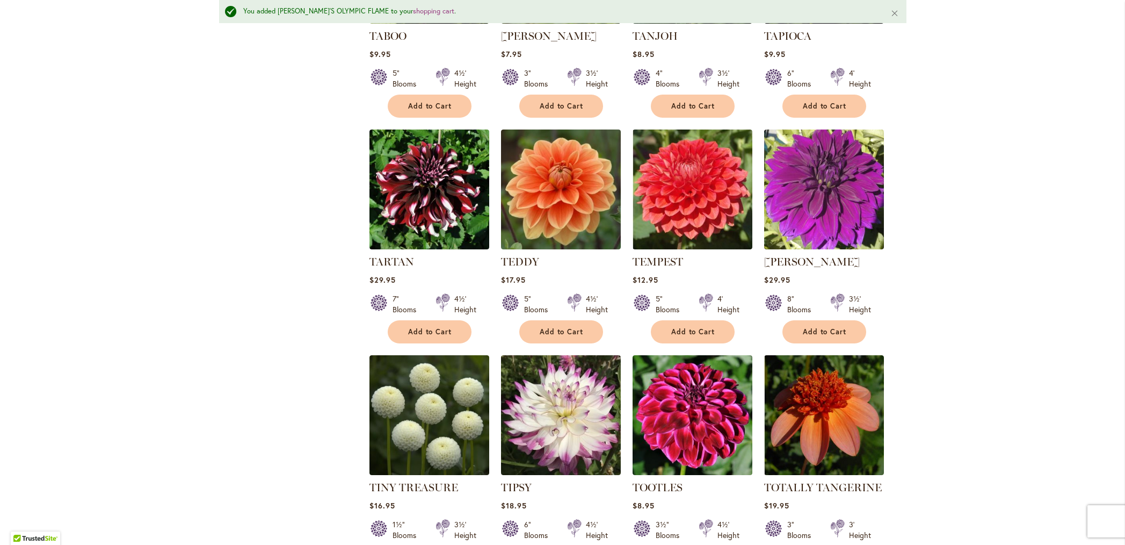
scroll to position [1289, 0]
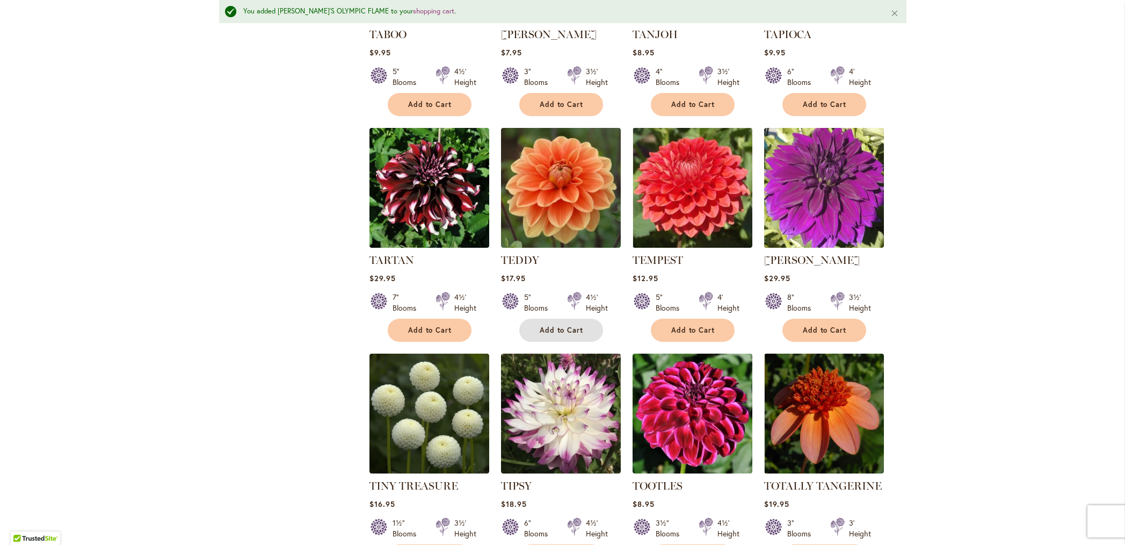
drag, startPoint x: 557, startPoint y: 331, endPoint x: 546, endPoint y: 328, distance: 11.4
click at [546, 328] on button "Add to Cart" at bounding box center [561, 329] width 84 height 23
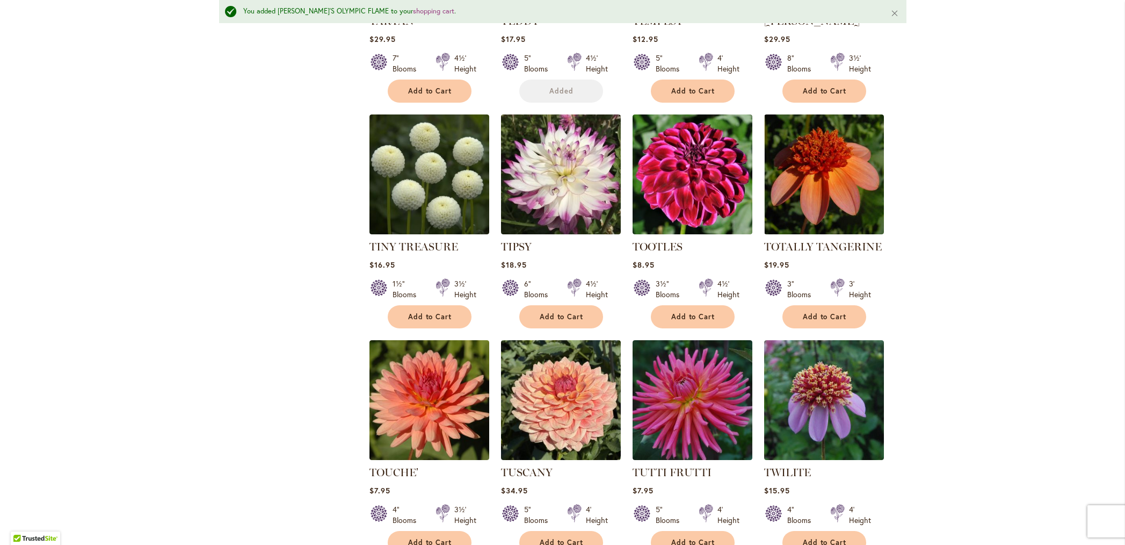
scroll to position [1559, 0]
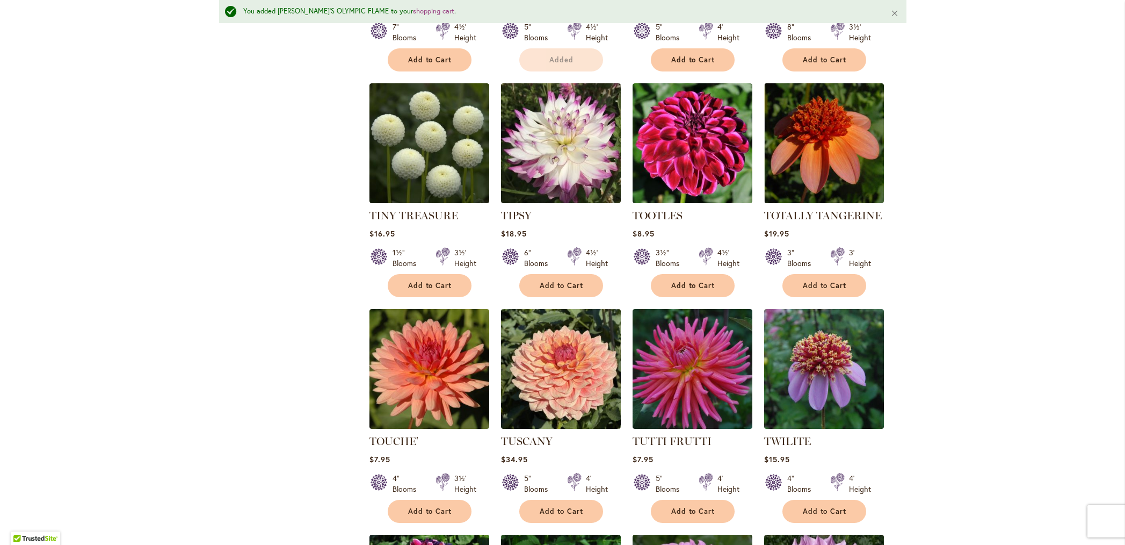
click at [821, 464] on div "4" Blooms 4' Height" at bounding box center [824, 479] width 120 height 30
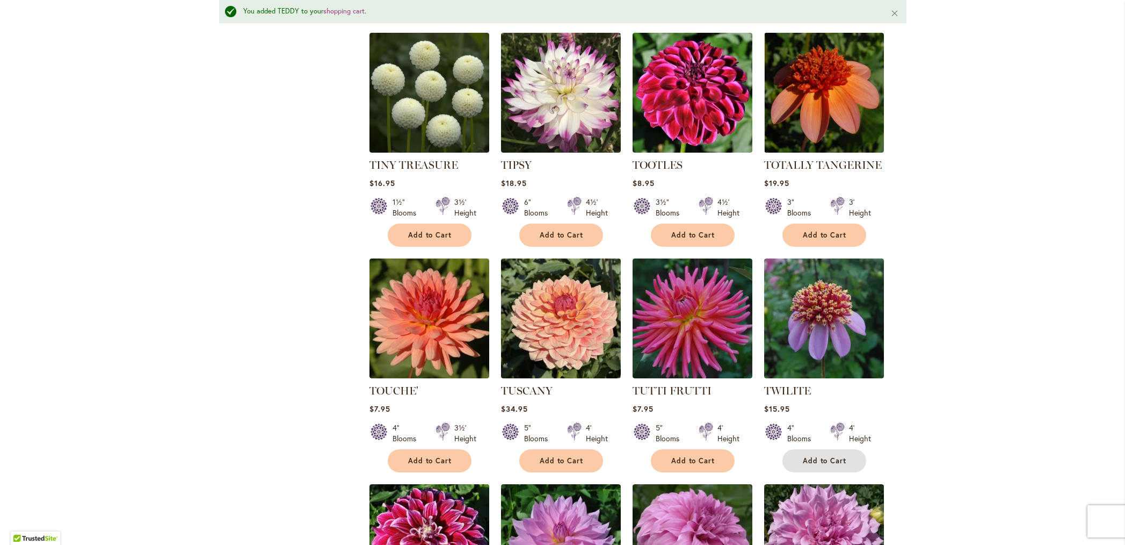
click at [810, 456] on span "Add to Cart" at bounding box center [825, 460] width 44 height 9
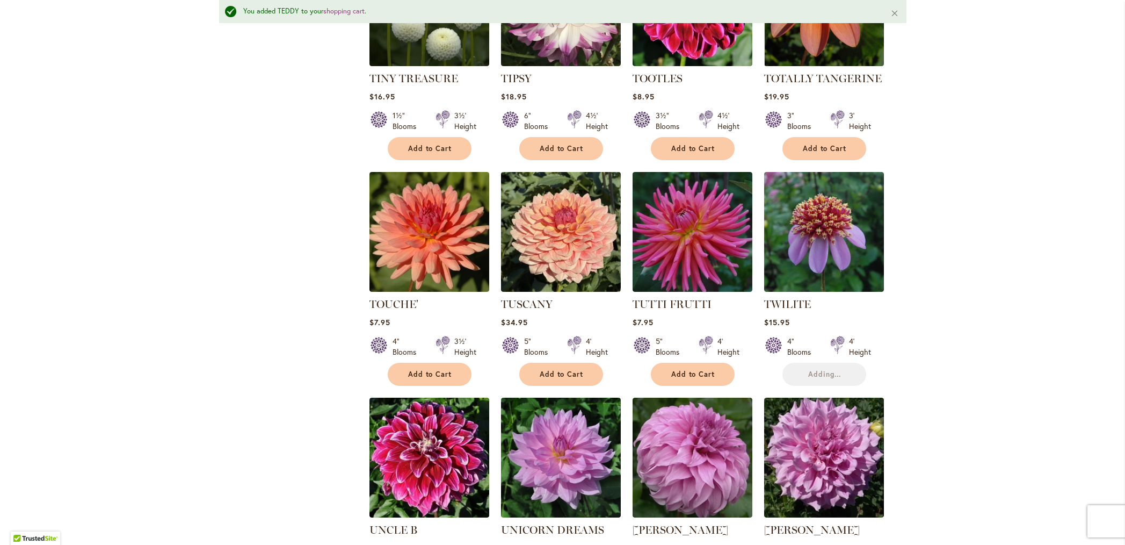
scroll to position [1699, 0]
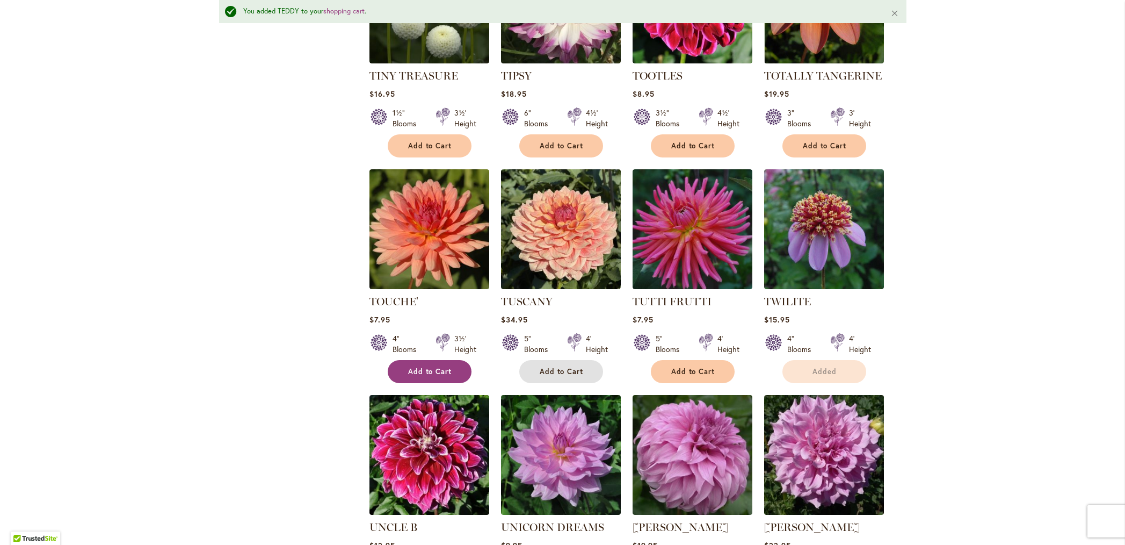
click at [555, 367] on span "Add to Cart" at bounding box center [562, 371] width 44 height 9
click at [424, 367] on span "Add to Cart" at bounding box center [430, 371] width 44 height 9
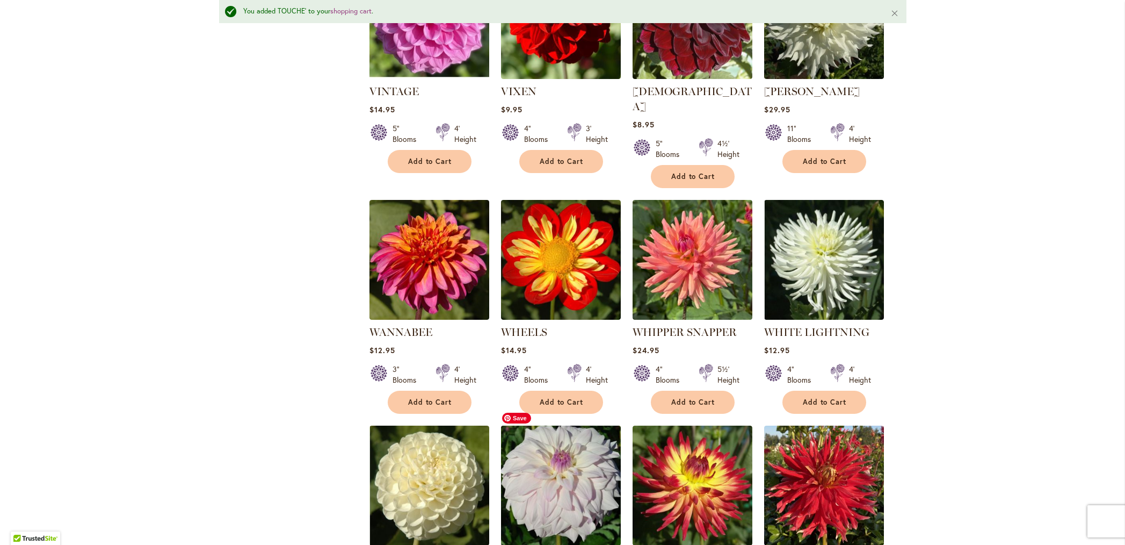
scroll to position [2368, 0]
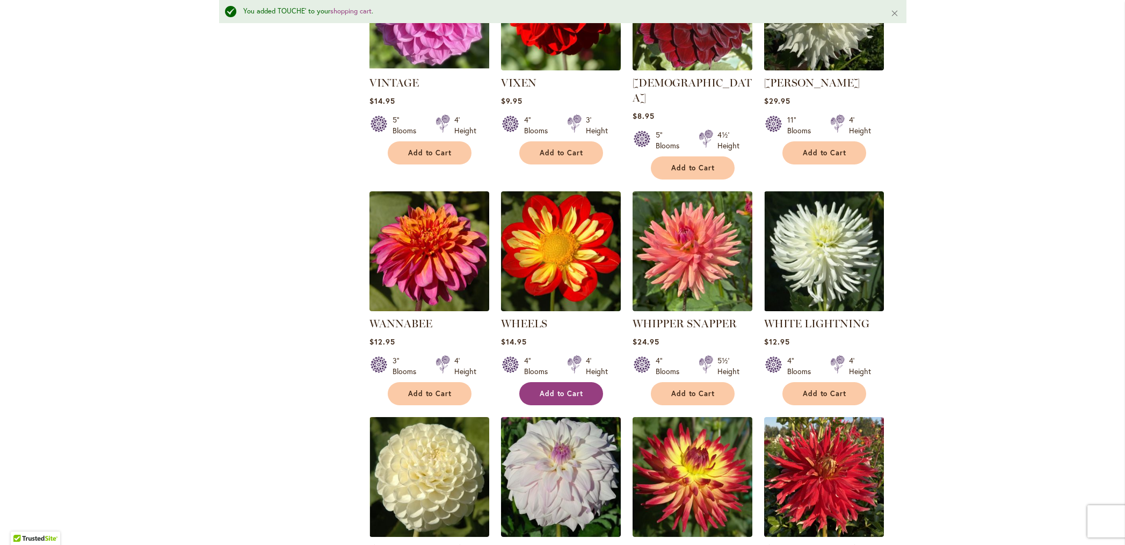
click at [556, 389] on span "Add to Cart" at bounding box center [562, 393] width 44 height 9
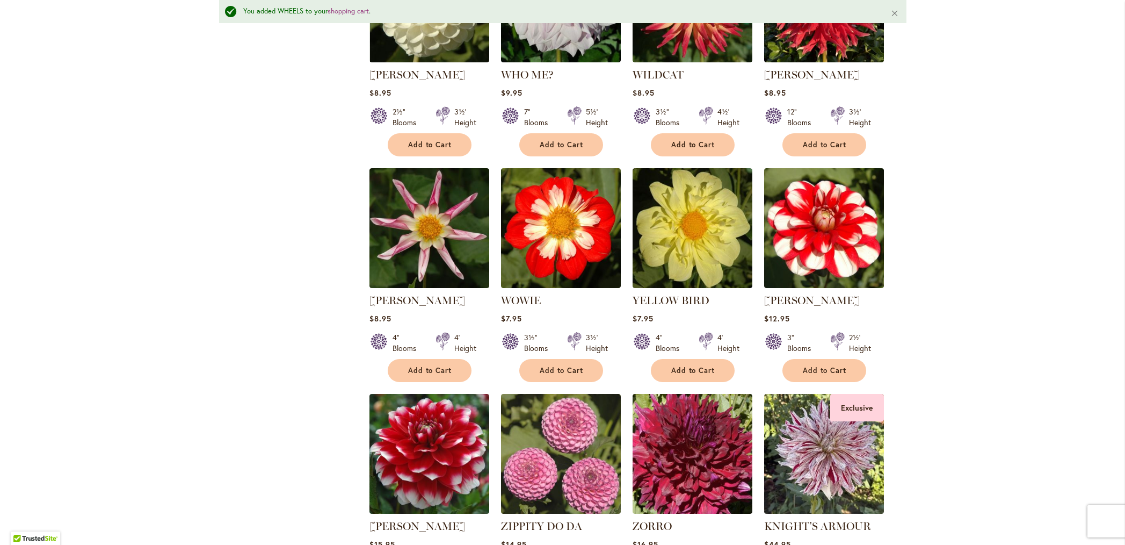
scroll to position [2845, 0]
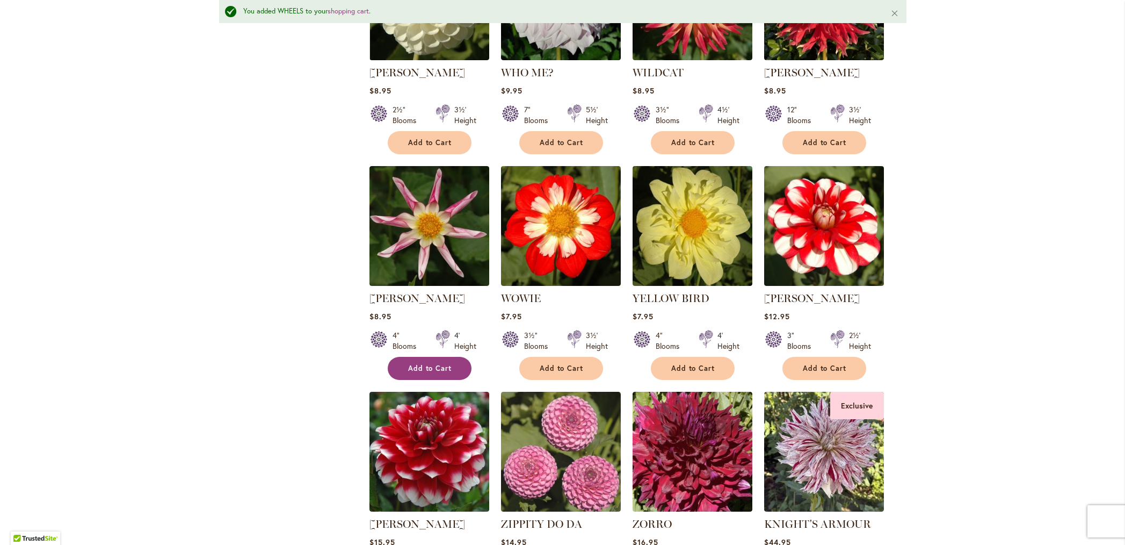
click at [433, 364] on span "Add to Cart" at bounding box center [430, 368] width 44 height 9
click at [550, 357] on button "Add to Cart" at bounding box center [561, 368] width 84 height 23
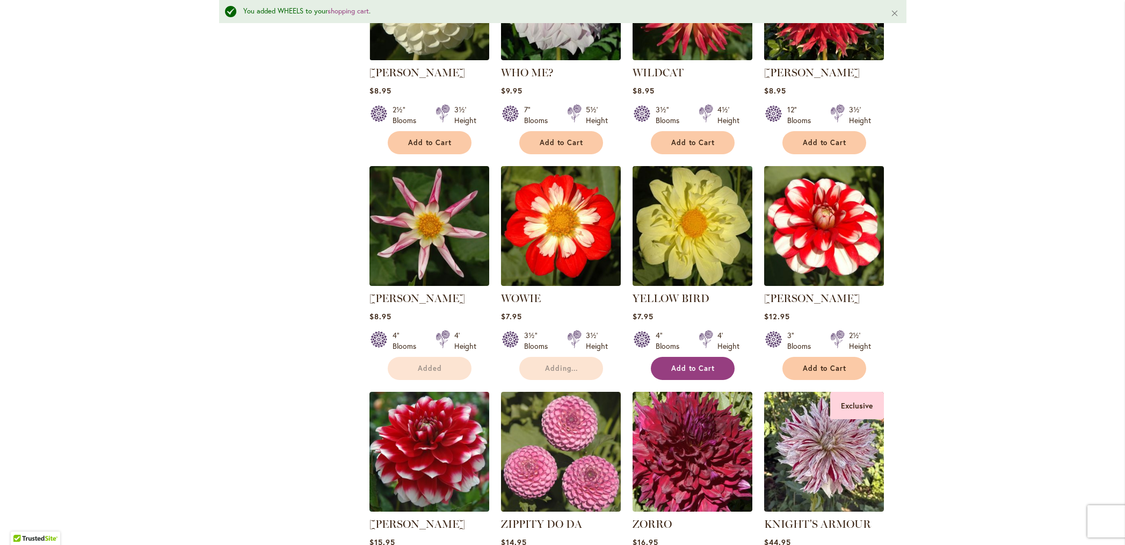
click at [688, 357] on button "Add to Cart" at bounding box center [693, 368] width 84 height 23
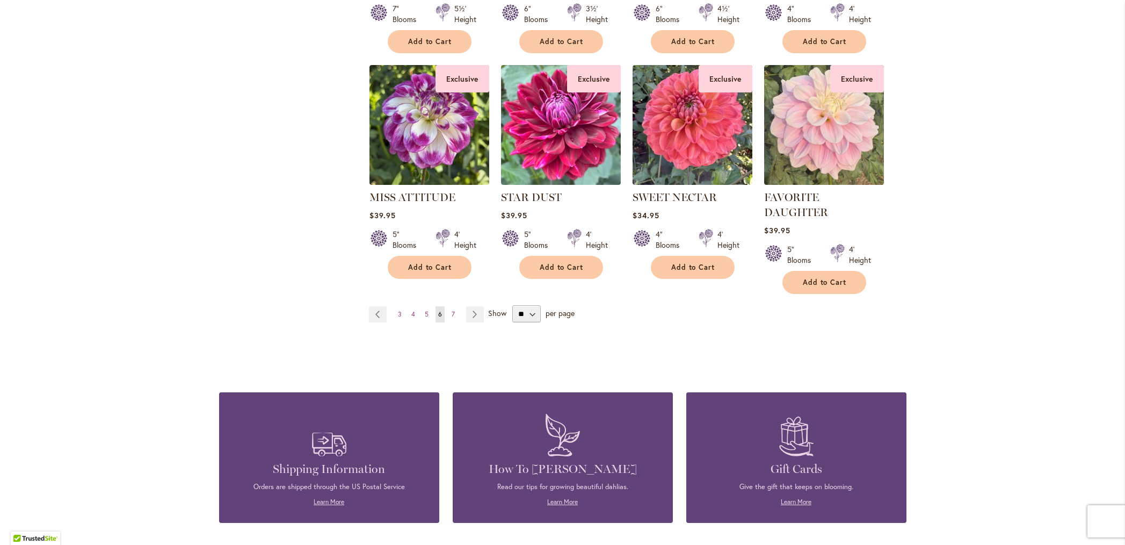
scroll to position [3595, 0]
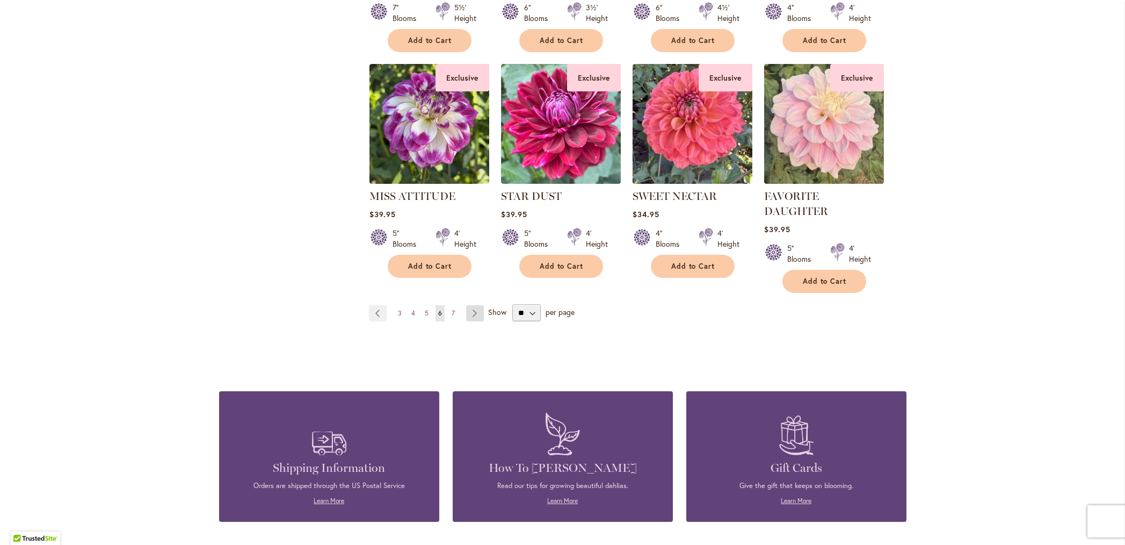
click at [470, 305] on link "Page Next" at bounding box center [475, 313] width 18 height 16
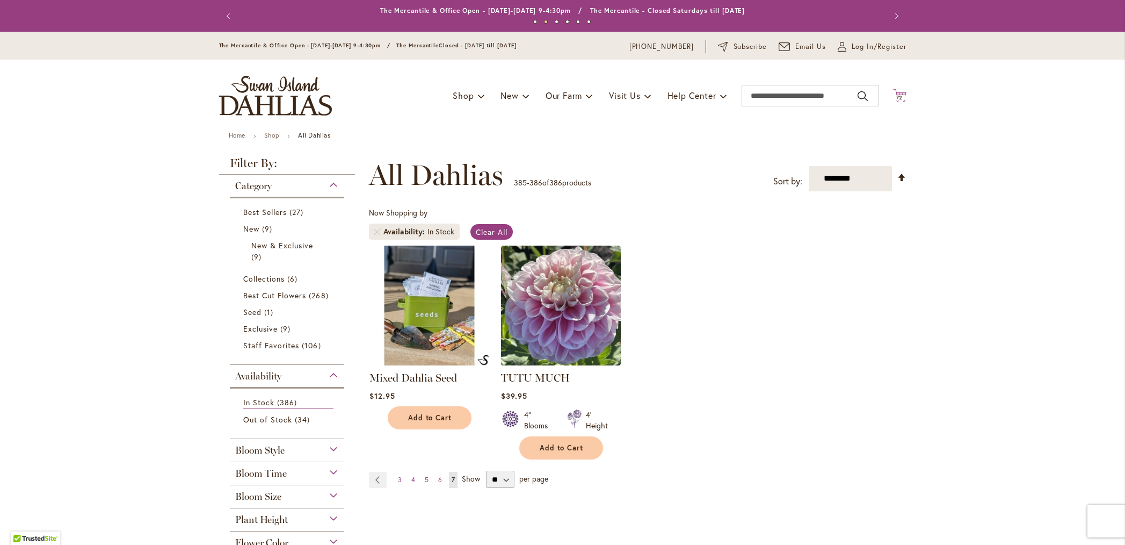
click at [896, 93] on icon at bounding box center [899, 95] width 13 height 13
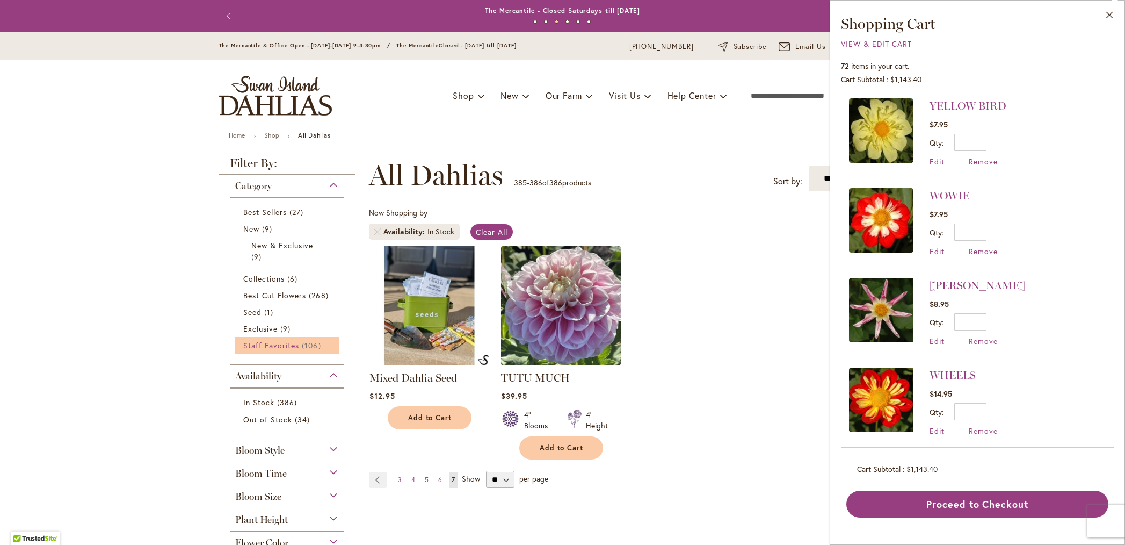
click at [274, 345] on span "Staff Favorites" at bounding box center [271, 345] width 56 height 10
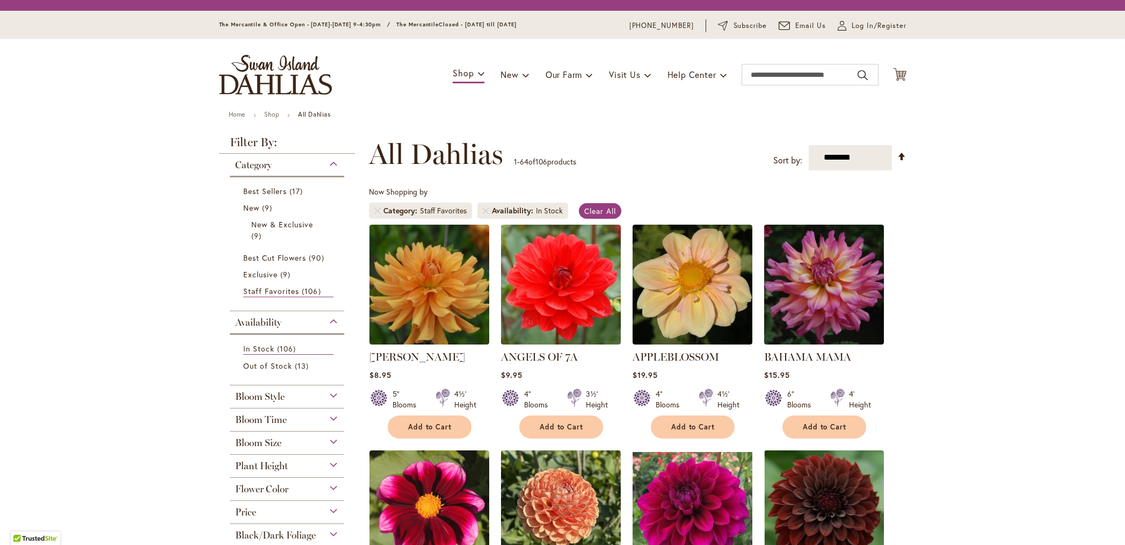
scroll to position [166, 0]
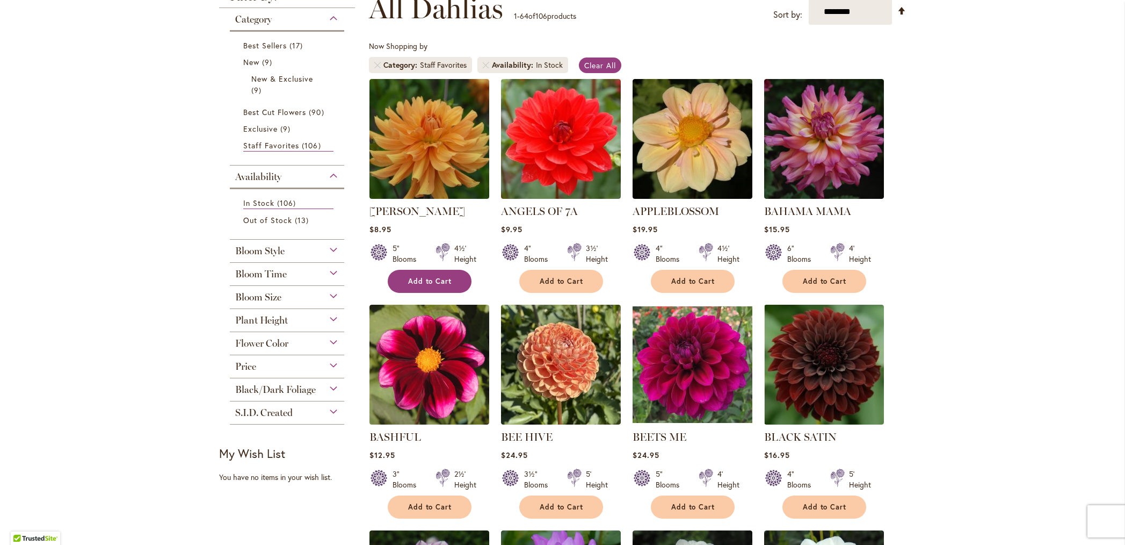
click at [410, 278] on span "Add to Cart" at bounding box center [430, 281] width 44 height 9
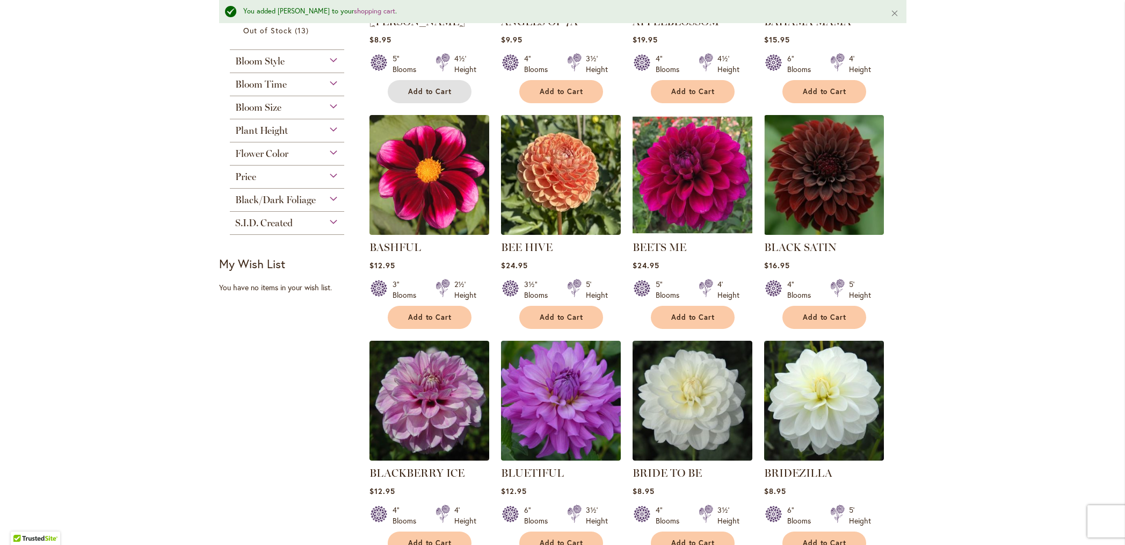
scroll to position [358, 0]
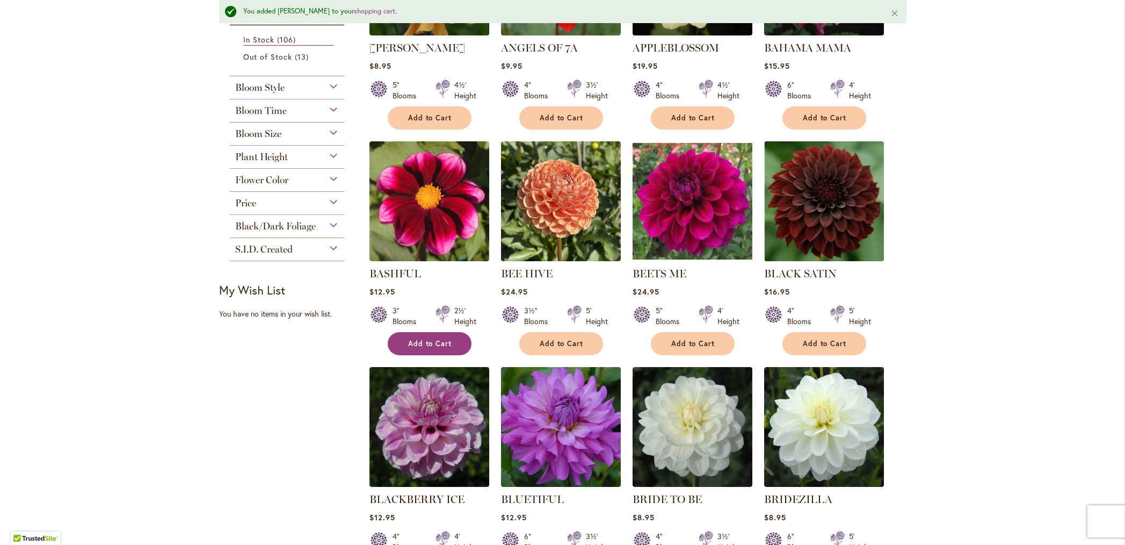
click at [441, 343] on span "Add to Cart" at bounding box center [430, 343] width 44 height 9
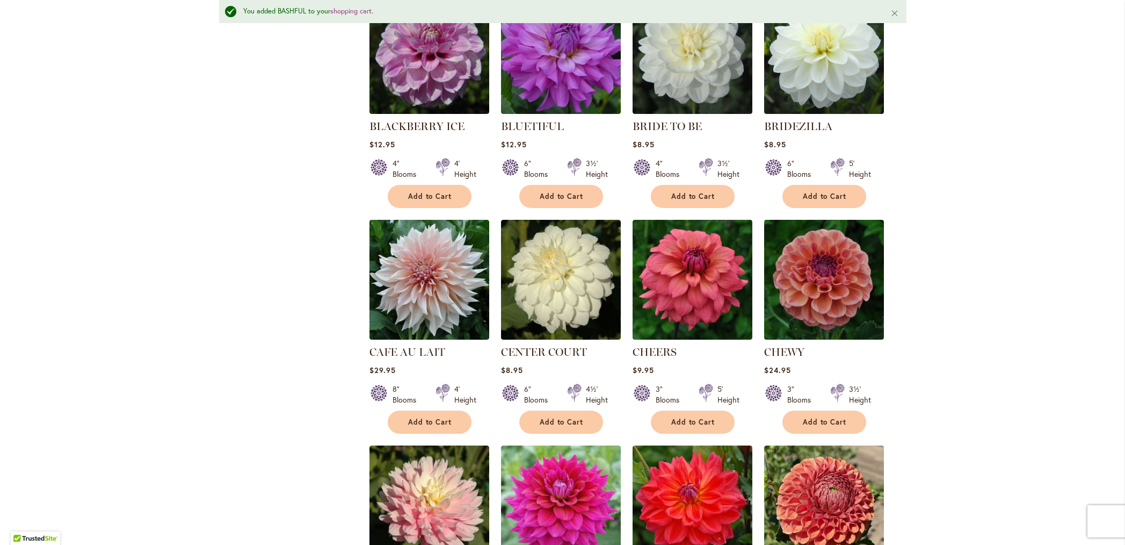
scroll to position [734, 0]
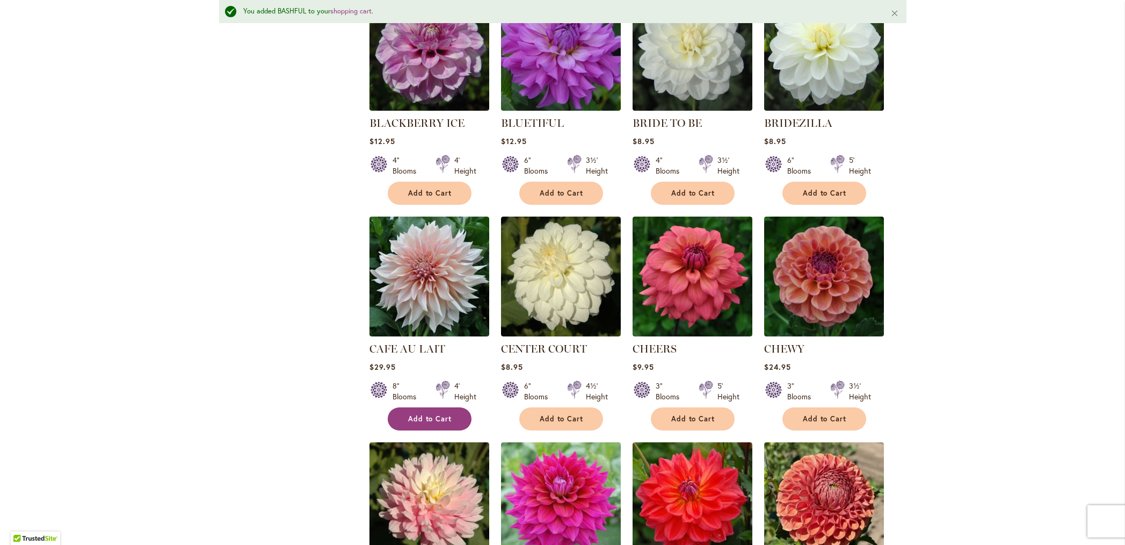
click at [419, 418] on span "Add to Cart" at bounding box center [430, 418] width 44 height 9
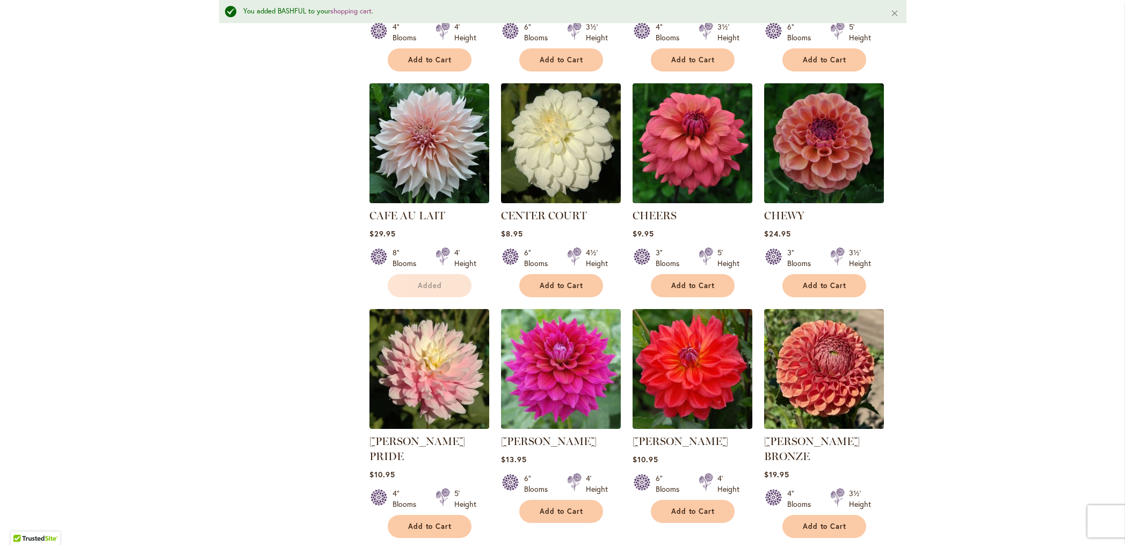
scroll to position [874, 0]
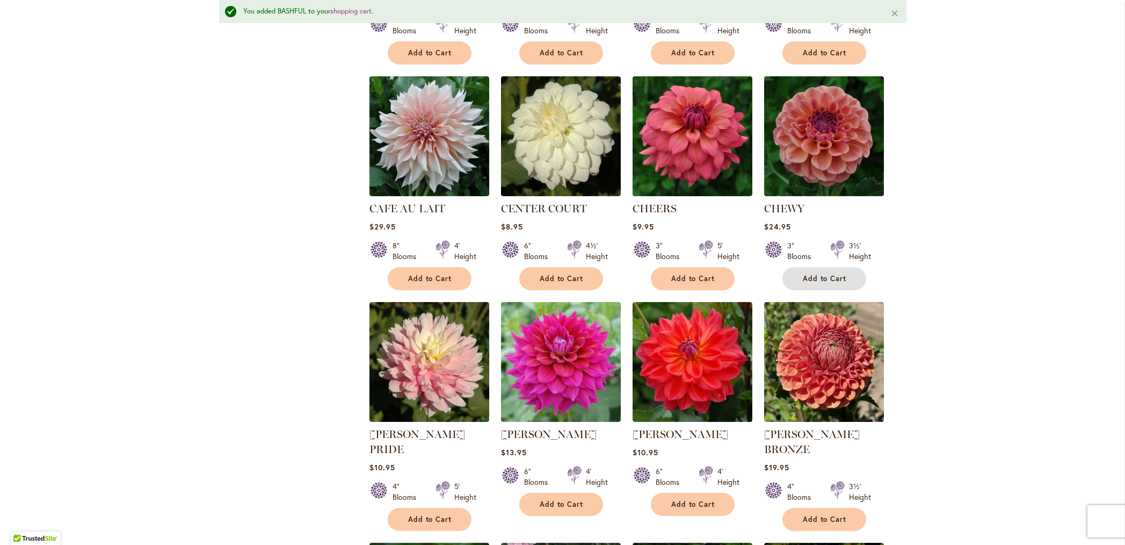
click at [816, 276] on span "Add to Cart" at bounding box center [825, 278] width 44 height 9
click at [825, 277] on form "Add to Cart" at bounding box center [824, 278] width 84 height 23
click at [825, 277] on form "Adding..." at bounding box center [824, 278] width 84 height 23
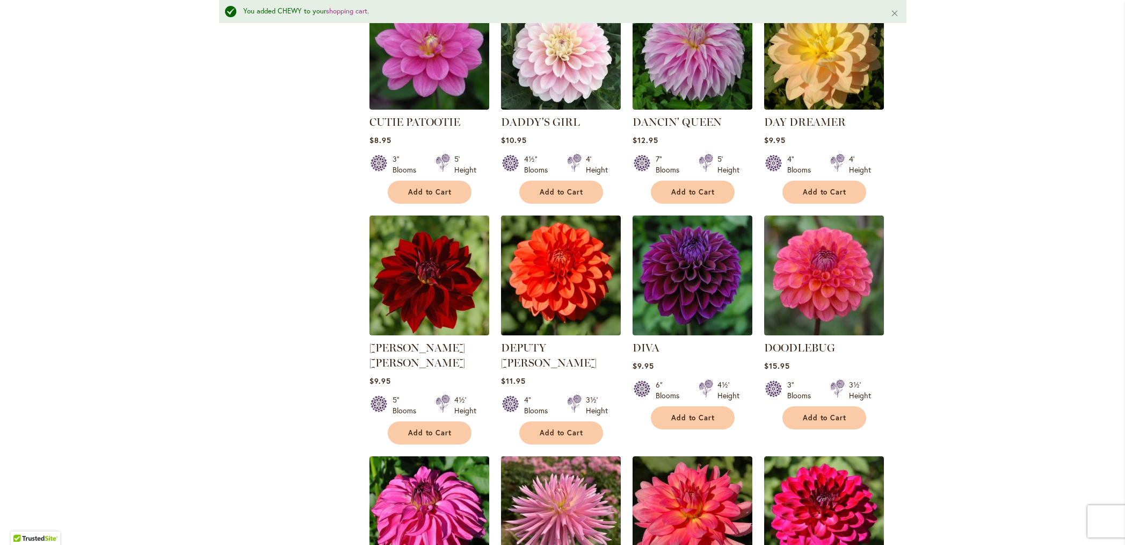
scroll to position [1429, 0]
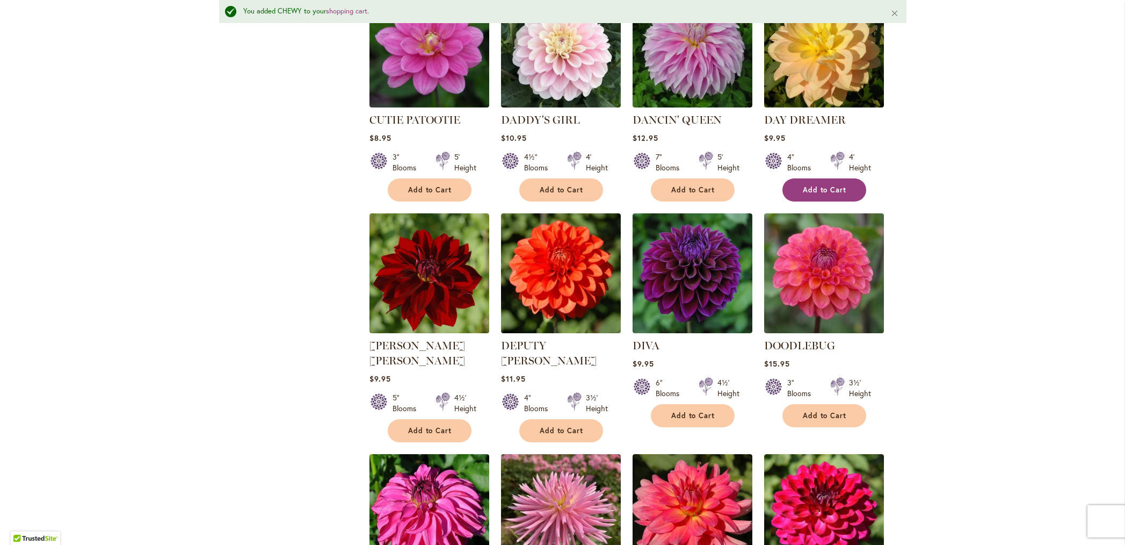
click at [818, 185] on span "Add to Cart" at bounding box center [825, 189] width 44 height 9
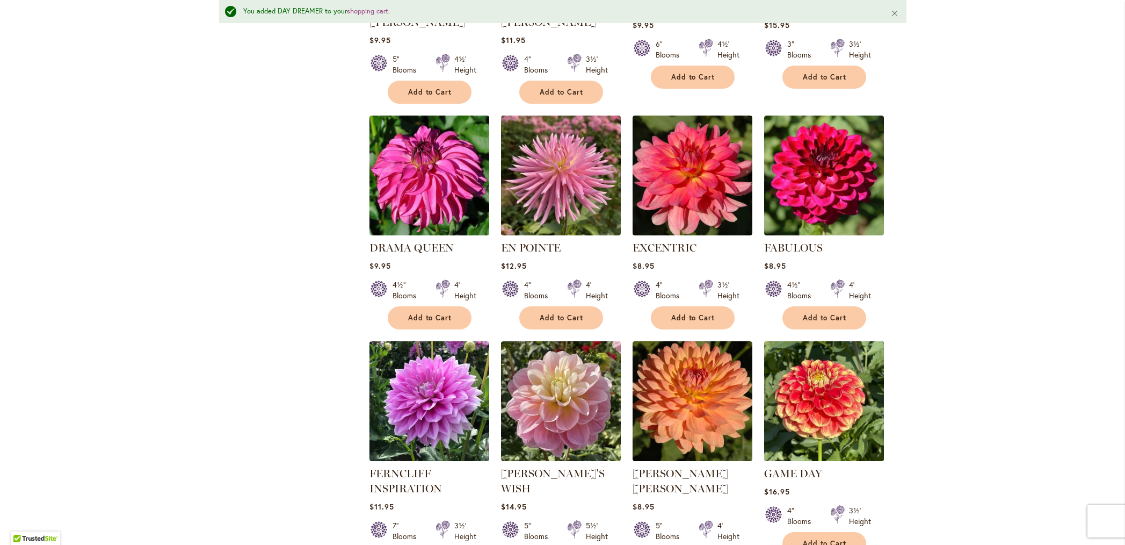
scroll to position [1769, 0]
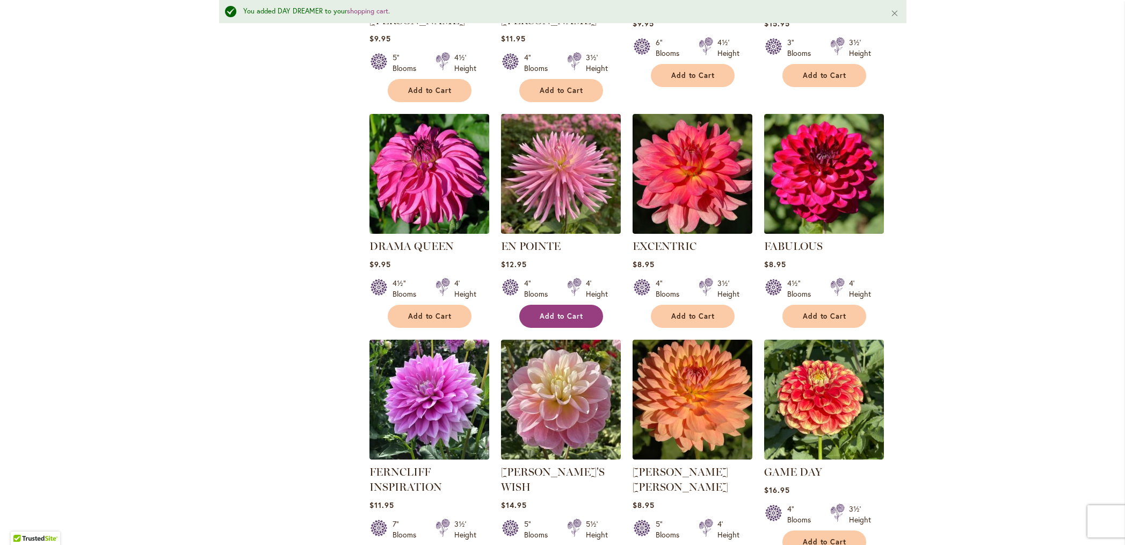
click at [542, 311] on span "Add to Cart" at bounding box center [562, 315] width 44 height 9
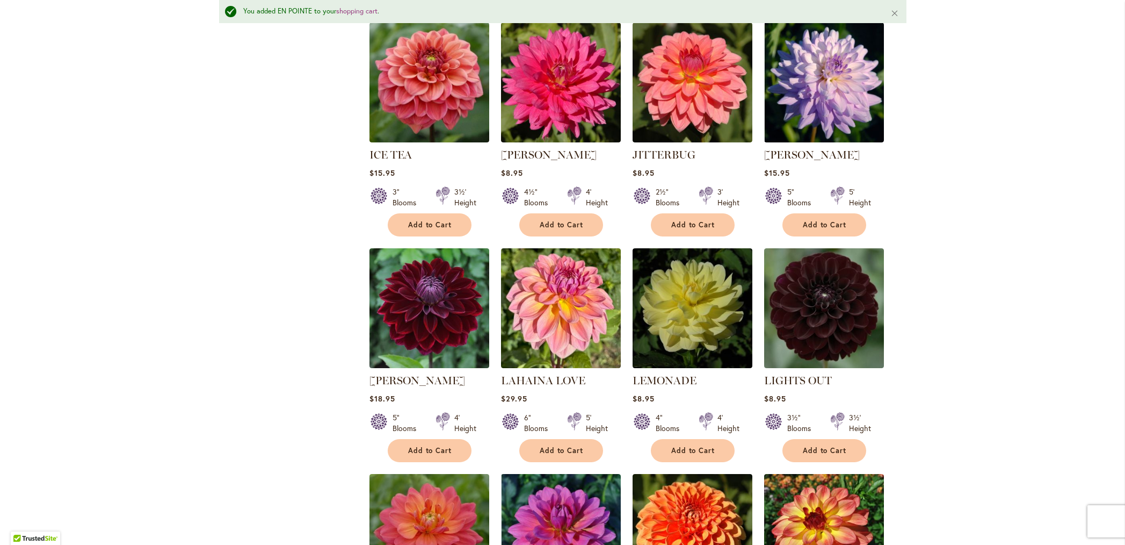
scroll to position [3024, 0]
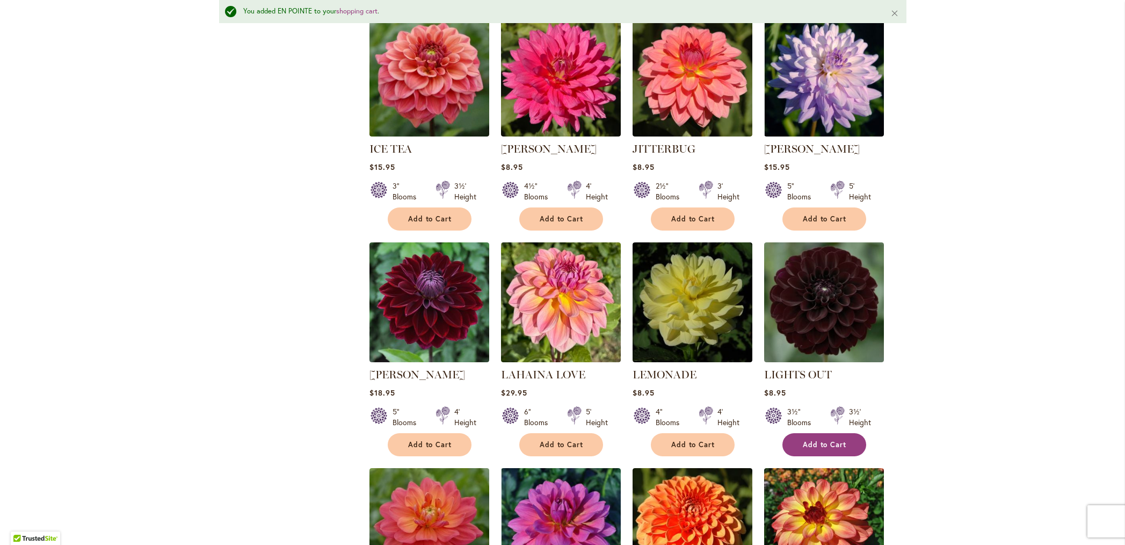
click at [811, 440] on span "Add to Cart" at bounding box center [825, 444] width 44 height 9
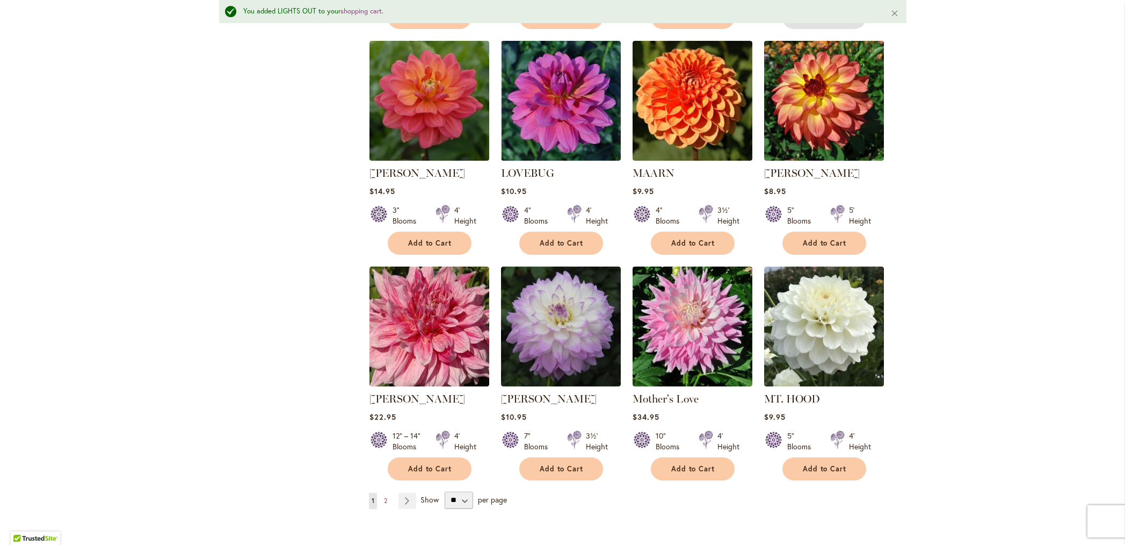
scroll to position [3433, 0]
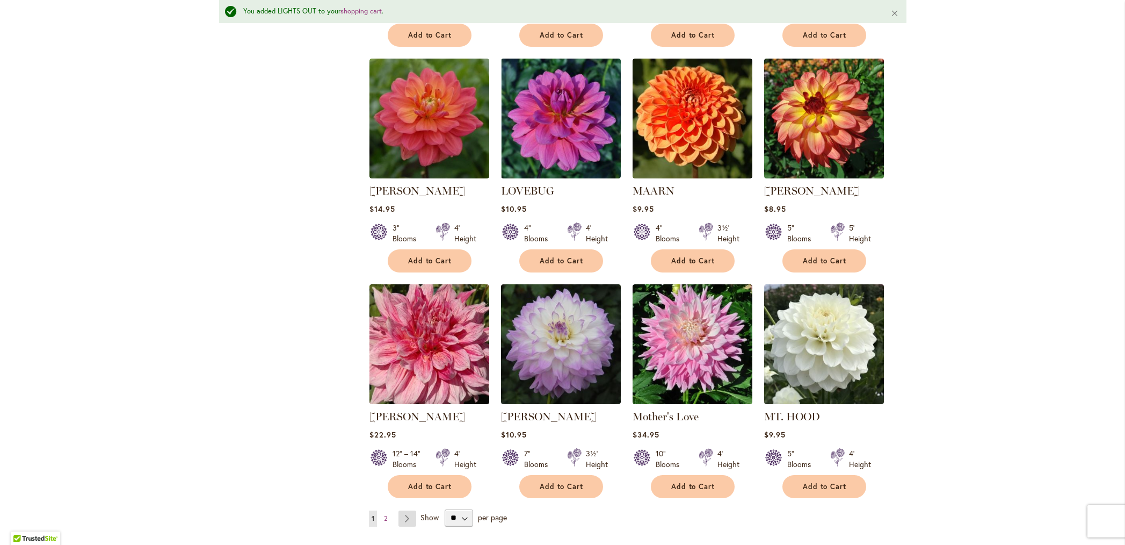
click at [407, 510] on link "Page Next" at bounding box center [407, 518] width 18 height 16
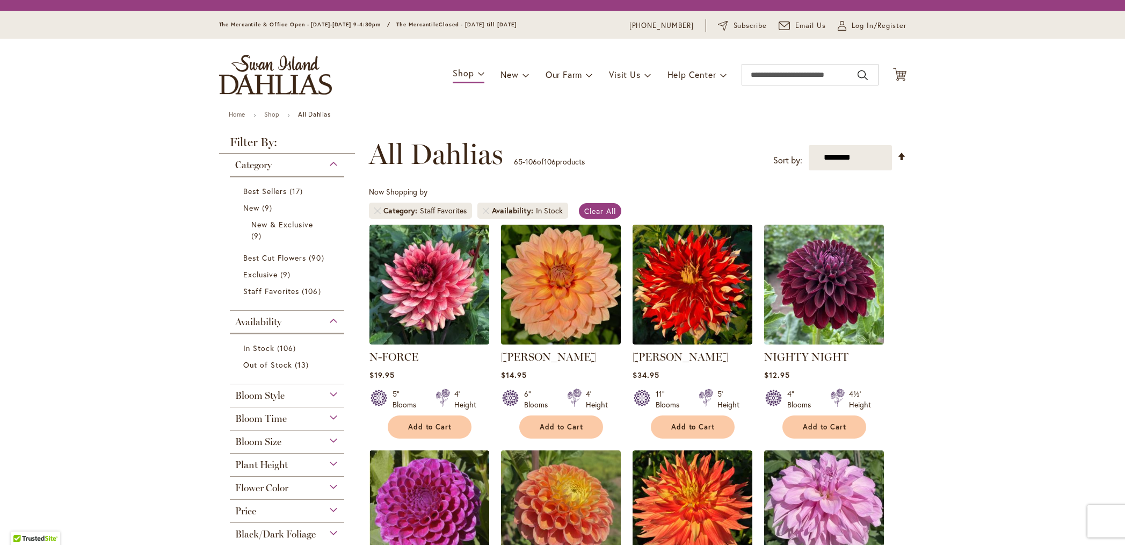
scroll to position [405, 0]
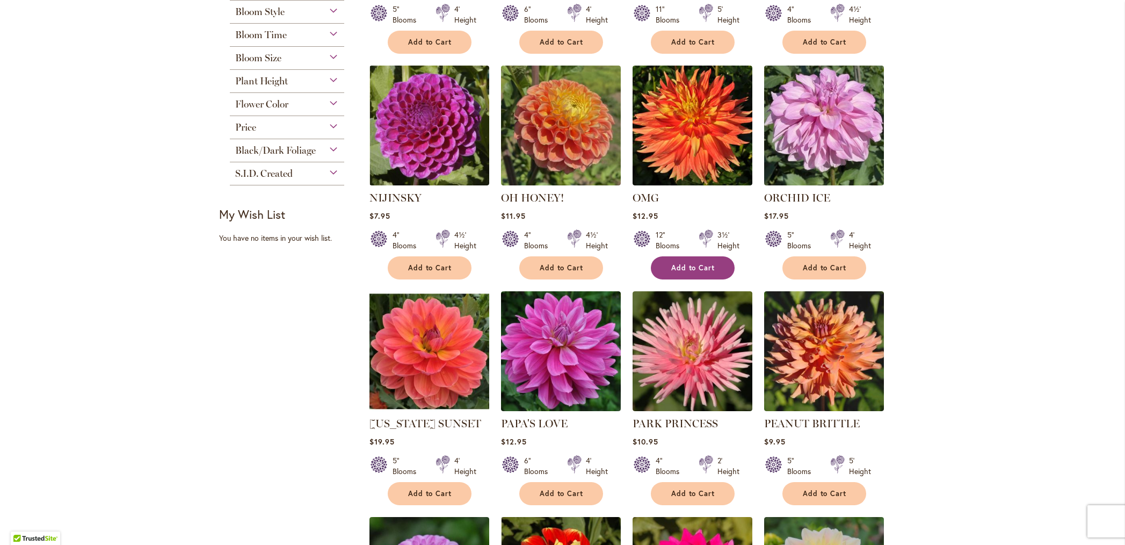
click at [672, 269] on span "Add to Cart" at bounding box center [693, 267] width 44 height 9
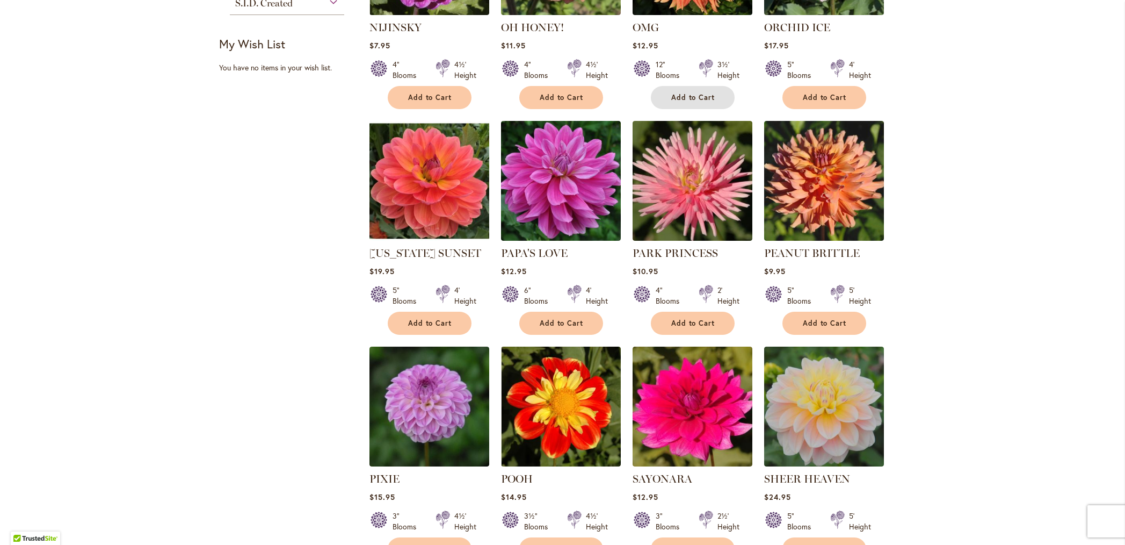
scroll to position [577, 0]
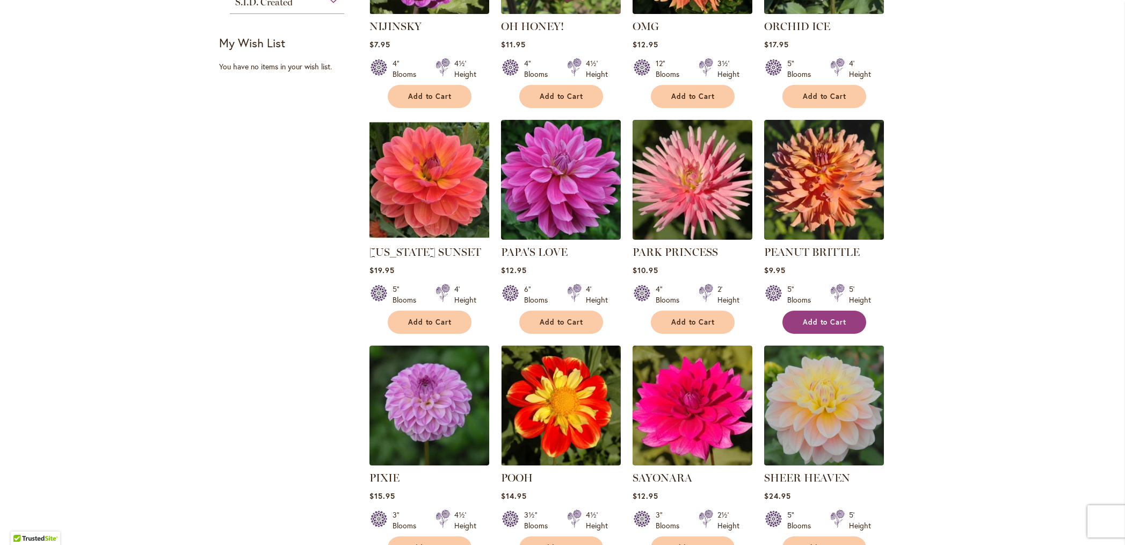
click at [808, 317] on span "Add to Cart" at bounding box center [825, 321] width 44 height 9
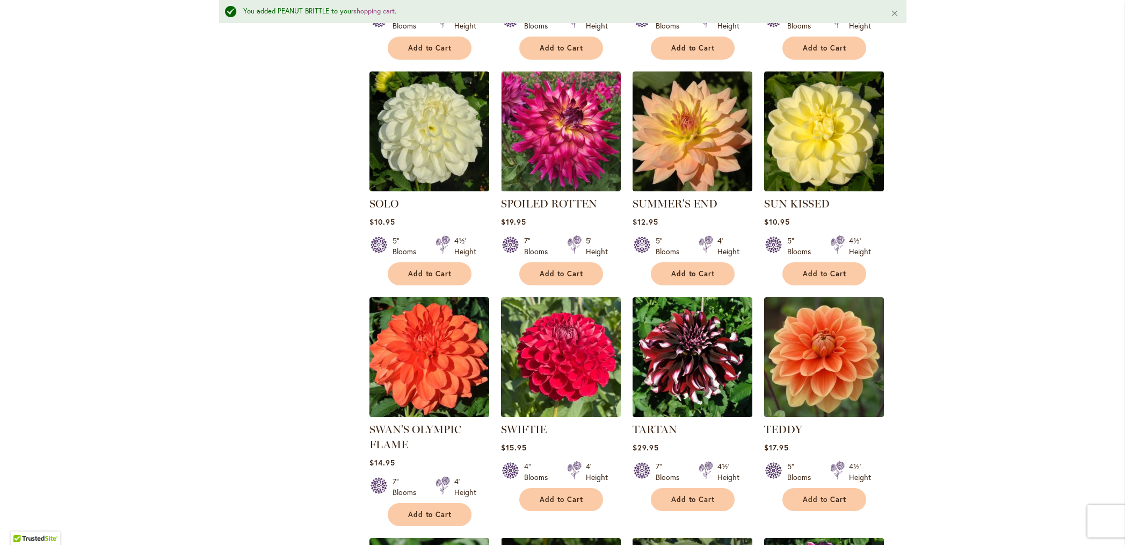
scroll to position [1107, 0]
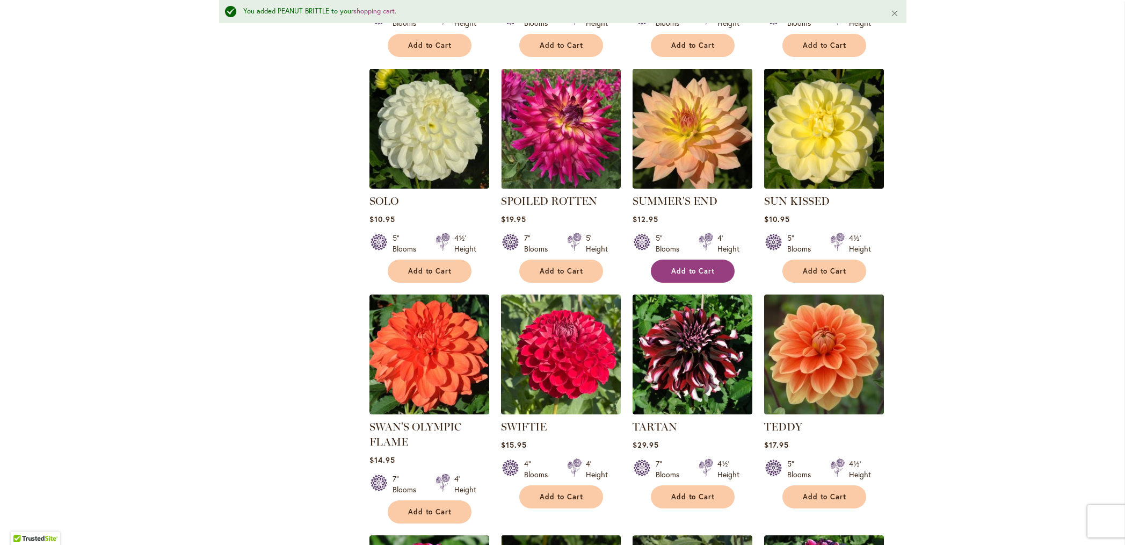
click at [688, 270] on span "Add to Cart" at bounding box center [693, 270] width 44 height 9
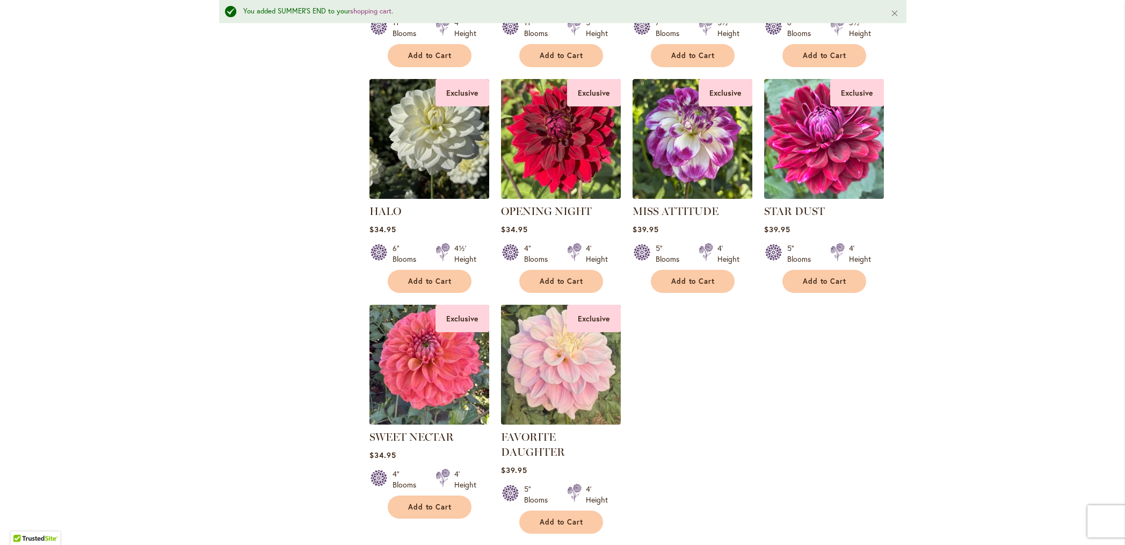
scroll to position [2260, 0]
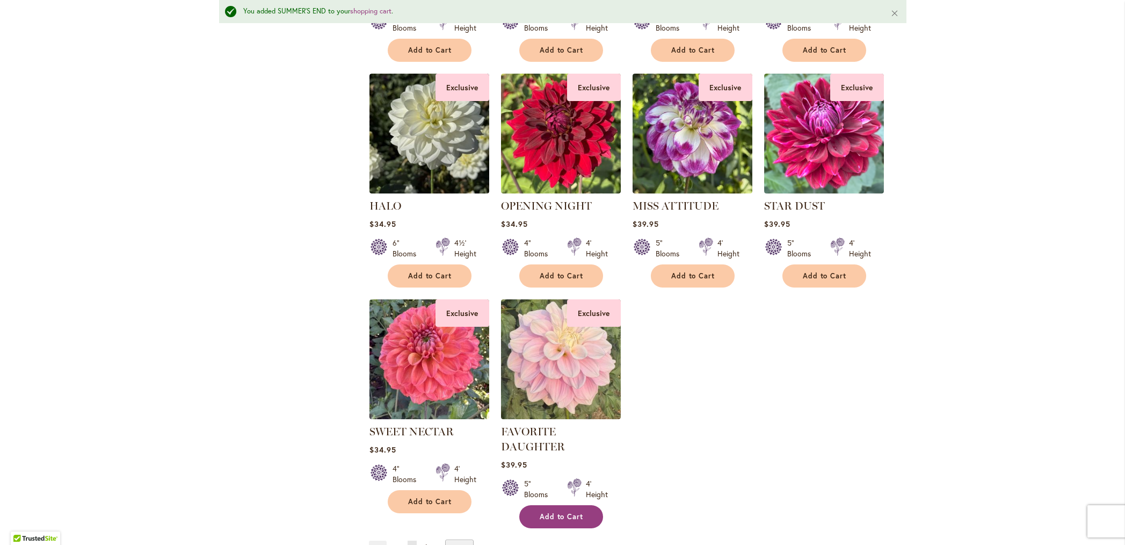
click at [556, 512] on span "Add to Cart" at bounding box center [562, 516] width 44 height 9
click at [432, 497] on span "Add to Cart" at bounding box center [430, 501] width 44 height 9
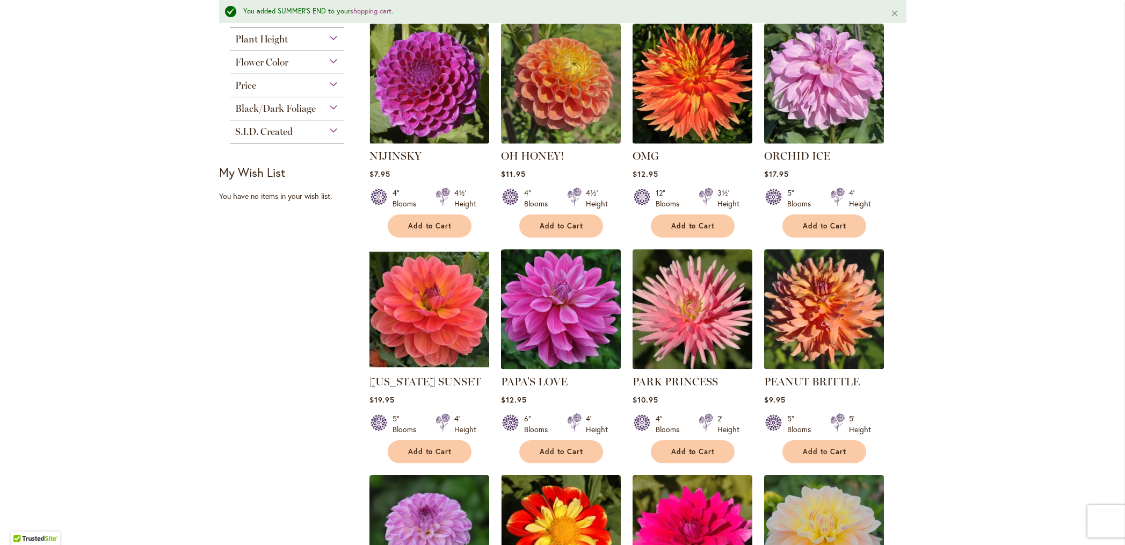
scroll to position [0, 0]
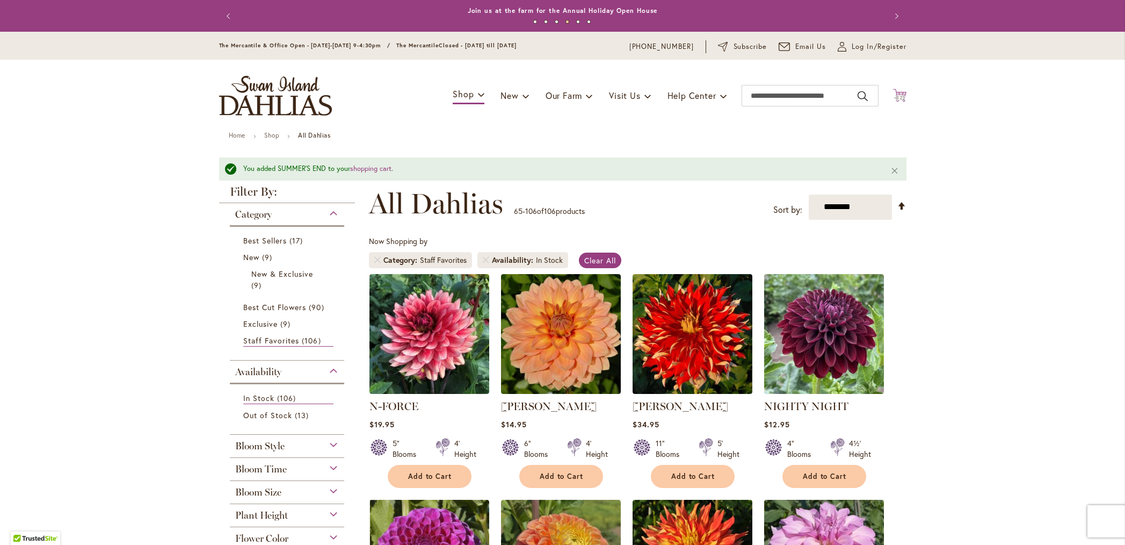
click at [898, 95] on icon at bounding box center [899, 95] width 13 height 13
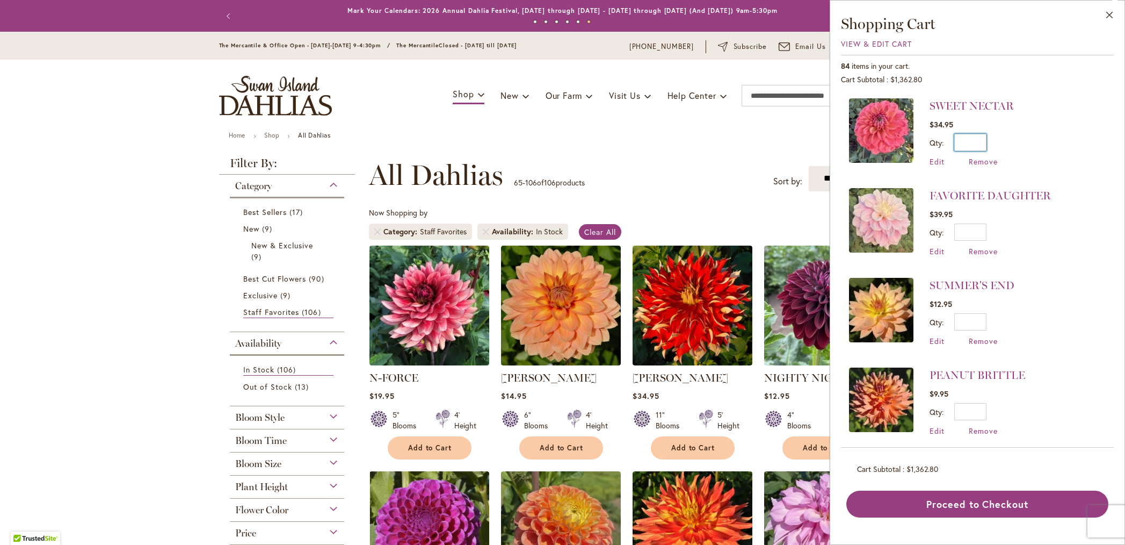
click at [983, 141] on input "*" at bounding box center [970, 142] width 32 height 17
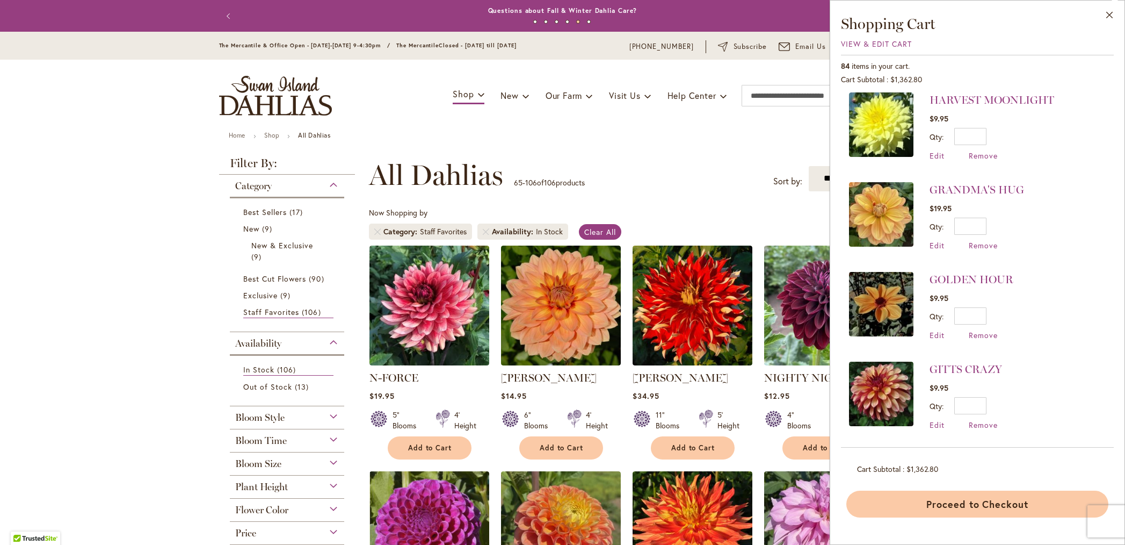
scroll to position [4589, 0]
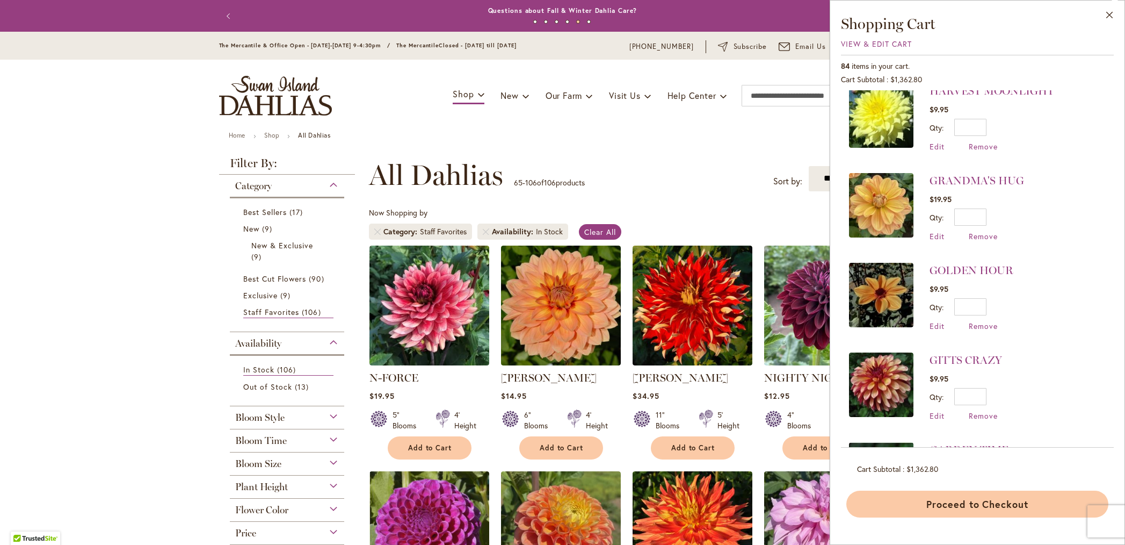
click at [981, 504] on button "Proceed to Checkout" at bounding box center [977, 503] width 262 height 27
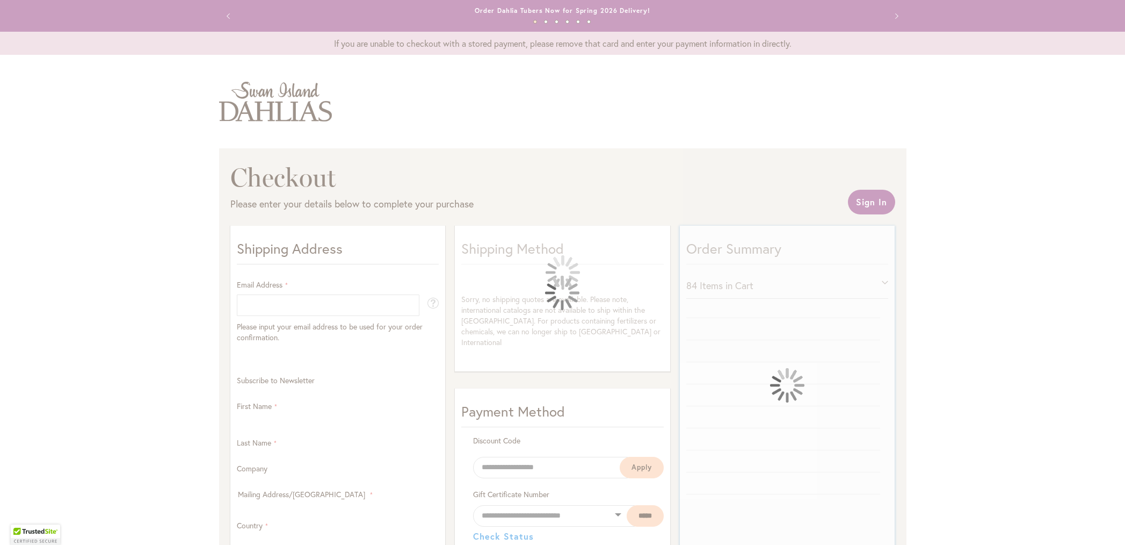
select select "**"
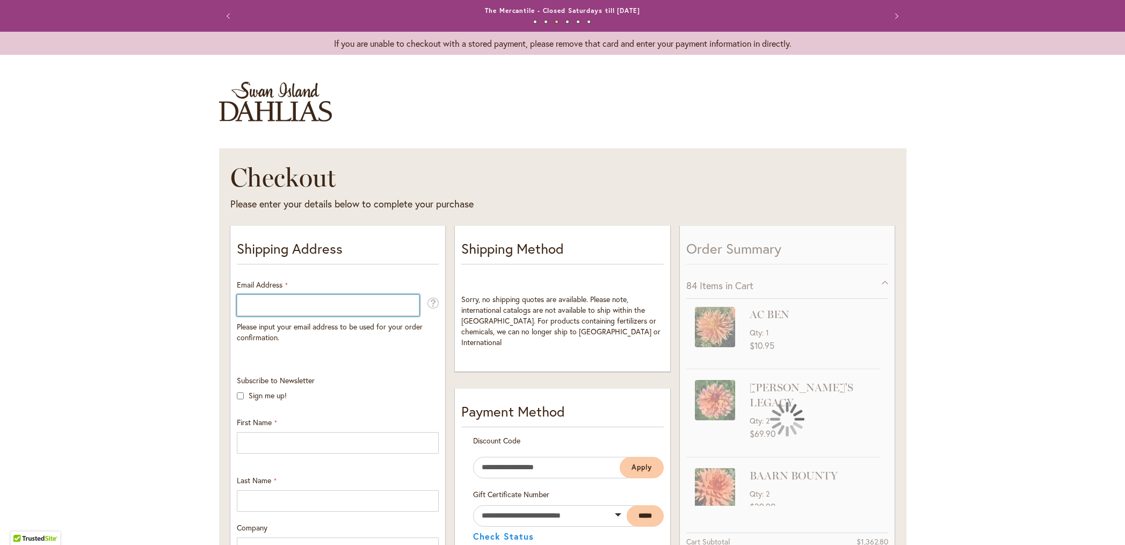
click at [320, 304] on input "Email Address" at bounding box center [328, 304] width 183 height 21
click at [292, 306] on input "Email Address" at bounding box center [328, 304] width 183 height 21
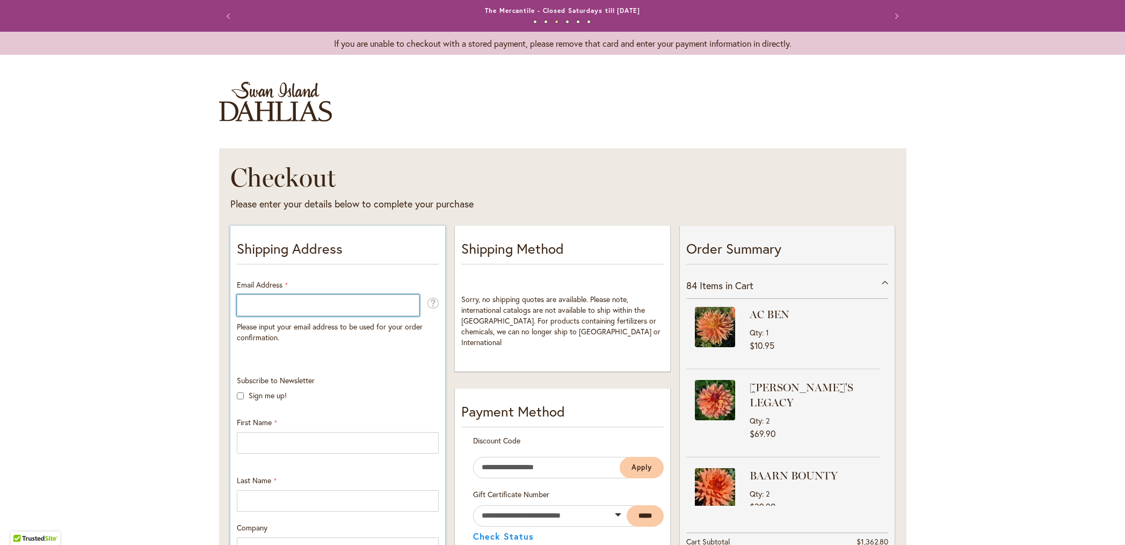
type input "**********"
